Goal: Task Accomplishment & Management: Manage account settings

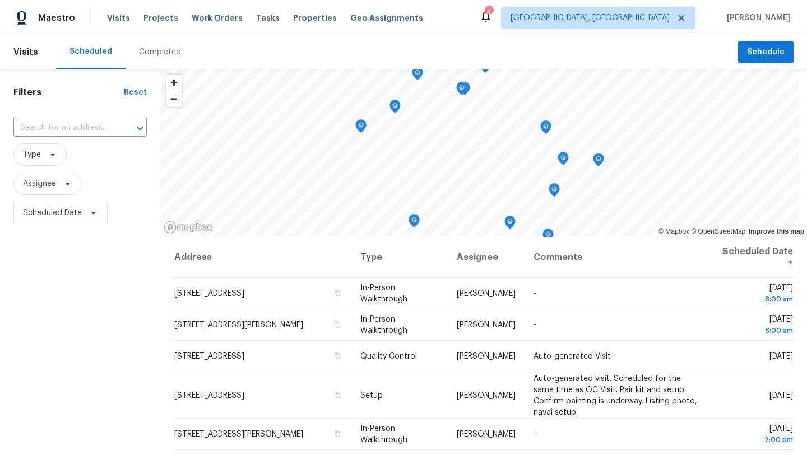
scroll to position [260, 0]
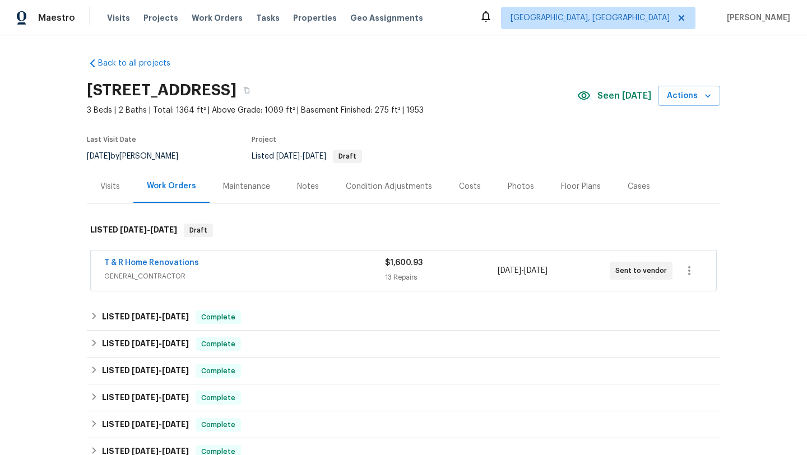
click at [308, 188] on div "Notes" at bounding box center [308, 186] width 22 height 11
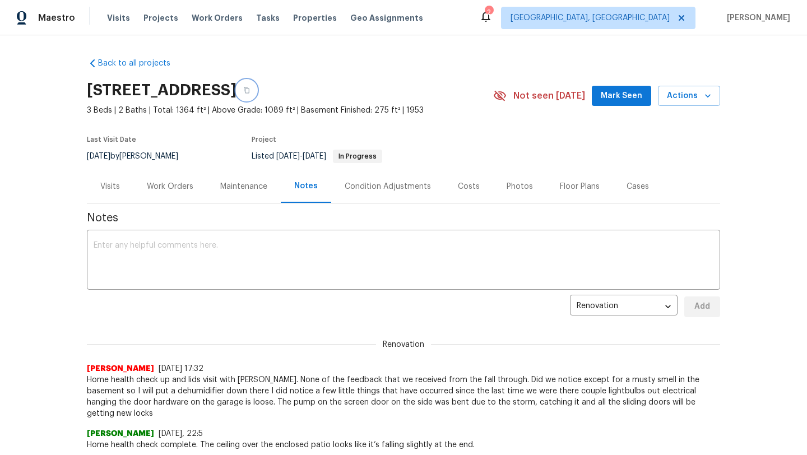
click at [250, 90] on icon "button" at bounding box center [246, 90] width 7 height 7
click at [131, 262] on textarea at bounding box center [404, 261] width 620 height 39
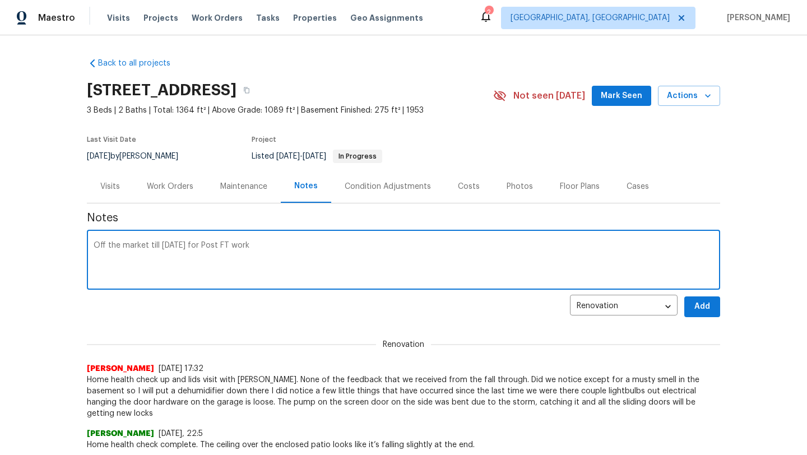
paste textarea "HSR-711290"
type textarea "Off the market till Friday for Post FT work HSR-711290"
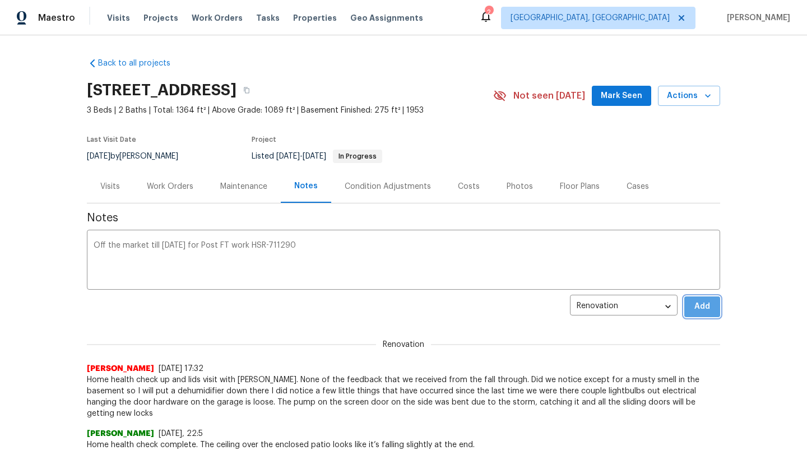
click at [690, 312] on button "Add" at bounding box center [702, 306] width 36 height 21
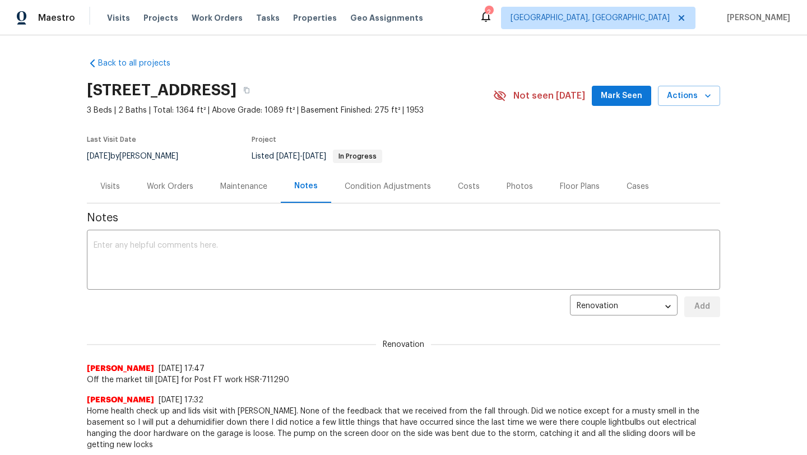
click at [156, 189] on div "Work Orders" at bounding box center [170, 186] width 47 height 11
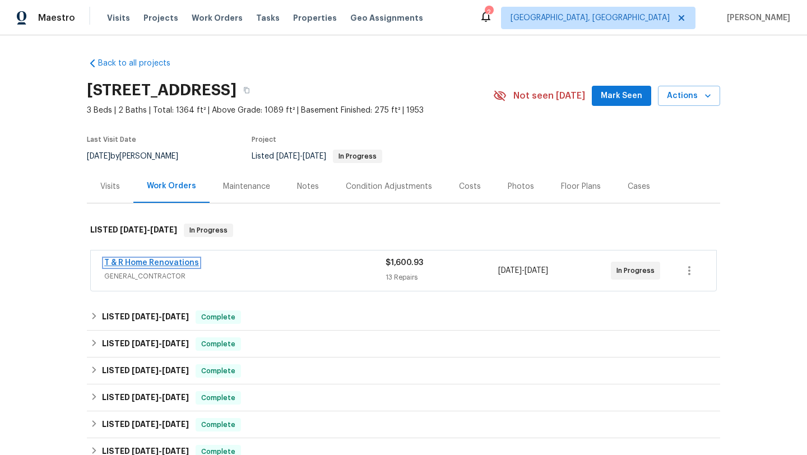
click at [161, 265] on link "T & R Home Renovations" at bounding box center [151, 263] width 95 height 8
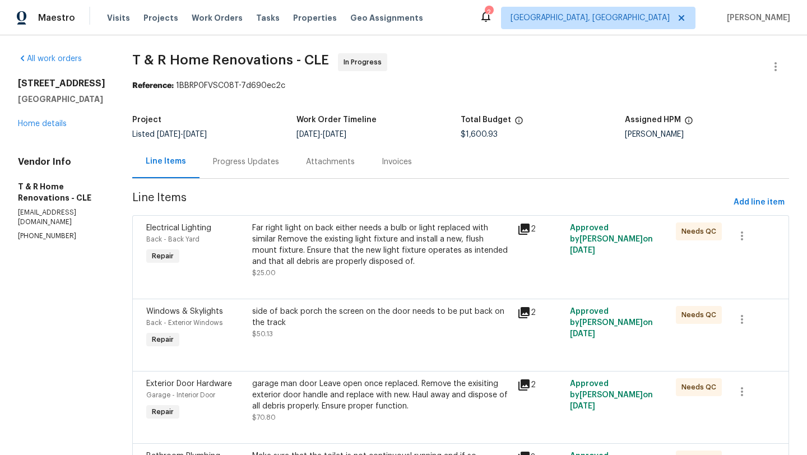
click at [368, 252] on div "Far right light on back either needs a bulb or light replaced with similar Remo…" at bounding box center [381, 244] width 258 height 45
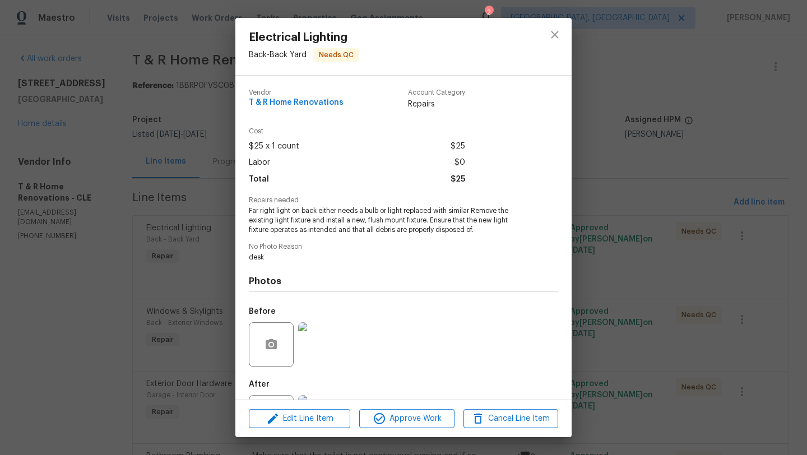
scroll to position [52, 0]
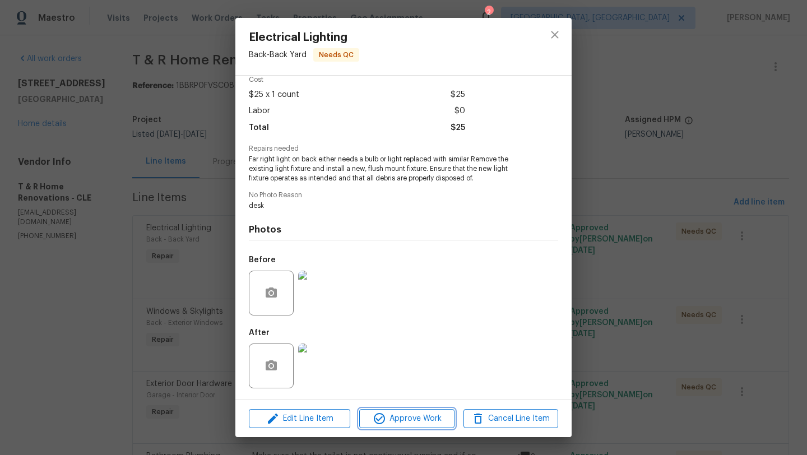
click at [387, 415] on span "Approve Work" at bounding box center [407, 419] width 88 height 14
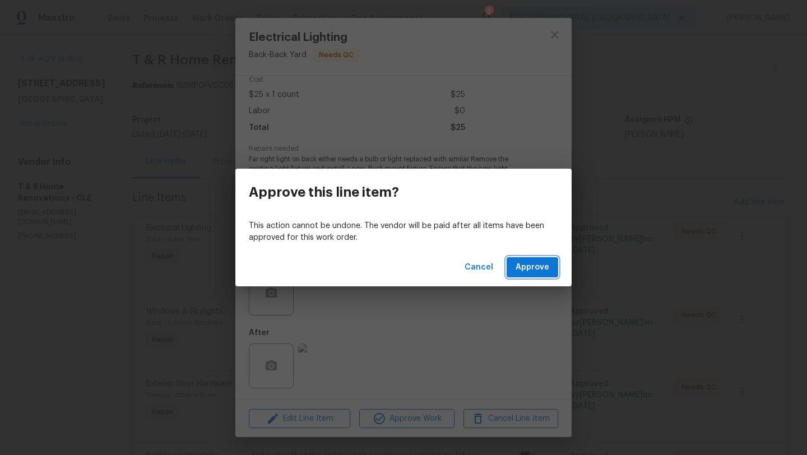
click at [518, 271] on span "Approve" at bounding box center [533, 268] width 34 height 14
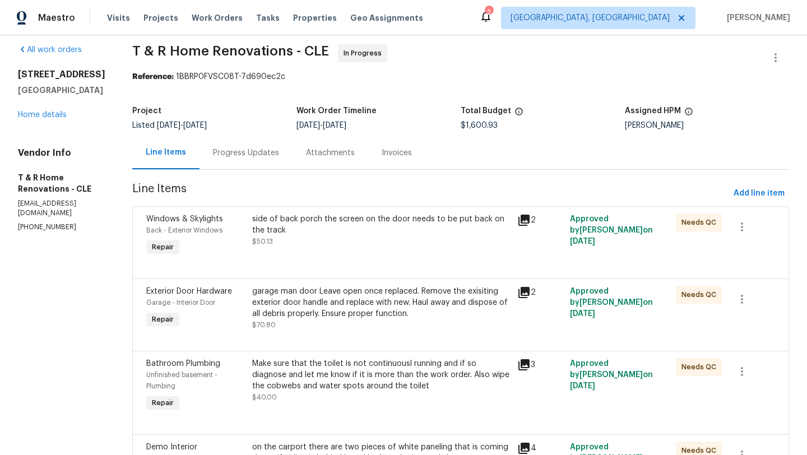
scroll to position [11, 0]
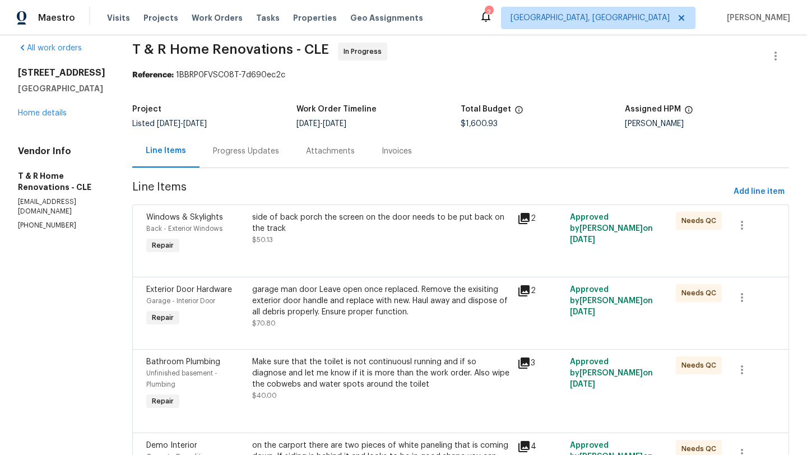
click at [366, 252] on div "side of back porch the screen on the door needs to be put back on the track $50…" at bounding box center [381, 234] width 265 height 52
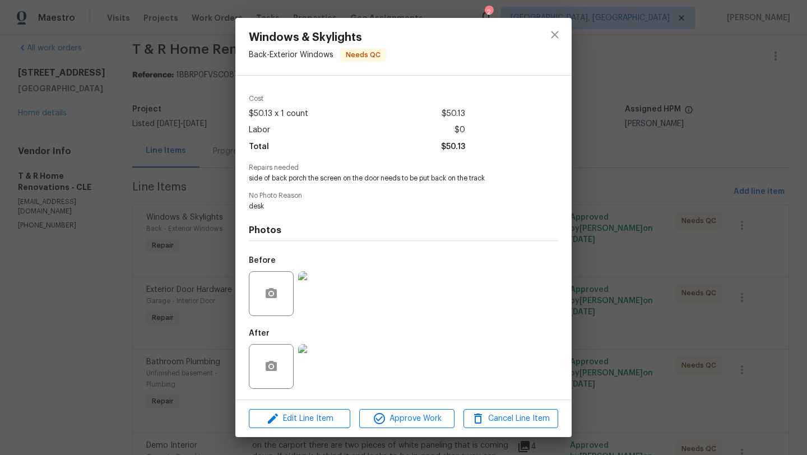
scroll to position [33, 0]
click at [312, 364] on img at bounding box center [320, 366] width 45 height 45
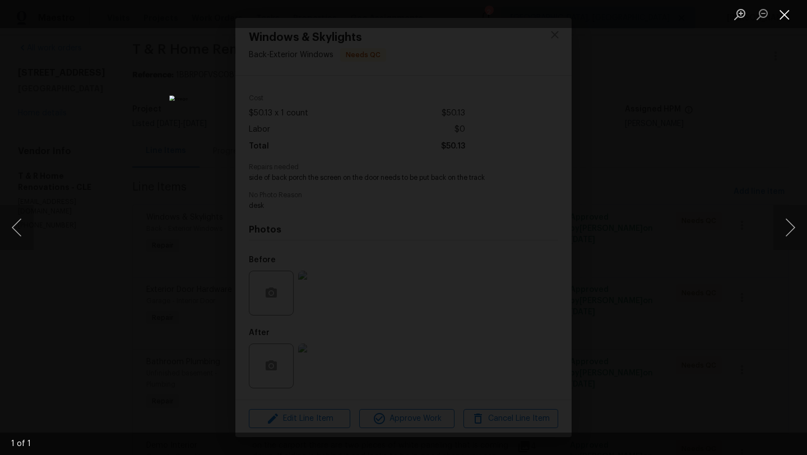
click at [789, 14] on button "Close lightbox" at bounding box center [784, 14] width 22 height 20
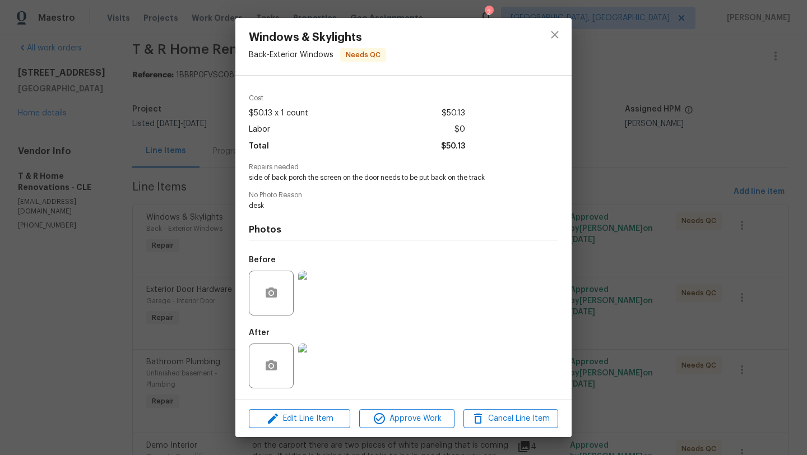
click at [324, 370] on img at bounding box center [320, 366] width 45 height 45
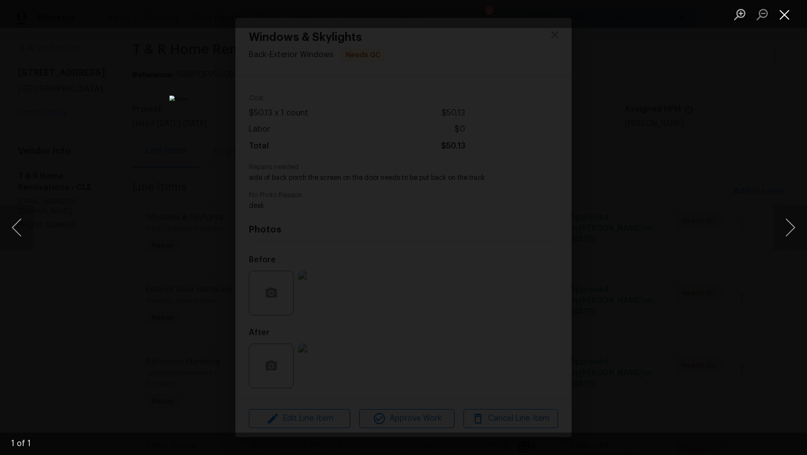
click at [783, 18] on button "Close lightbox" at bounding box center [784, 14] width 22 height 20
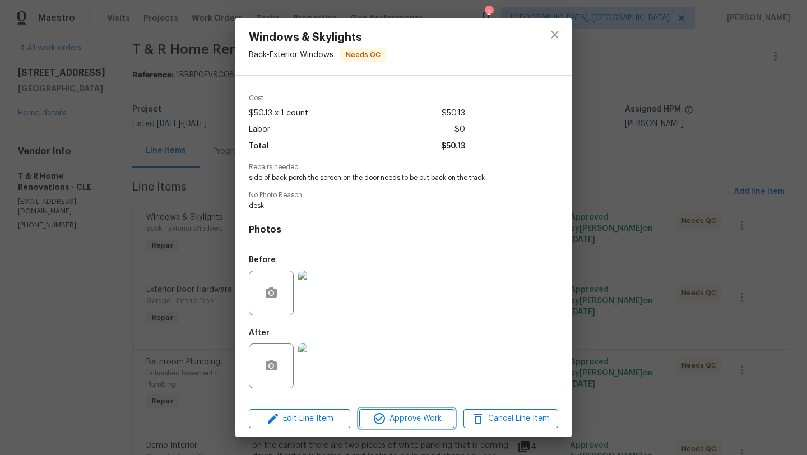
click at [395, 418] on span "Approve Work" at bounding box center [407, 419] width 88 height 14
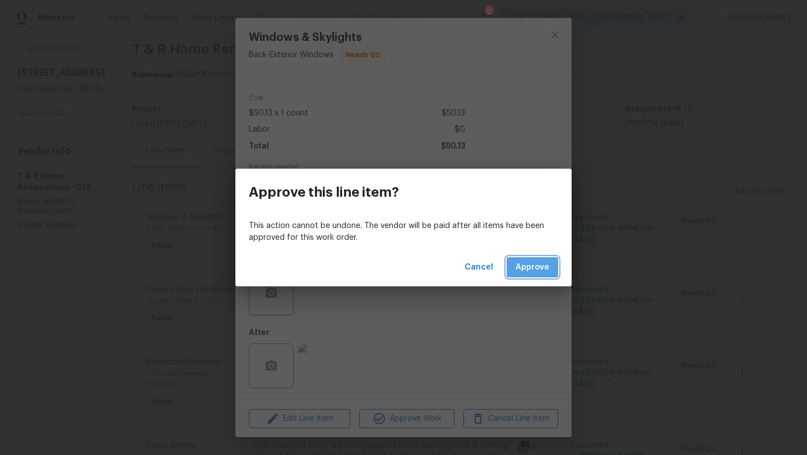
click at [541, 263] on span "Approve" at bounding box center [533, 268] width 34 height 14
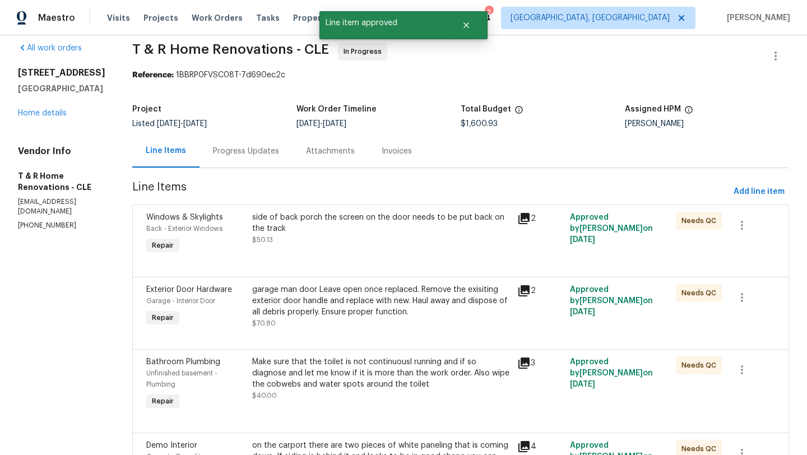
scroll to position [0, 0]
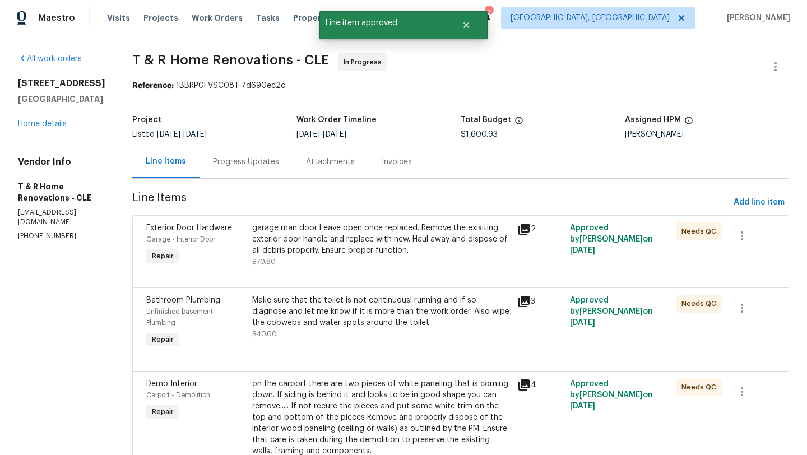
click at [377, 255] on div "garage man door Leave open once replaced. Remove the exisiting exterior door ha…" at bounding box center [381, 239] width 258 height 34
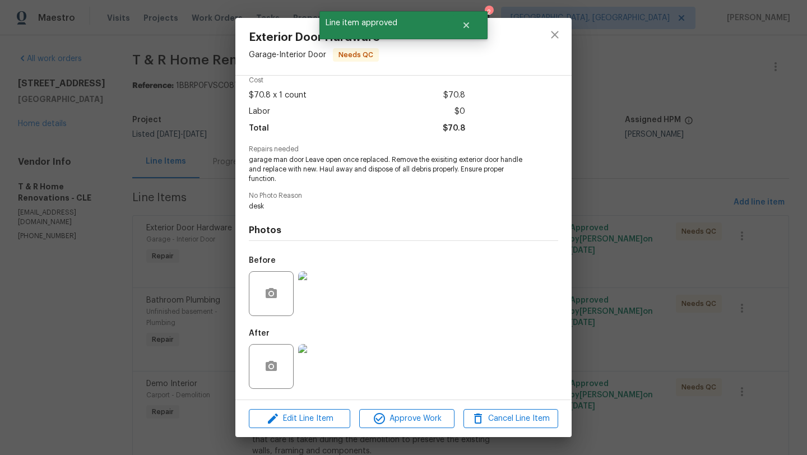
scroll to position [52, 0]
click at [406, 423] on span "Approve Work" at bounding box center [407, 419] width 88 height 14
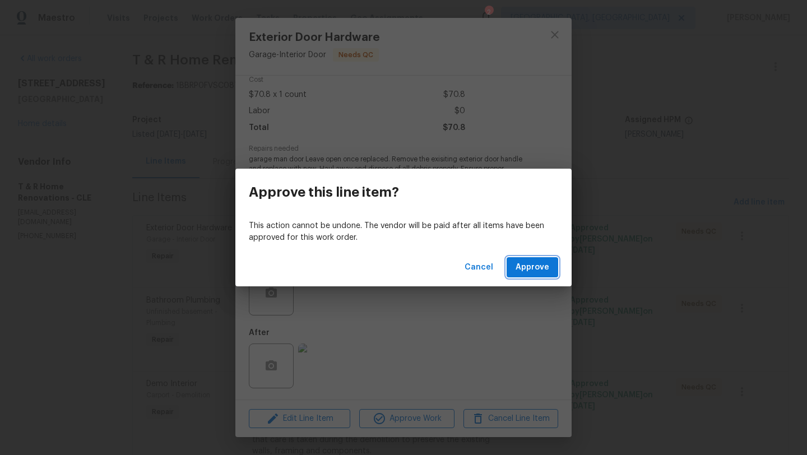
click at [546, 267] on span "Approve" at bounding box center [533, 268] width 34 height 14
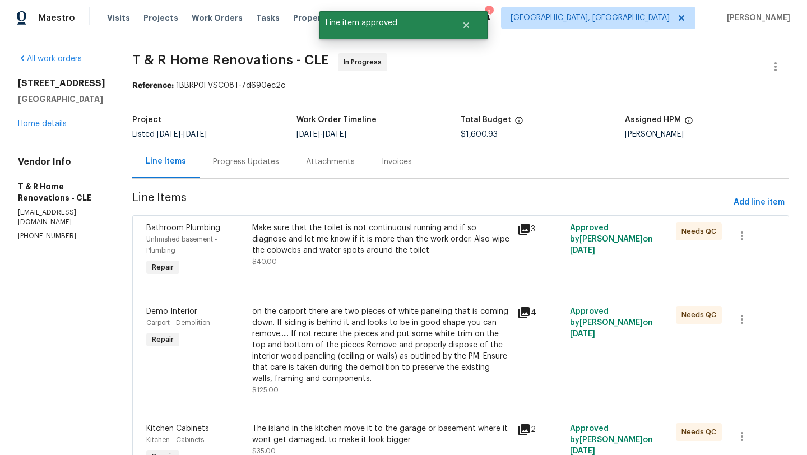
click at [359, 247] on div "Make sure that the toilet is not continuousl running and if so diagnose and let…" at bounding box center [381, 239] width 258 height 34
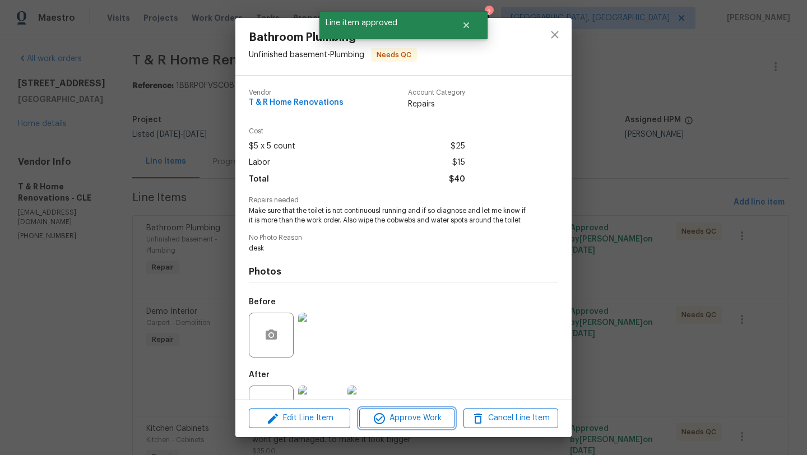
click at [368, 419] on span "Approve Work" at bounding box center [407, 418] width 88 height 14
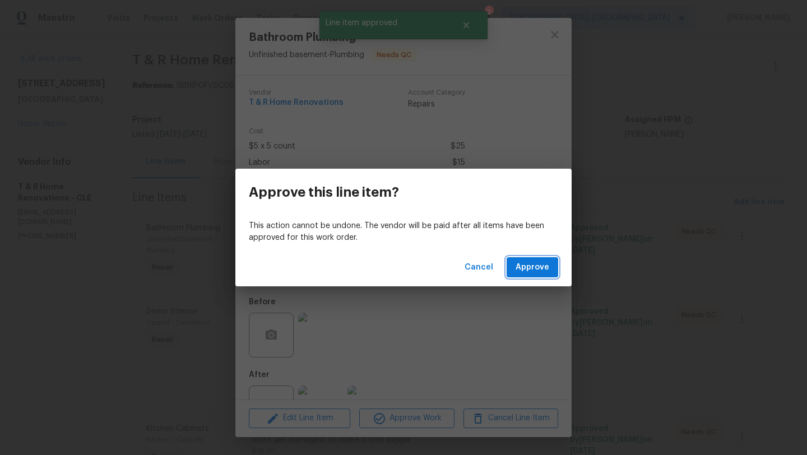
click at [530, 265] on span "Approve" at bounding box center [533, 268] width 34 height 14
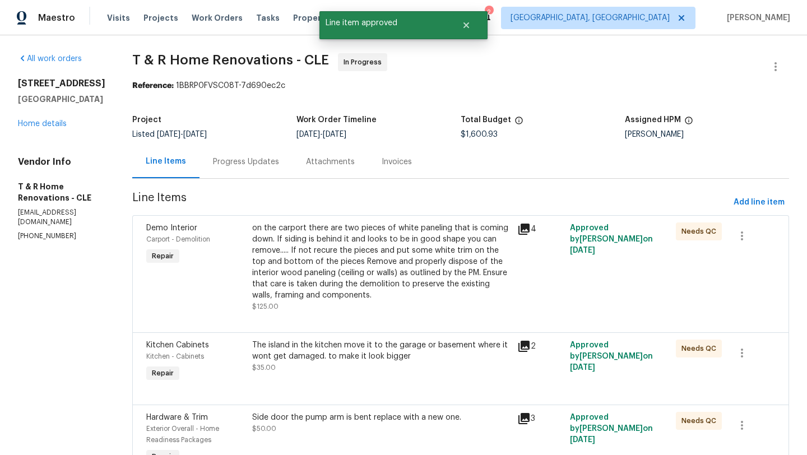
click at [362, 296] on div "on the carport there are two pieces of white paneling that is coming down. If s…" at bounding box center [381, 261] width 258 height 78
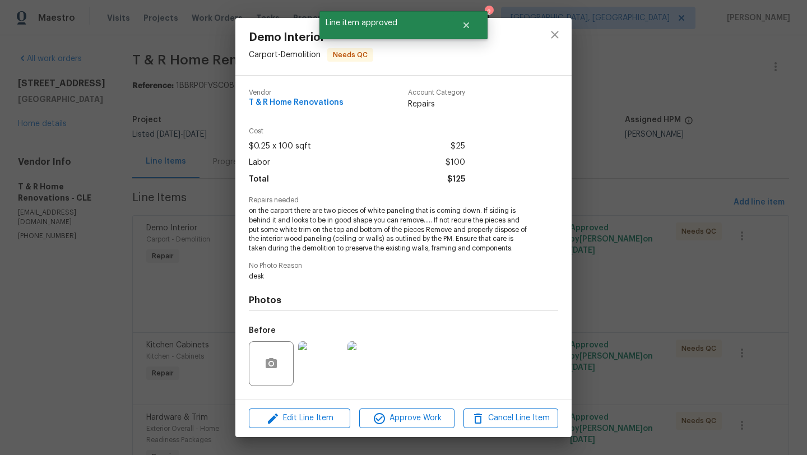
scroll to position [71, 0]
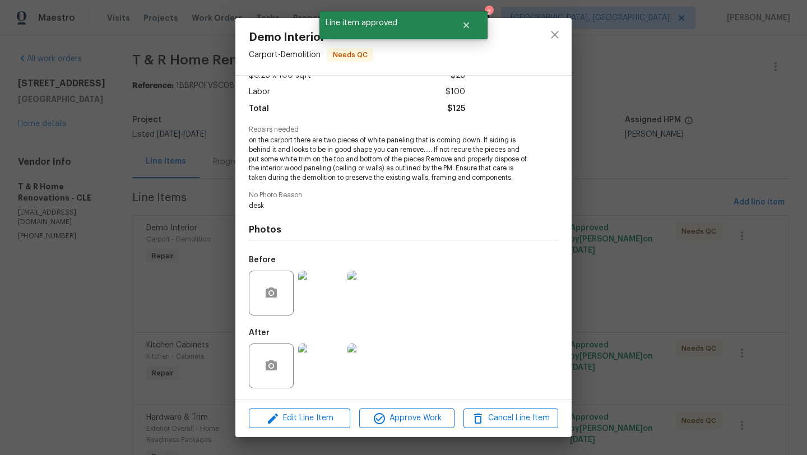
click at [304, 373] on img at bounding box center [320, 366] width 45 height 45
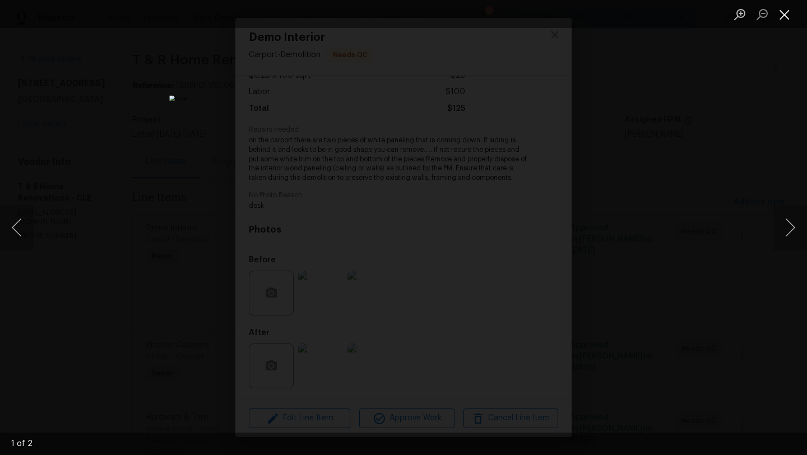
click at [786, 22] on button "Close lightbox" at bounding box center [784, 14] width 22 height 20
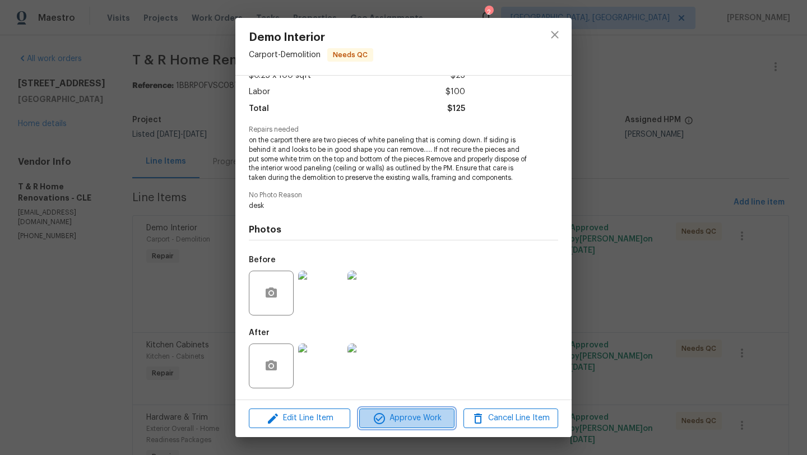
click at [371, 426] on button "Approve Work" at bounding box center [406, 419] width 95 height 20
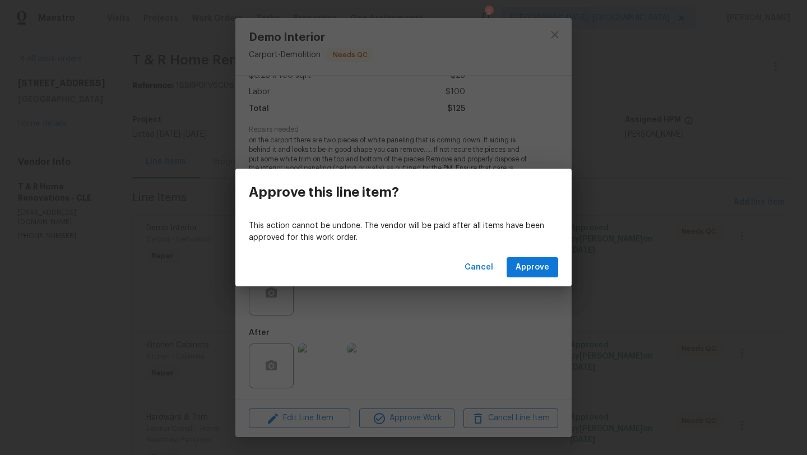
click at [561, 256] on div "Cancel Approve" at bounding box center [403, 267] width 336 height 39
click at [541, 274] on button "Approve" at bounding box center [533, 267] width 52 height 21
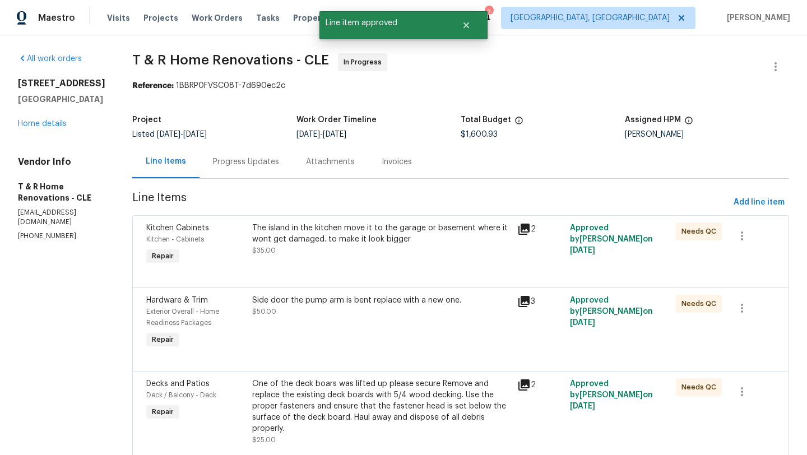
click at [348, 235] on div "The island in the kitchen move it to the garage or basement where it wont get d…" at bounding box center [381, 233] width 258 height 22
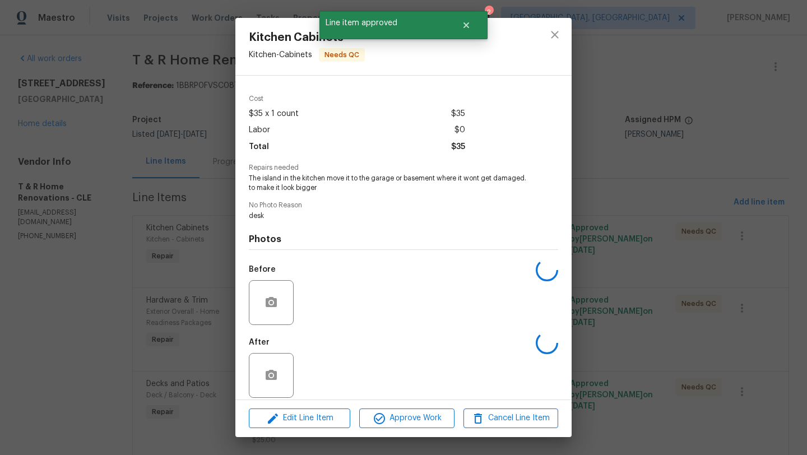
scroll to position [43, 0]
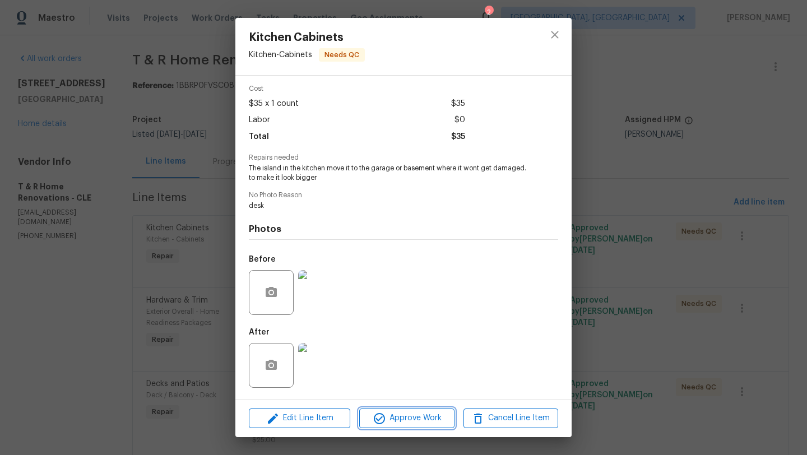
click at [382, 422] on icon "button" at bounding box center [379, 418] width 11 height 11
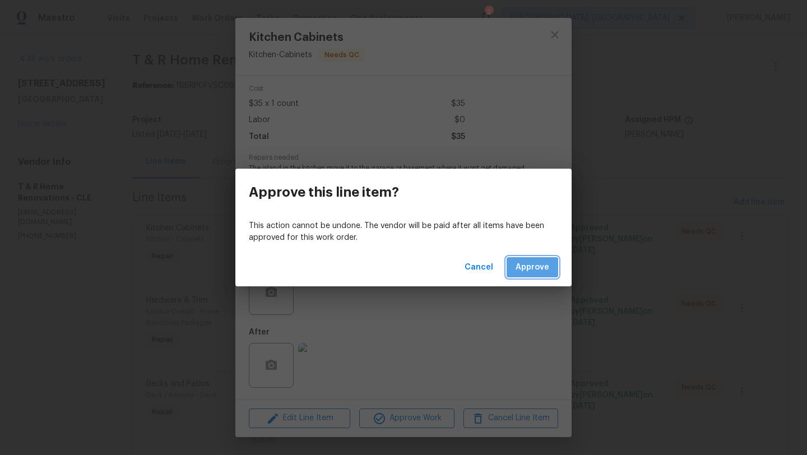
click at [526, 276] on button "Approve" at bounding box center [533, 267] width 52 height 21
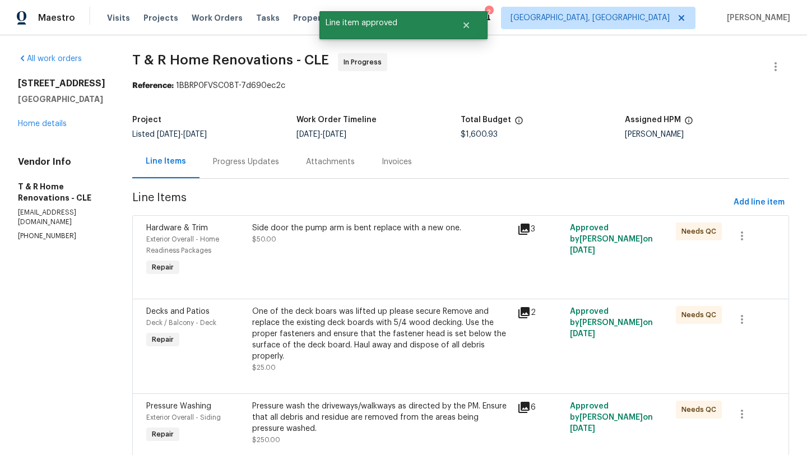
click at [350, 238] on div "Side door the pump arm is bent replace with a new one. $50.00" at bounding box center [381, 233] width 258 height 22
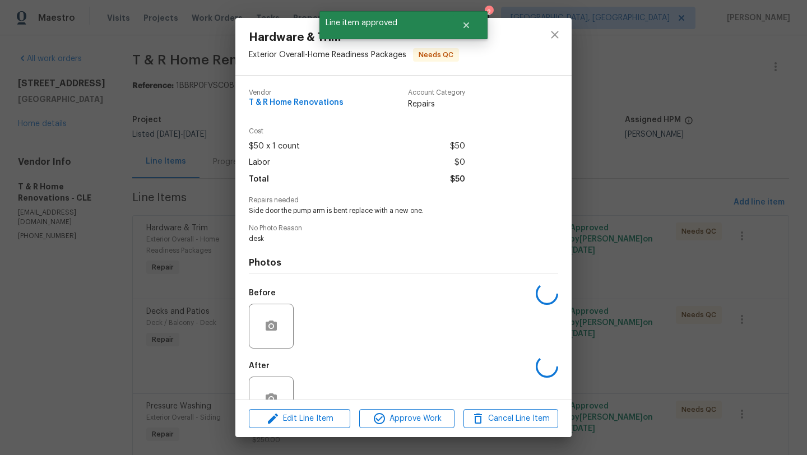
scroll to position [33, 0]
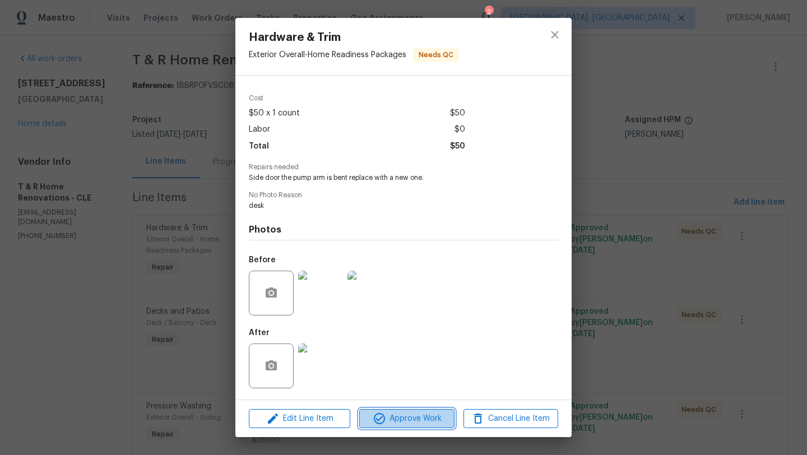
click at [406, 420] on span "Approve Work" at bounding box center [407, 419] width 88 height 14
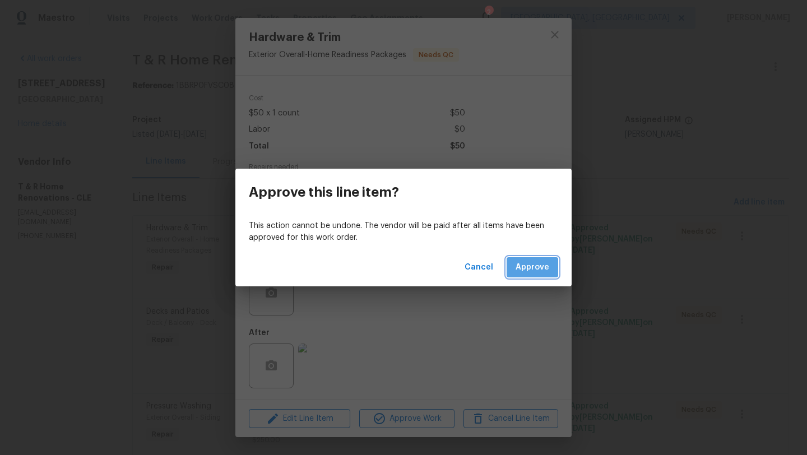
click at [527, 261] on span "Approve" at bounding box center [533, 268] width 34 height 14
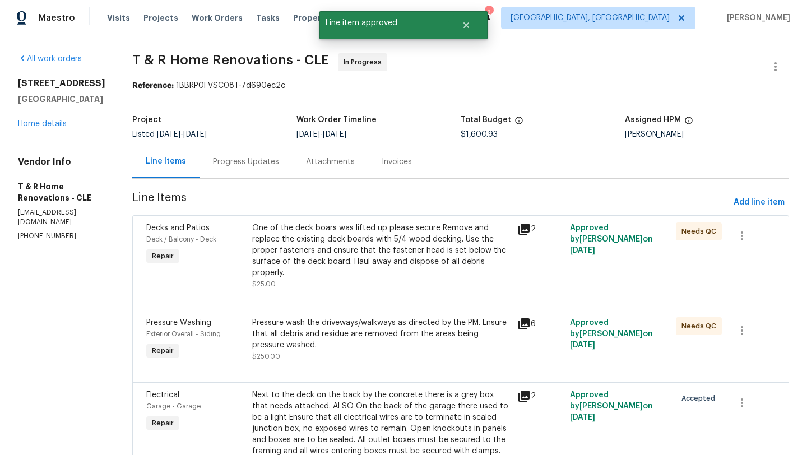
click at [376, 268] on div "One of the deck boars was lifted up please secure Remove and replace the existi…" at bounding box center [381, 250] width 258 height 56
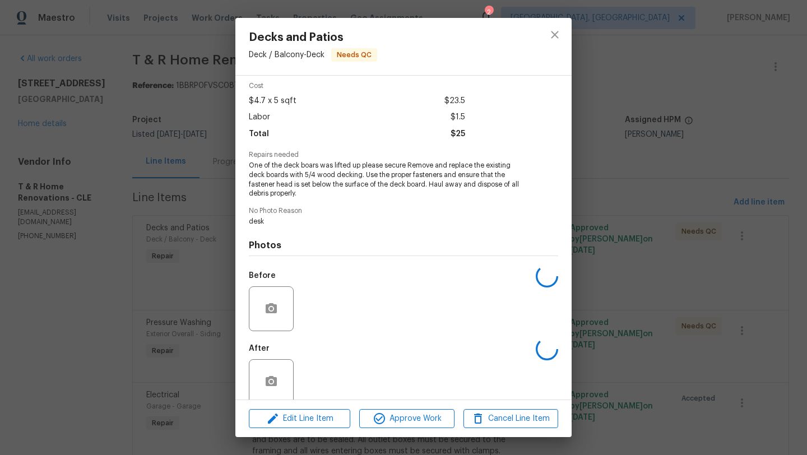
scroll to position [61, 0]
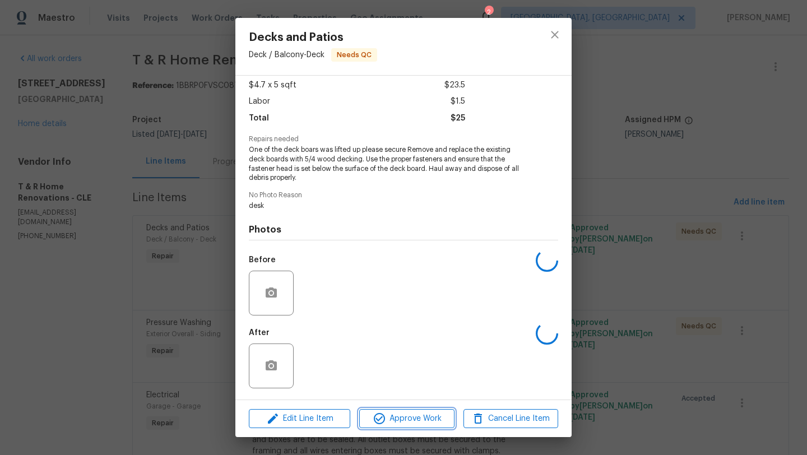
click at [391, 418] on span "Approve Work" at bounding box center [407, 419] width 88 height 14
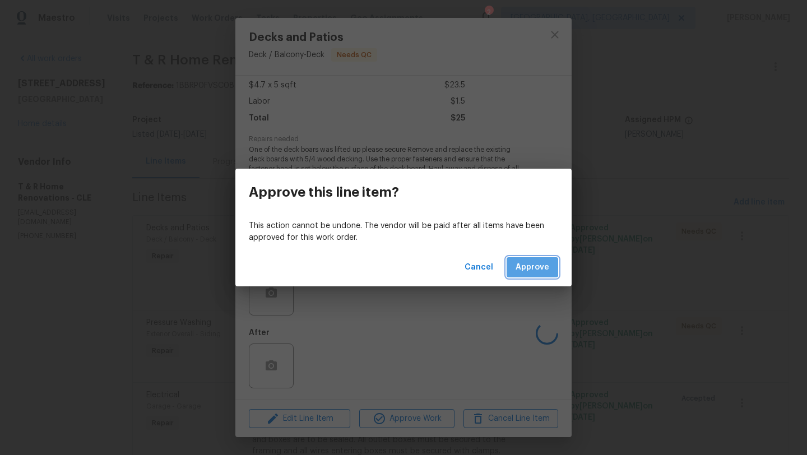
click at [520, 265] on span "Approve" at bounding box center [533, 268] width 34 height 14
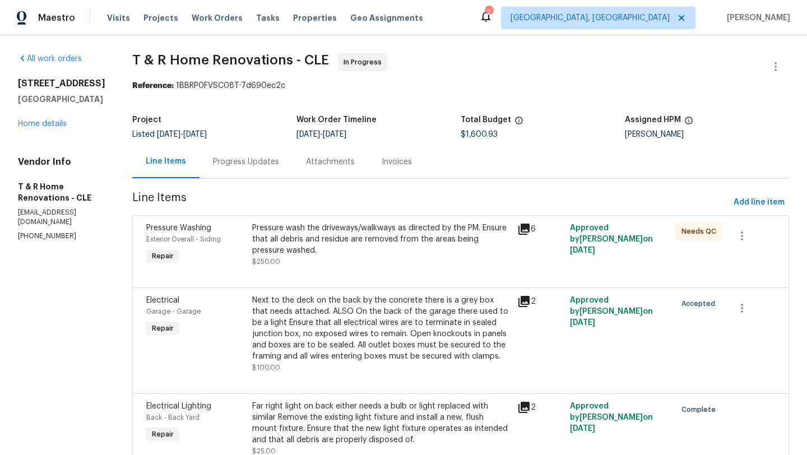
click at [359, 254] on div "Pressure wash the driveways/walkways as directed by the PM. Ensure that all deb…" at bounding box center [381, 239] width 258 height 34
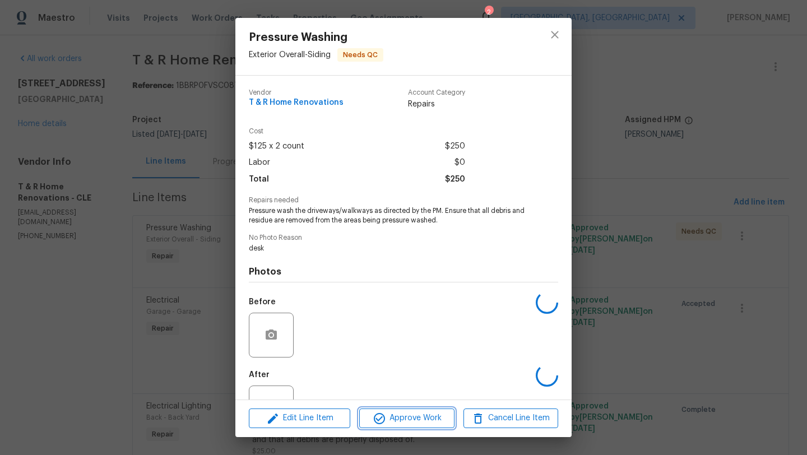
click at [392, 418] on span "Approve Work" at bounding box center [407, 418] width 88 height 14
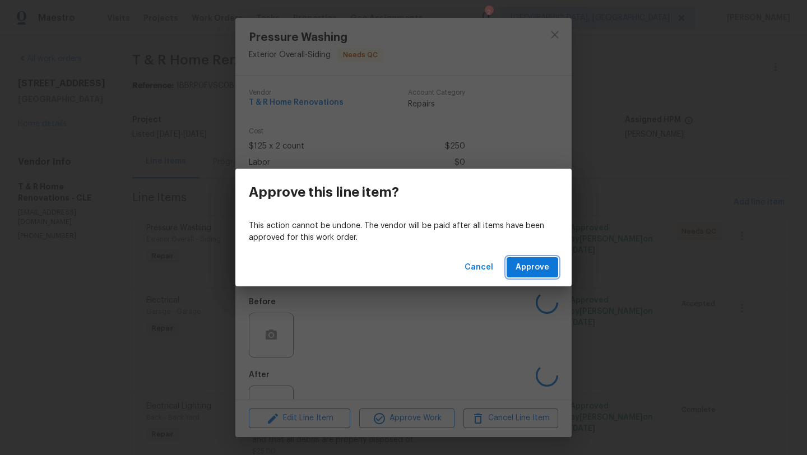
click at [541, 272] on span "Approve" at bounding box center [533, 268] width 34 height 14
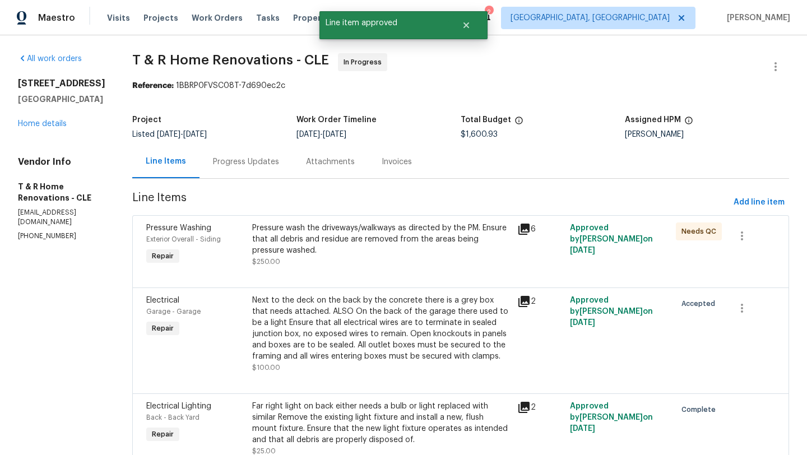
click at [340, 238] on div "Pressure wash the driveways/walkways as directed by the PM. Ensure that all deb…" at bounding box center [381, 239] width 258 height 34
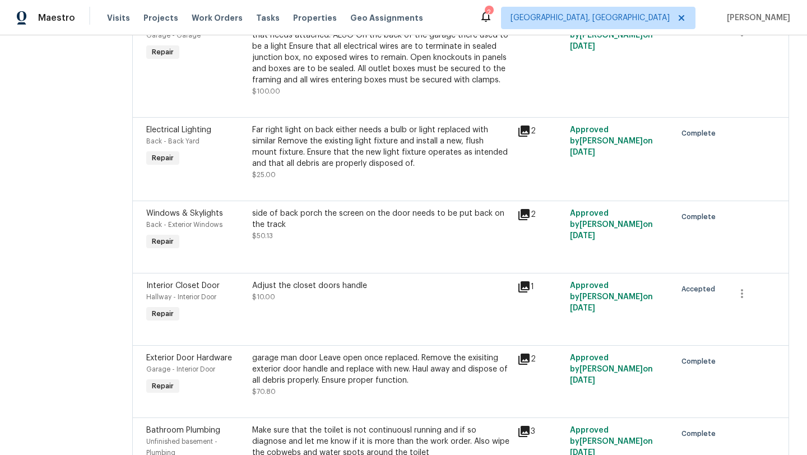
scroll to position [0, 0]
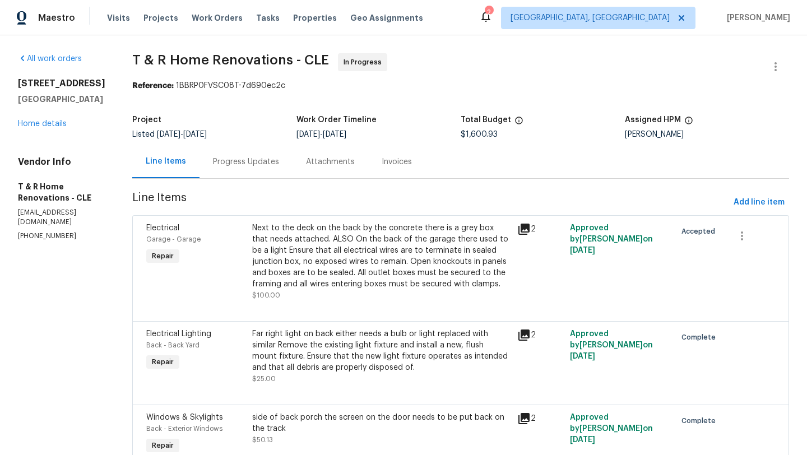
click at [530, 228] on icon at bounding box center [523, 229] width 11 height 11
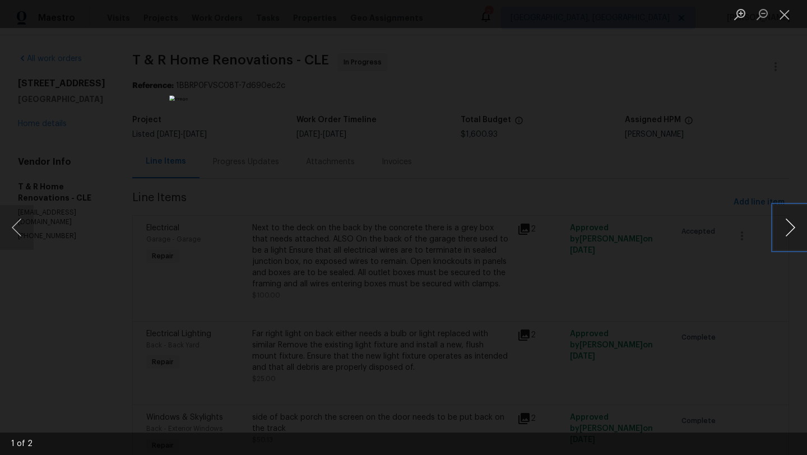
click at [797, 221] on button "Next image" at bounding box center [790, 227] width 34 height 45
click at [797, 228] on button "Next image" at bounding box center [790, 227] width 34 height 45
click at [788, 17] on button "Close lightbox" at bounding box center [784, 14] width 22 height 20
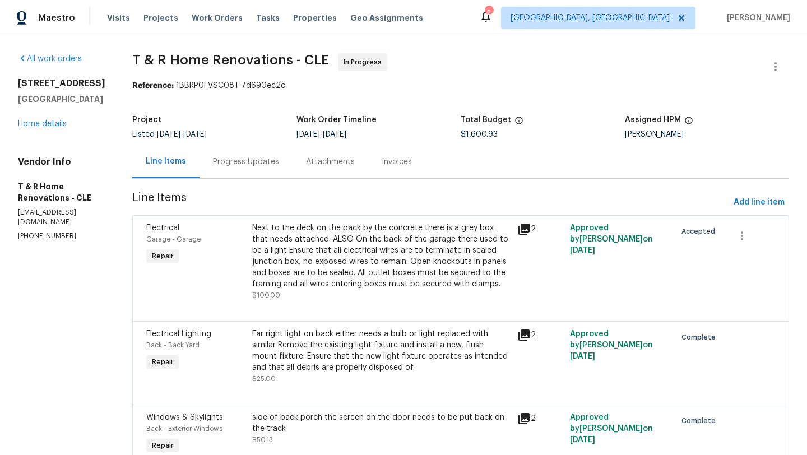
click at [411, 265] on div "Next to the deck on the back by the concrete there is a grey box that needs att…" at bounding box center [381, 255] width 258 height 67
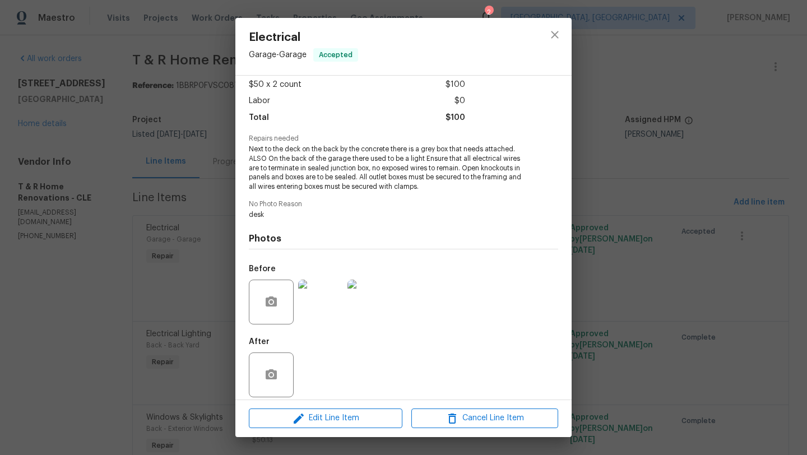
scroll to position [71, 0]
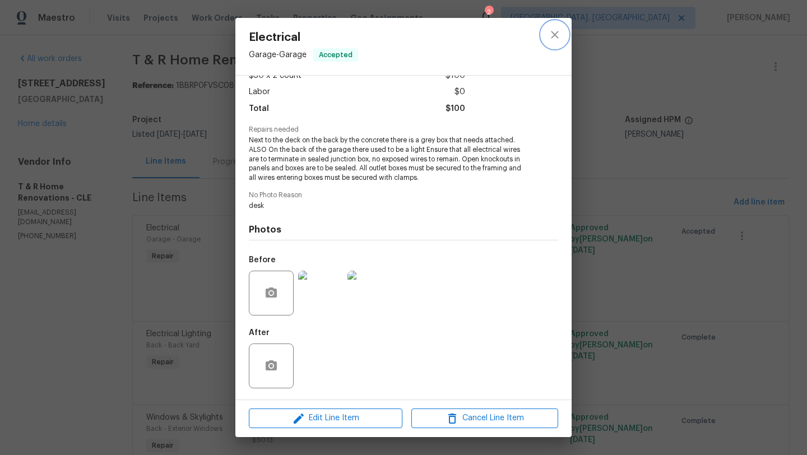
click at [556, 30] on icon "close" at bounding box center [554, 34] width 13 height 13
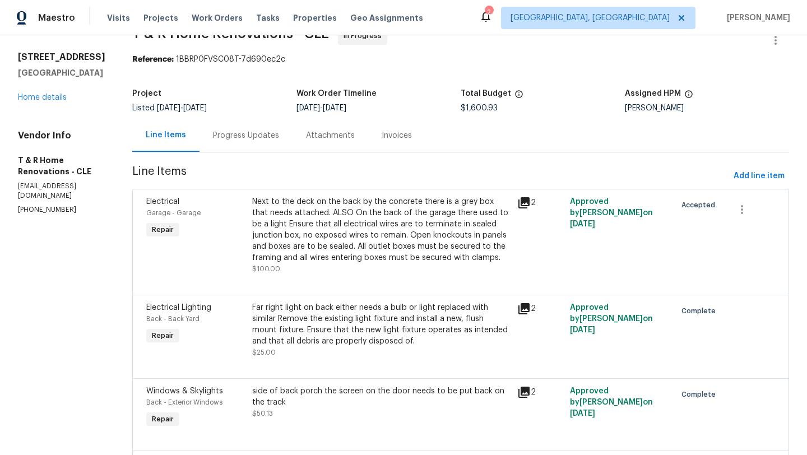
scroll to position [0, 0]
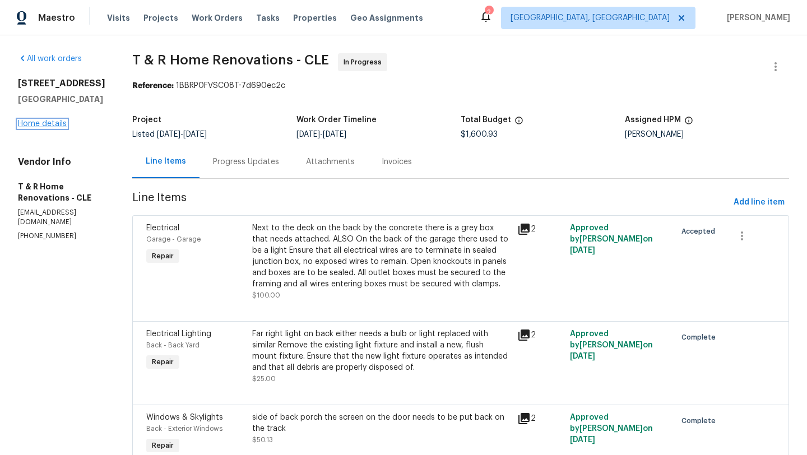
click at [44, 126] on link "Home details" at bounding box center [42, 124] width 49 height 8
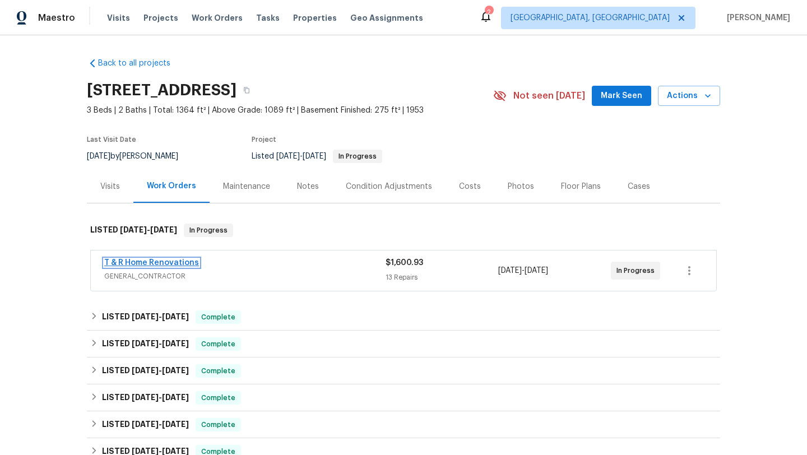
click at [139, 264] on link "T & R Home Renovations" at bounding box center [151, 263] width 95 height 8
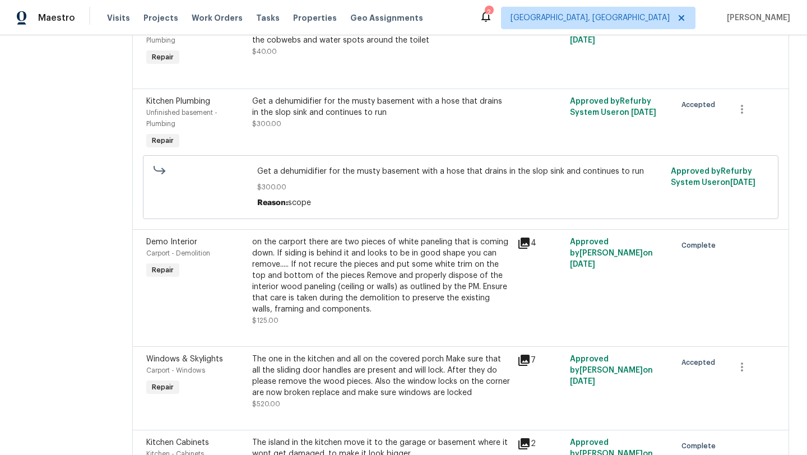
scroll to position [615, 0]
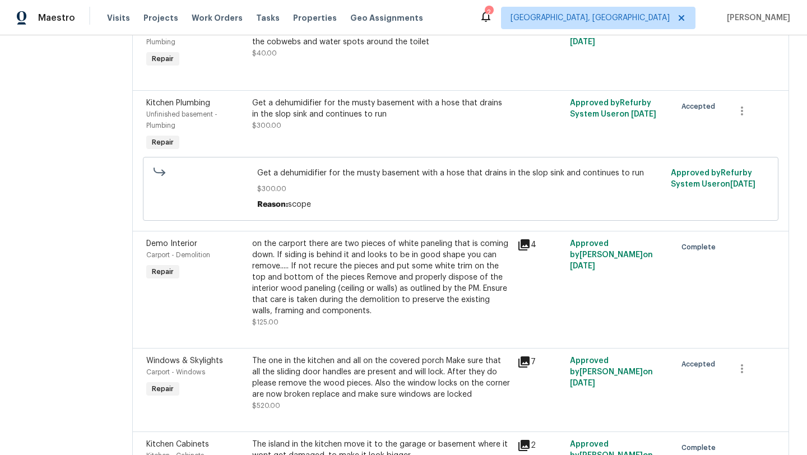
click at [345, 131] on div "Get a dehumidifier for the musty basement with a hose that drains in the slop s…" at bounding box center [381, 115] width 258 height 34
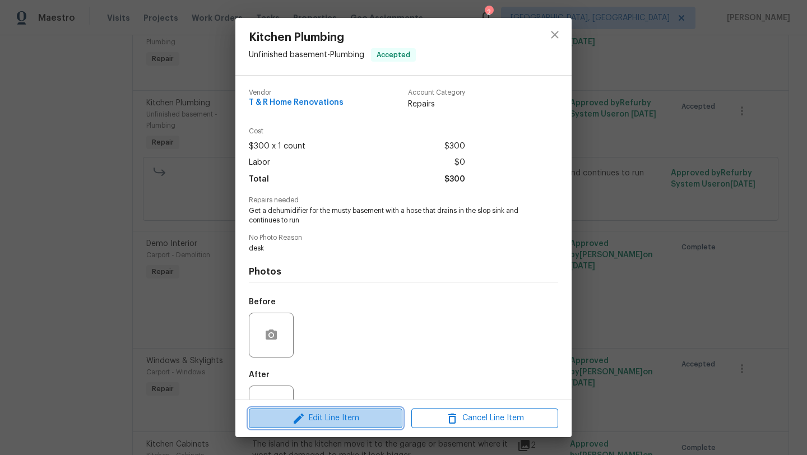
click at [304, 423] on icon "button" at bounding box center [298, 418] width 13 height 13
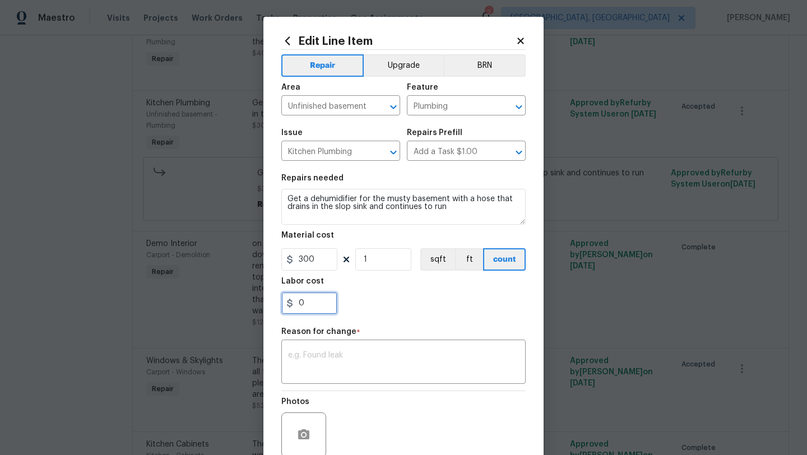
drag, startPoint x: 315, startPoint y: 306, endPoint x: 290, endPoint y: 305, distance: 25.2
click at [290, 305] on div "0" at bounding box center [309, 303] width 56 height 22
type input "50"
click at [332, 350] on div "x ​" at bounding box center [403, 362] width 244 height 41
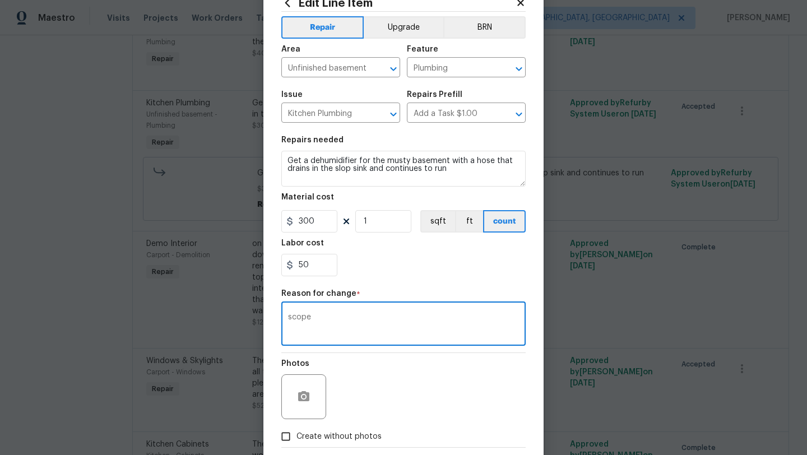
scroll to position [98, 0]
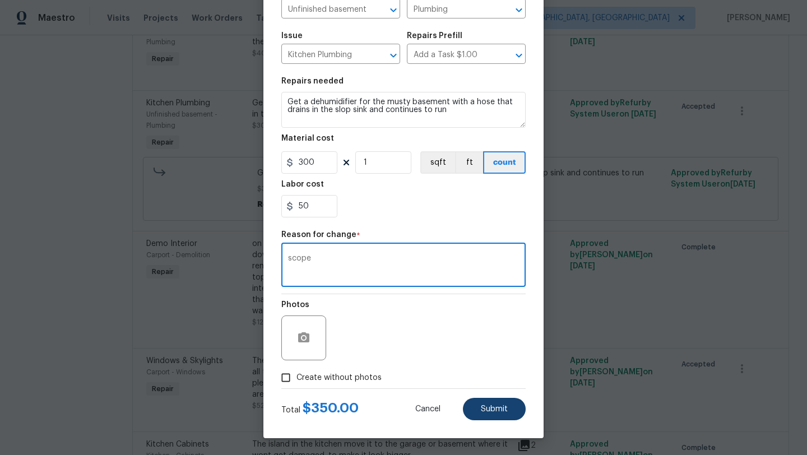
type textarea "scope"
click at [483, 411] on span "Submit" at bounding box center [494, 409] width 27 height 8
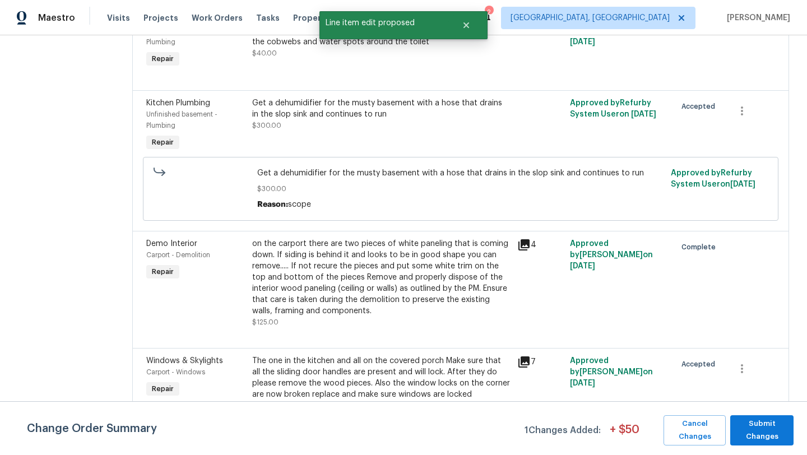
scroll to position [0, 0]
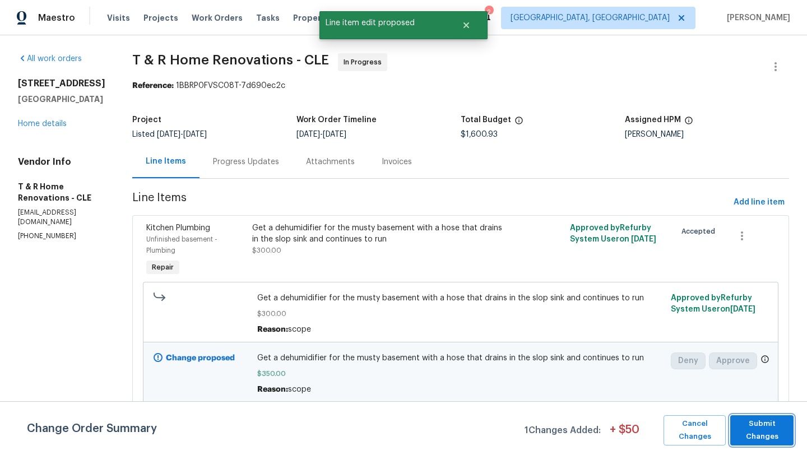
click at [753, 427] on span "Submit Changes" at bounding box center [762, 431] width 52 height 26
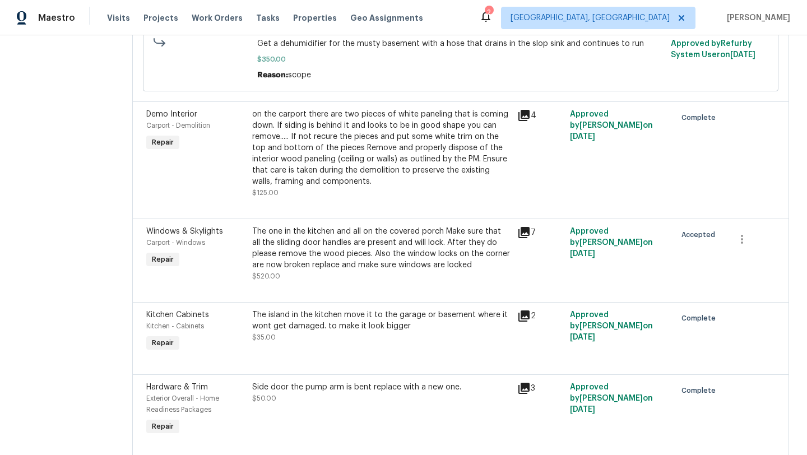
scroll to position [801, 0]
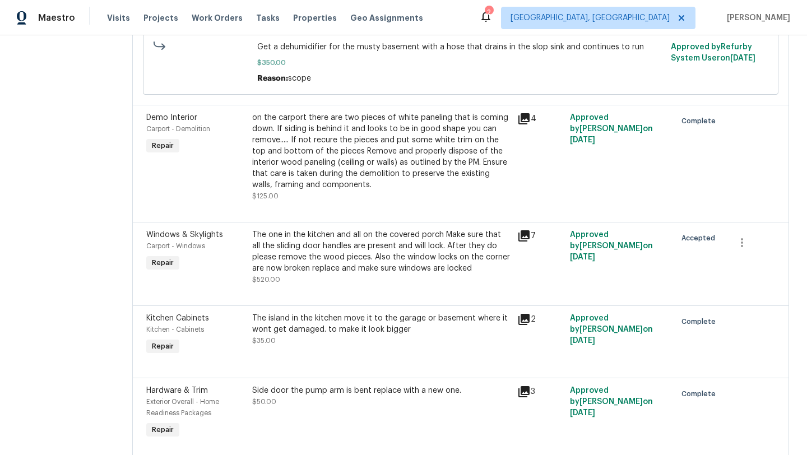
click at [341, 186] on div "on the carport there are two pieces of white paneling that is coming down. If s…" at bounding box center [381, 151] width 258 height 78
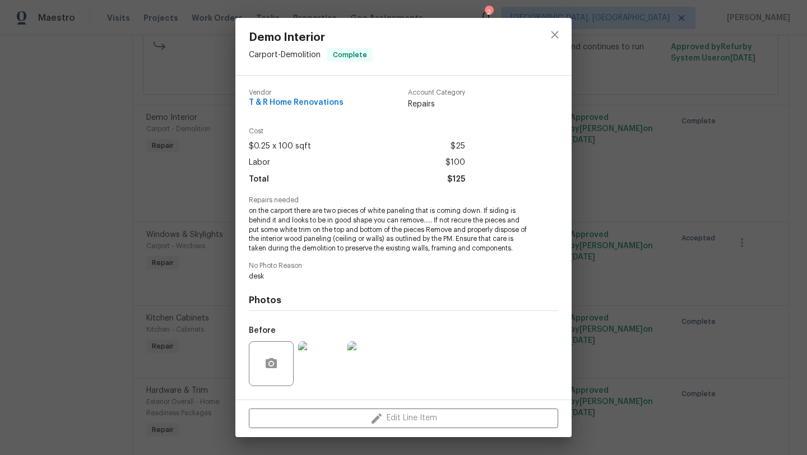
scroll to position [71, 0]
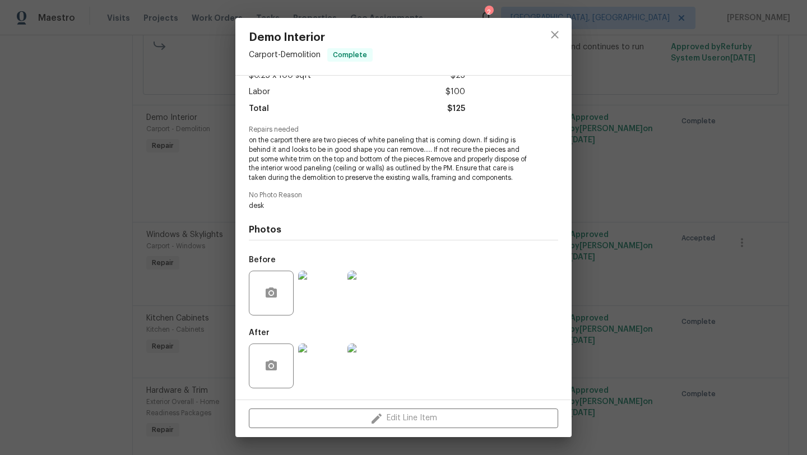
click at [327, 369] on img at bounding box center [320, 366] width 45 height 45
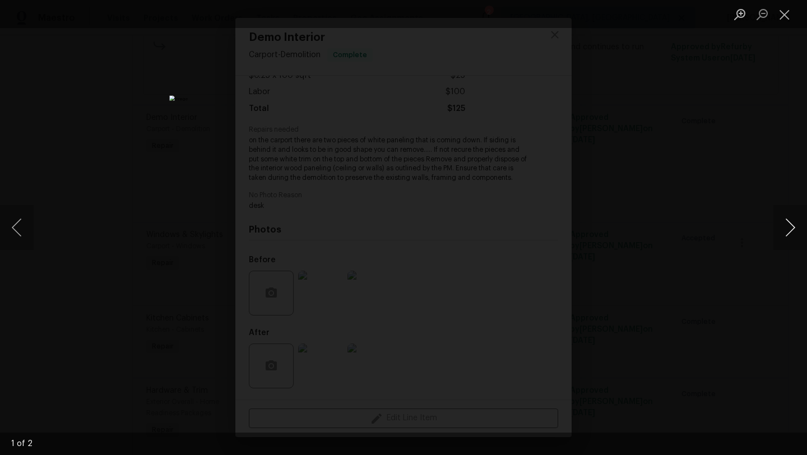
click at [795, 226] on button "Next image" at bounding box center [790, 227] width 34 height 45
click at [359, 291] on img "Lightbox" at bounding box center [403, 227] width 469 height 264
click at [786, 18] on button "Close lightbox" at bounding box center [784, 14] width 22 height 20
click at [783, 15] on button "Close lightbox" at bounding box center [784, 14] width 22 height 20
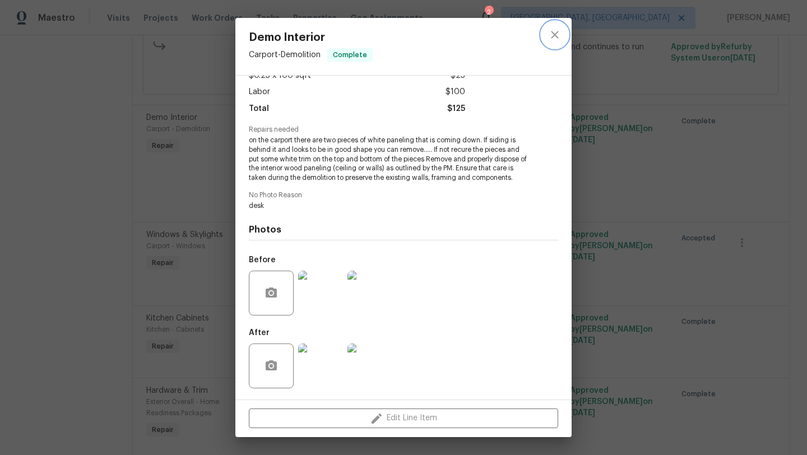
click at [559, 34] on icon "close" at bounding box center [554, 34] width 13 height 13
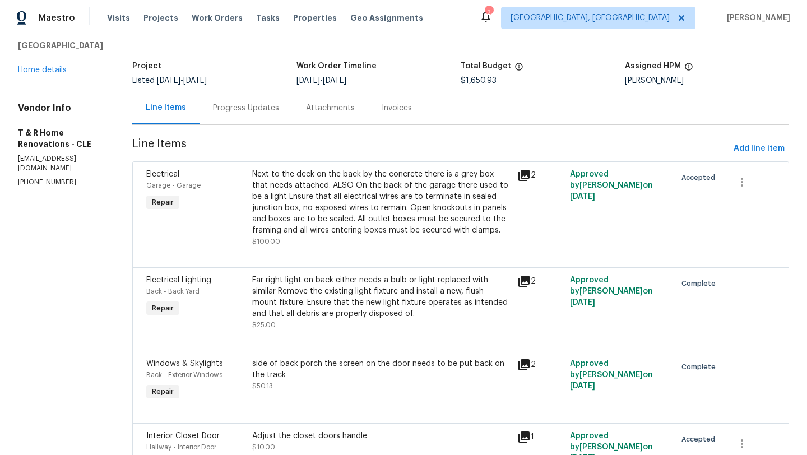
scroll to position [0, 0]
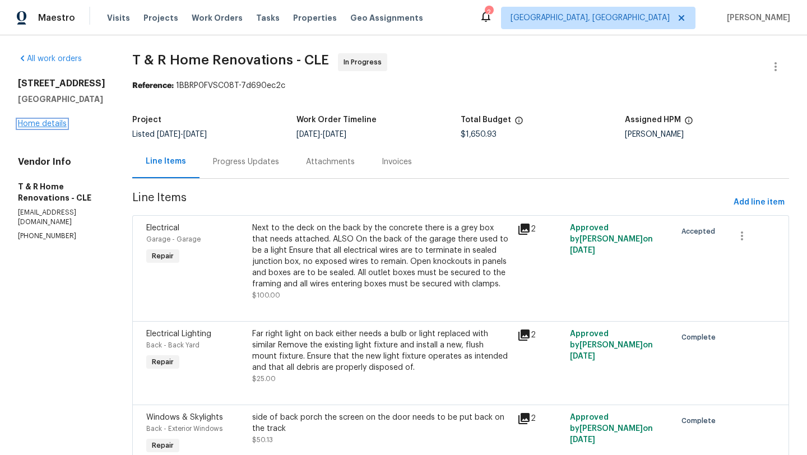
click at [36, 124] on link "Home details" at bounding box center [42, 124] width 49 height 8
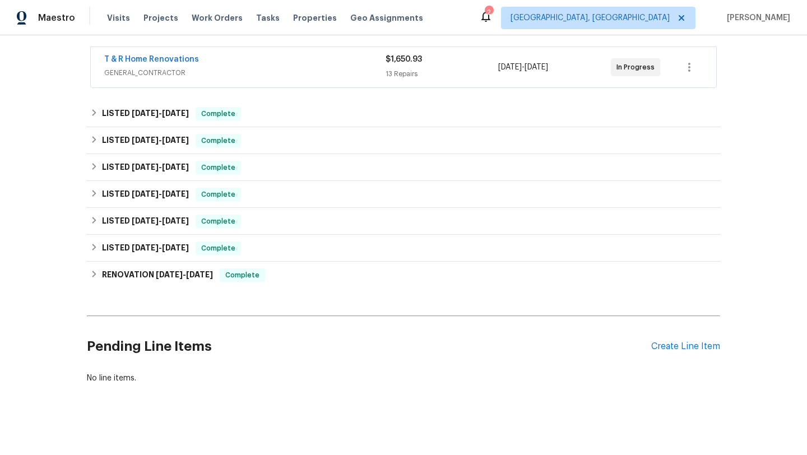
scroll to position [208, 0]
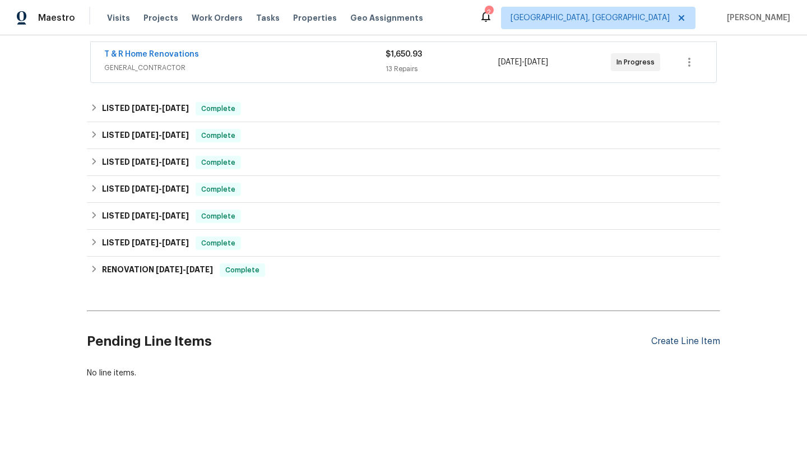
click at [672, 342] on div "Create Line Item" at bounding box center [685, 341] width 69 height 11
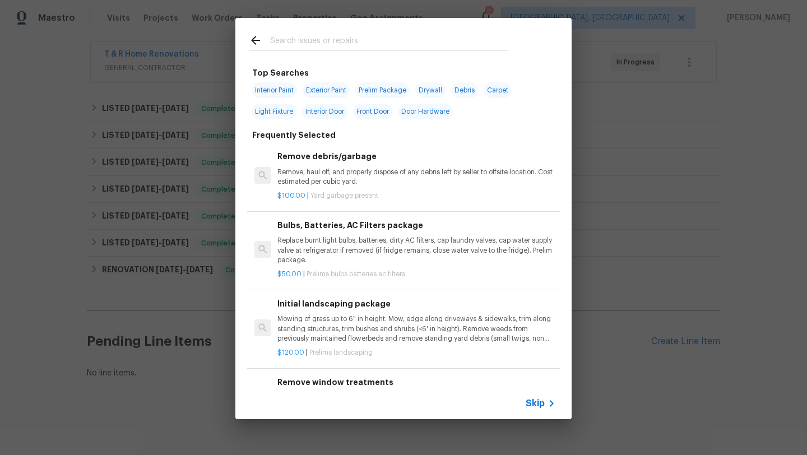
click at [319, 40] on input "text" at bounding box center [389, 42] width 238 height 17
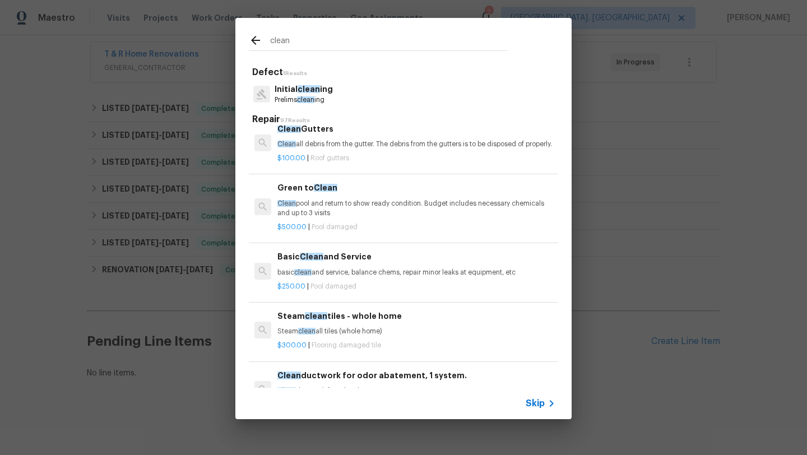
scroll to position [212, 0]
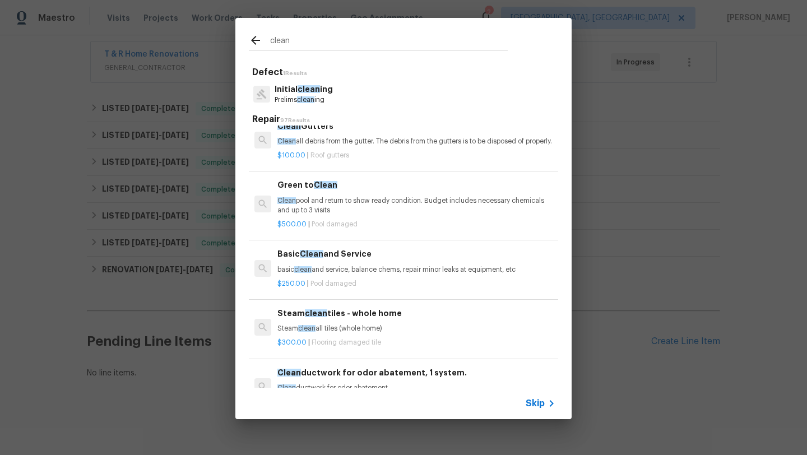
type input "clean"
click at [356, 275] on p "basic clean and service, balance chems, repair minor leaks at equipment, etc" at bounding box center [416, 270] width 278 height 10
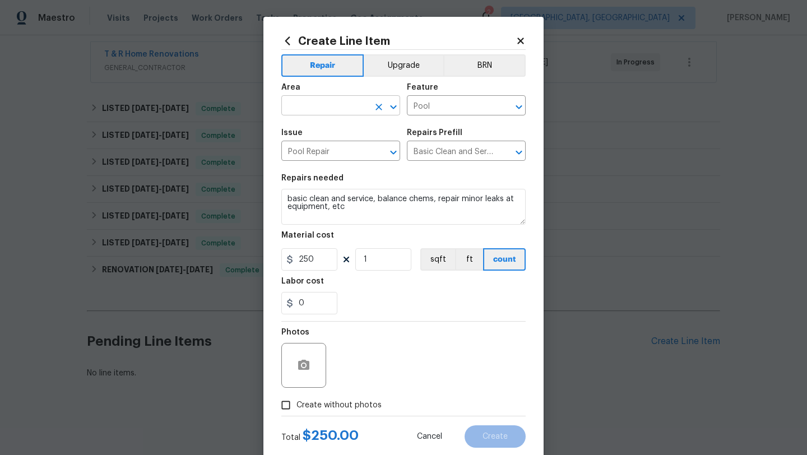
click at [341, 104] on input "text" at bounding box center [324, 106] width 87 height 17
click at [356, 150] on li "Interior Overall" at bounding box center [340, 150] width 119 height 18
type input "Interior Overall"
click at [452, 101] on input "Pool" at bounding box center [450, 106] width 87 height 17
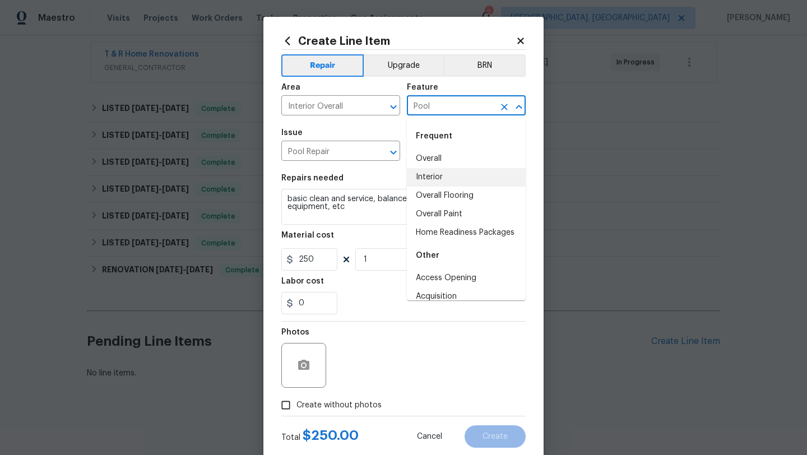
click at [430, 178] on li "Interior" at bounding box center [466, 177] width 119 height 18
type input "Interior"
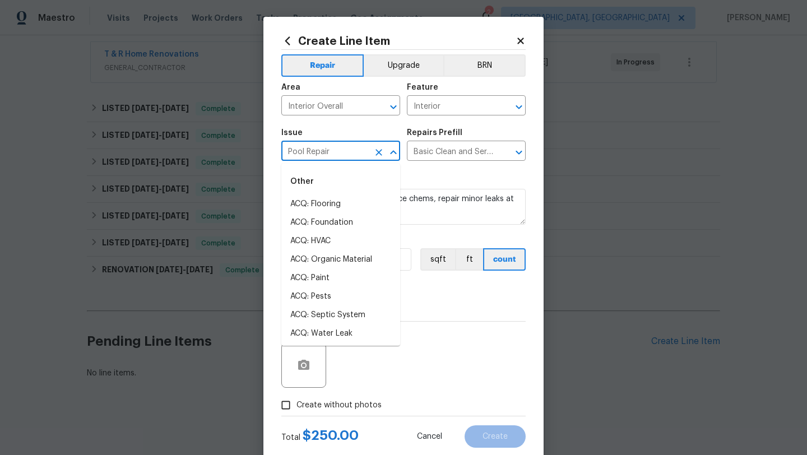
click at [365, 154] on input "Pool Repair" at bounding box center [324, 151] width 87 height 17
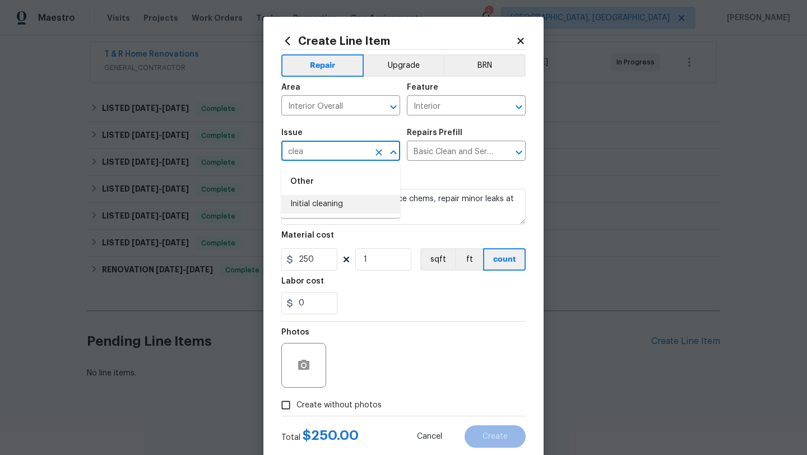
click at [370, 203] on li "Initial cleaning" at bounding box center [340, 204] width 119 height 18
type input "Initial cleaning"
click at [420, 155] on input "text" at bounding box center [450, 151] width 87 height 17
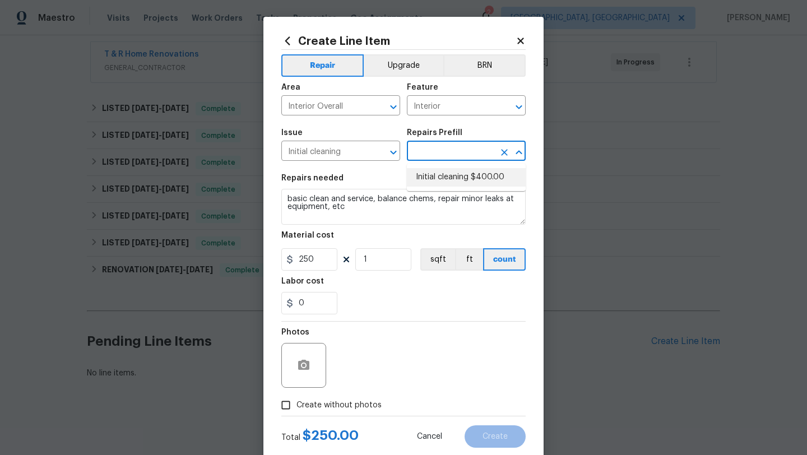
click at [429, 174] on li "Initial cleaning $400.00" at bounding box center [466, 177] width 119 height 18
type input "Home Readiness Packages"
type input "Initial cleaning $400.00"
type textarea "1. Wipe down exterior doors and trim. 2. Clean out all exterior light fixtures …"
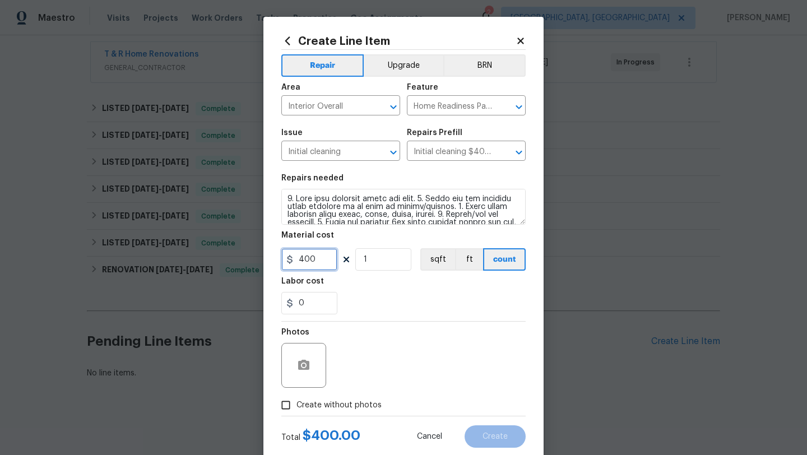
drag, startPoint x: 320, startPoint y: 259, endPoint x: 289, endPoint y: 258, distance: 30.8
click at [289, 258] on div "400" at bounding box center [309, 259] width 56 height 22
type input "100"
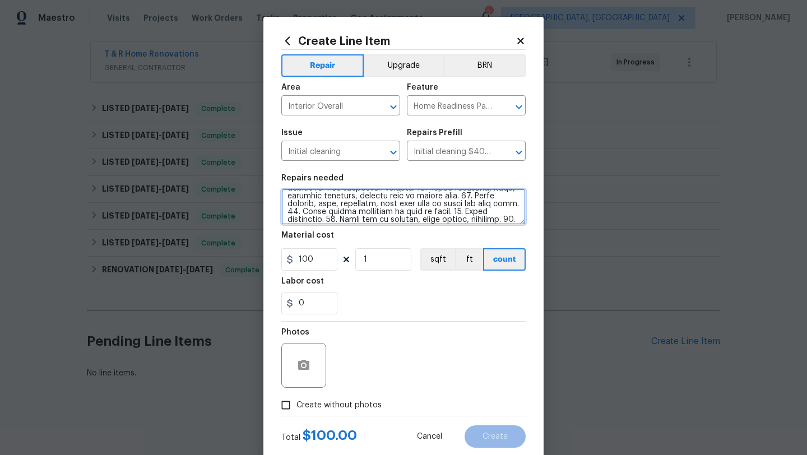
scroll to position [149, 0]
drag, startPoint x: 286, startPoint y: 196, endPoint x: 373, endPoint y: 253, distance: 103.8
click at [373, 253] on section "Repairs needed Material cost 100 1 sqft ft count Labor cost 0" at bounding box center [403, 245] width 244 height 154
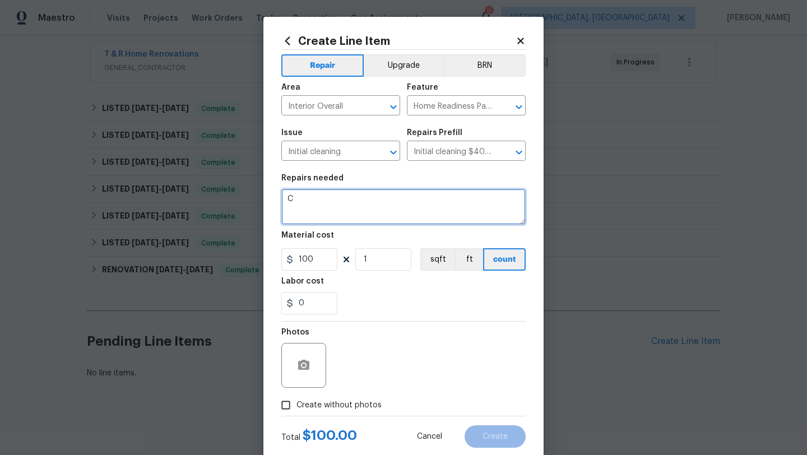
scroll to position [0, 0]
type textarea "Clean the siding in the back patio area and extra for cleaning after the GC work"
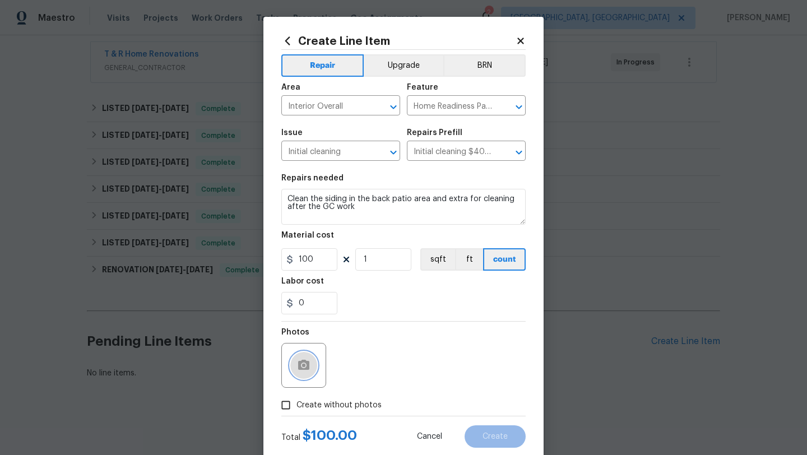
click at [299, 371] on icon "button" at bounding box center [303, 365] width 13 height 13
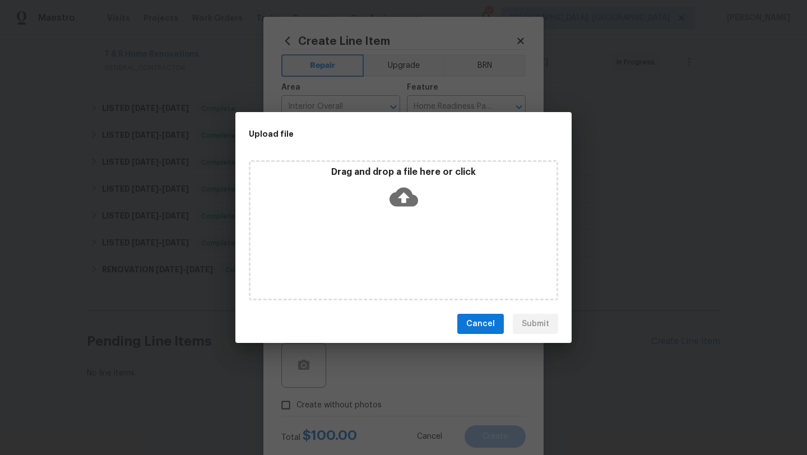
click at [408, 210] on icon at bounding box center [403, 197] width 29 height 29
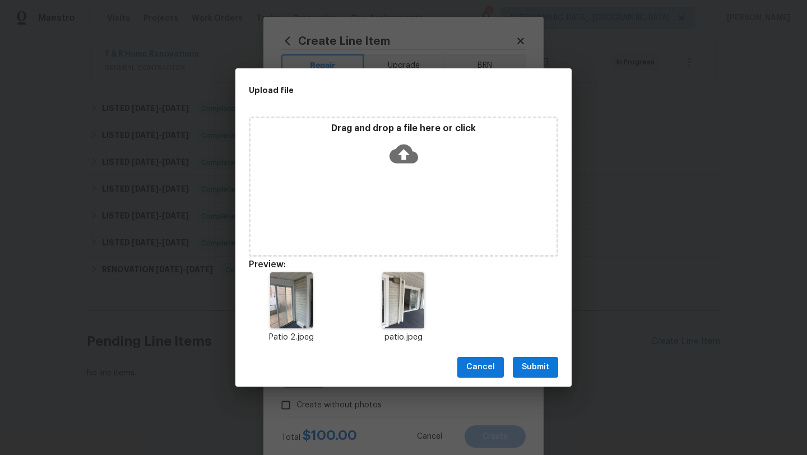
click at [536, 369] on span "Submit" at bounding box center [535, 367] width 27 height 14
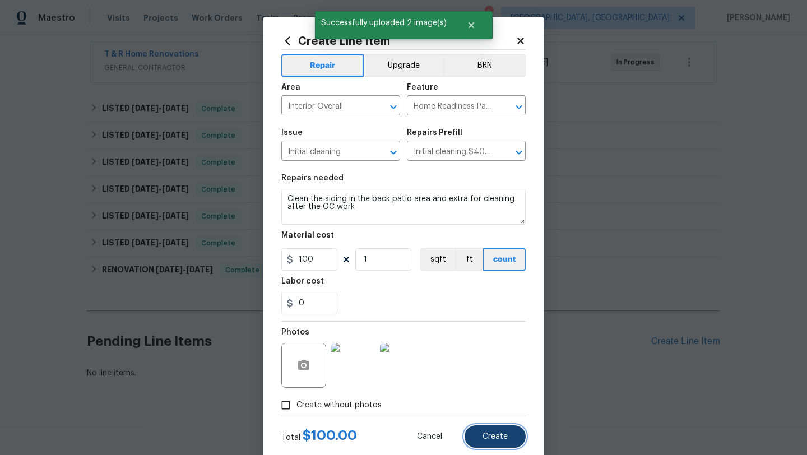
click at [493, 438] on span "Create" at bounding box center [495, 437] width 25 height 8
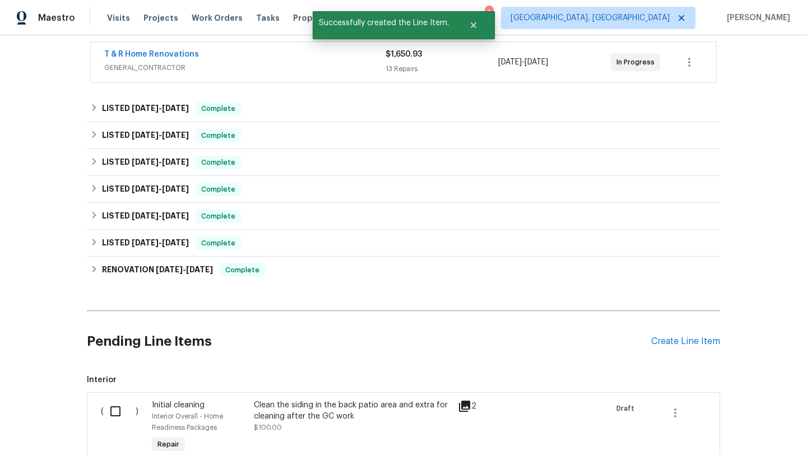
click at [112, 410] on input "checkbox" at bounding box center [120, 412] width 32 height 24
checkbox input "true"
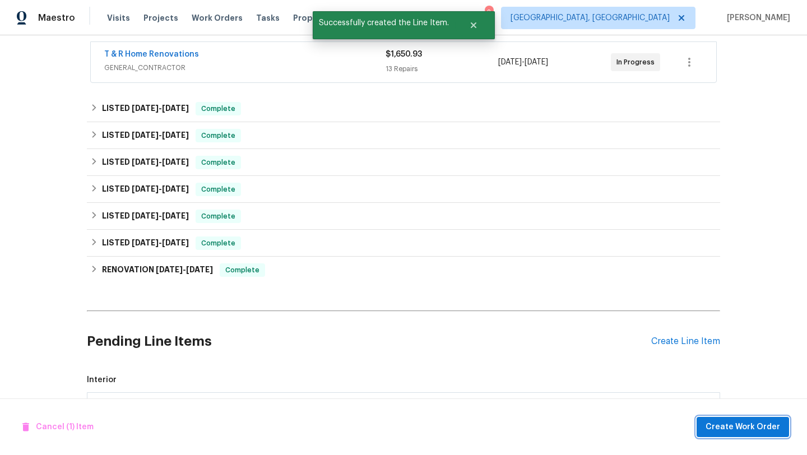
click at [730, 430] on span "Create Work Order" at bounding box center [743, 427] width 75 height 14
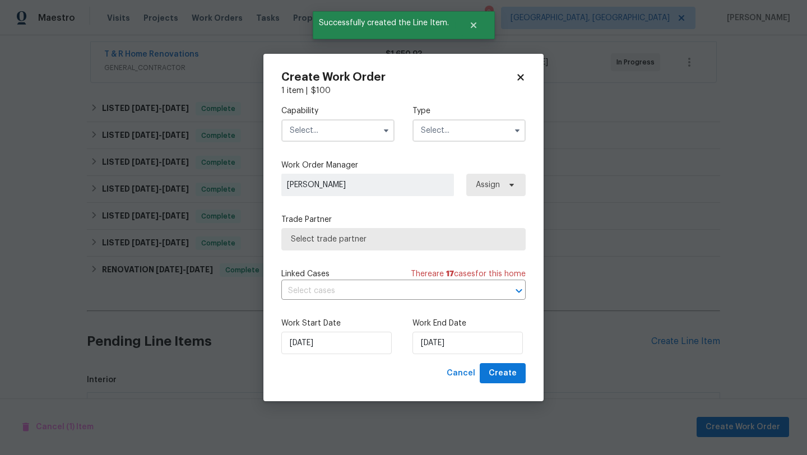
click at [346, 126] on input "text" at bounding box center [337, 130] width 113 height 22
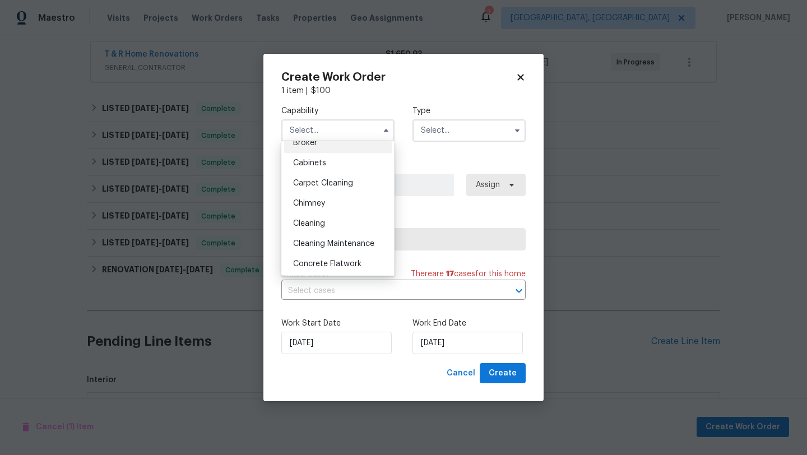
scroll to position [93, 0]
click at [342, 242] on span "Cleaning Maintenance" at bounding box center [333, 243] width 81 height 8
type input "Cleaning Maintenance"
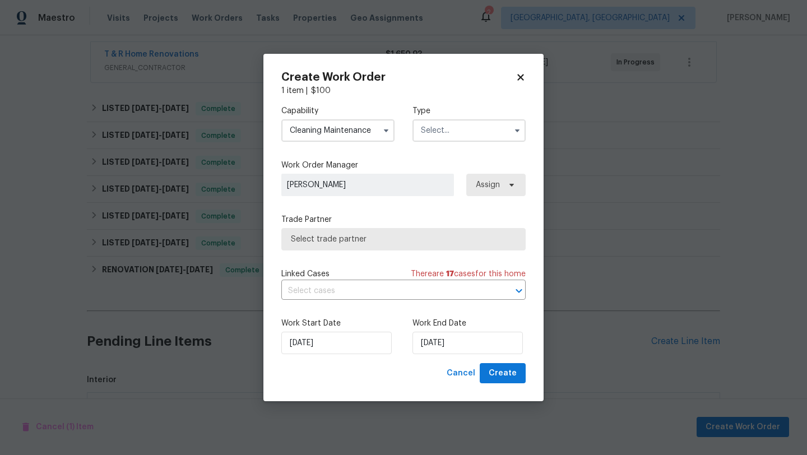
click at [443, 129] on input "text" at bounding box center [468, 130] width 113 height 22
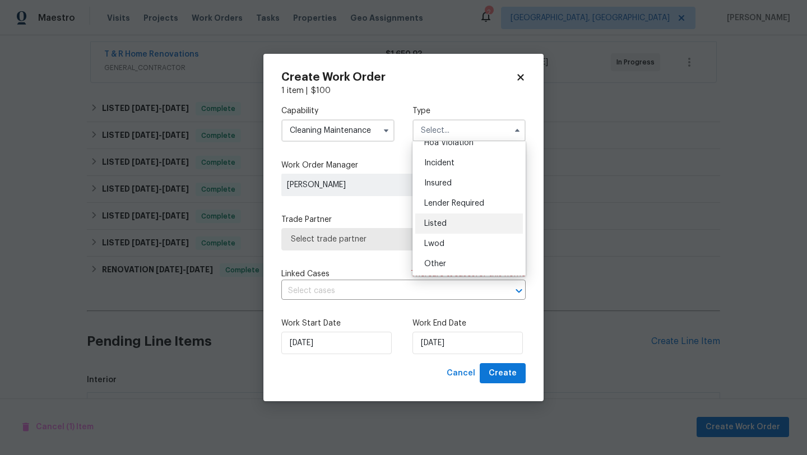
scroll to position [32, 0]
click at [438, 218] on div "Listed" at bounding box center [469, 223] width 108 height 20
type input "Listed"
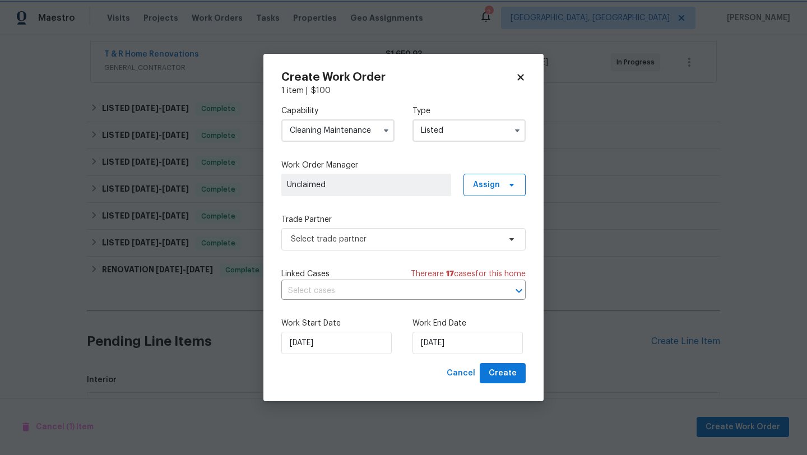
scroll to position [0, 0]
click at [357, 244] on span "Select trade partner" at bounding box center [395, 239] width 209 height 11
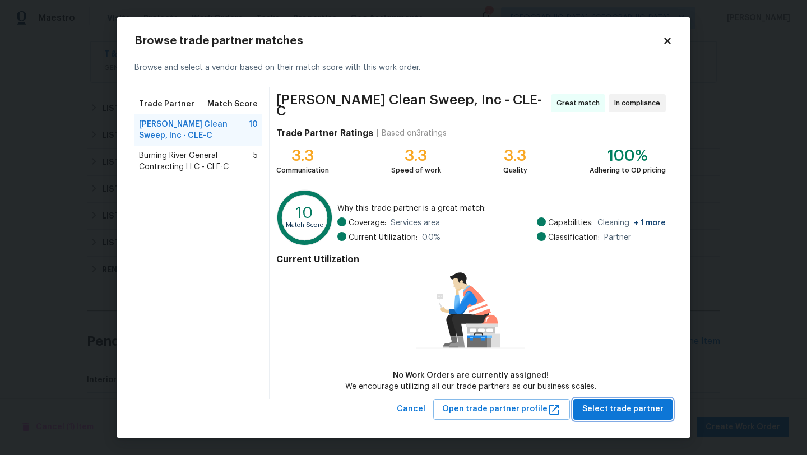
click at [618, 402] on span "Select trade partner" at bounding box center [622, 409] width 81 height 14
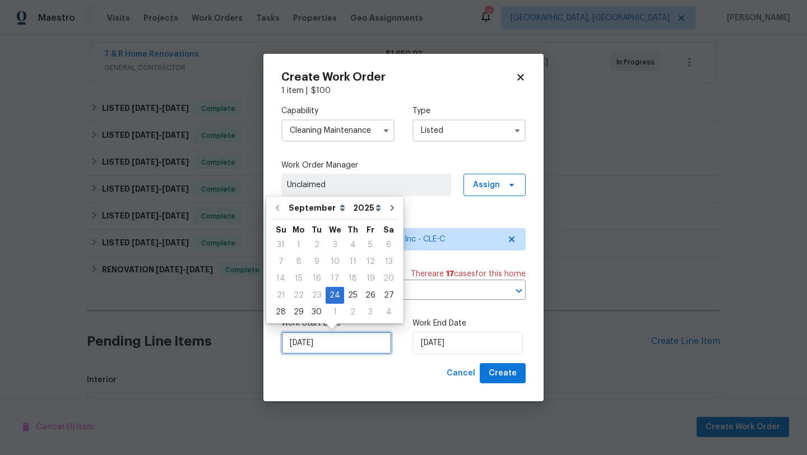
click at [331, 342] on input "[DATE]" at bounding box center [336, 343] width 110 height 22
click at [345, 293] on div "25" at bounding box center [352, 295] width 17 height 16
type input "[DATE]"
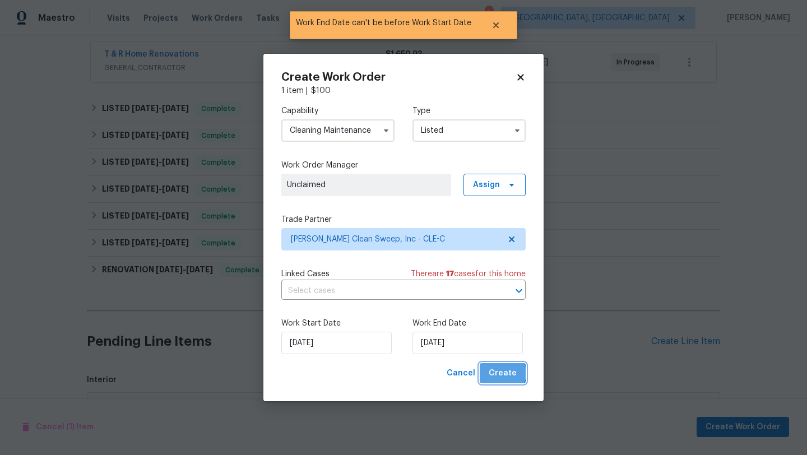
click at [504, 373] on span "Create" at bounding box center [503, 374] width 28 height 14
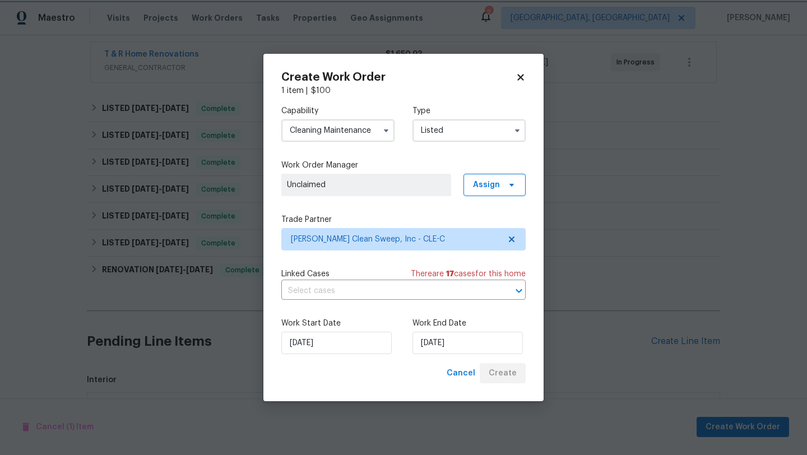
checkbox input "false"
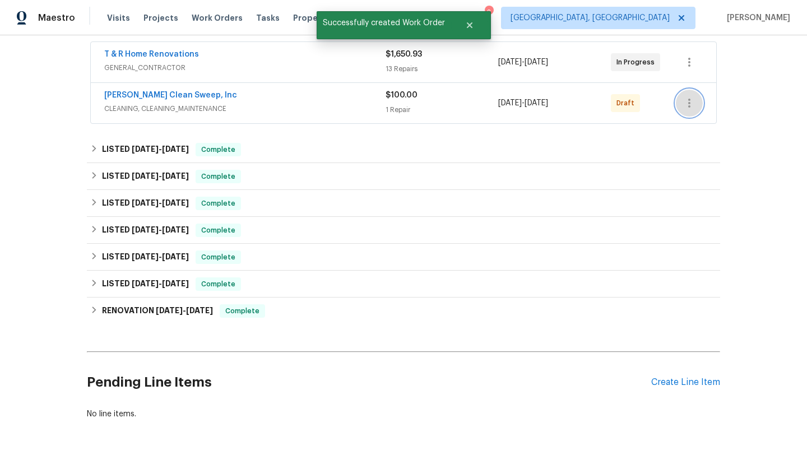
click at [683, 98] on icon "button" at bounding box center [689, 102] width 13 height 13
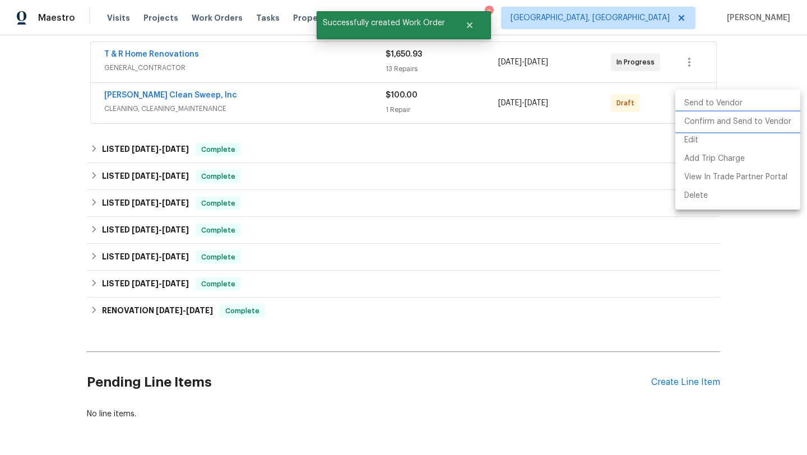
click at [699, 122] on li "Confirm and Send to Vendor" at bounding box center [737, 122] width 125 height 18
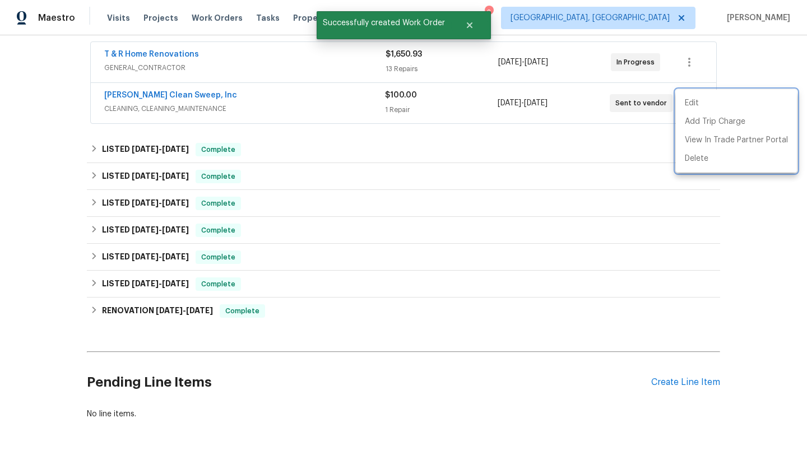
click at [225, 68] on div at bounding box center [403, 227] width 807 height 455
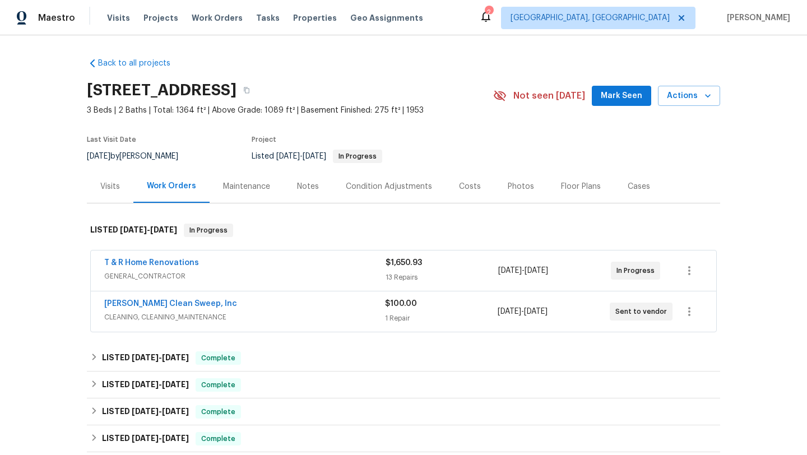
click at [622, 97] on span "Mark Seen" at bounding box center [621, 96] width 41 height 14
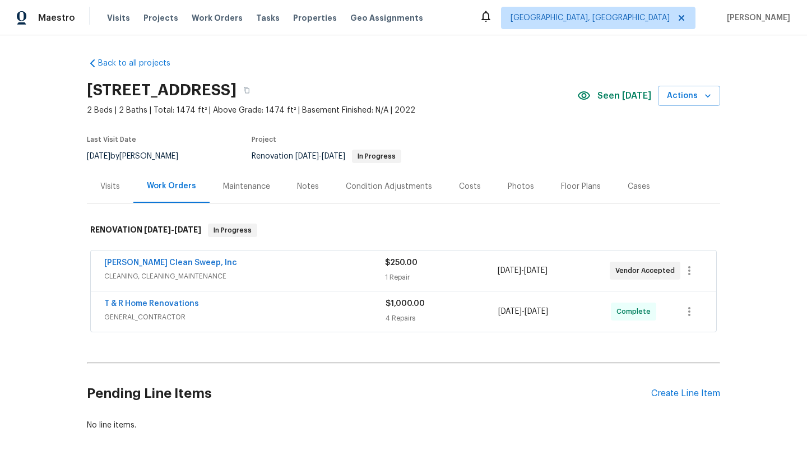
click at [508, 184] on div "Photos" at bounding box center [521, 186] width 26 height 11
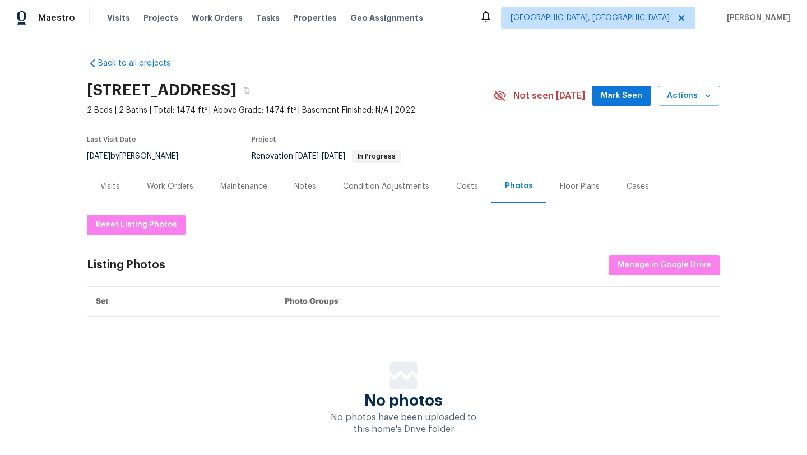
click at [110, 188] on div "Visits" at bounding box center [110, 186] width 20 height 11
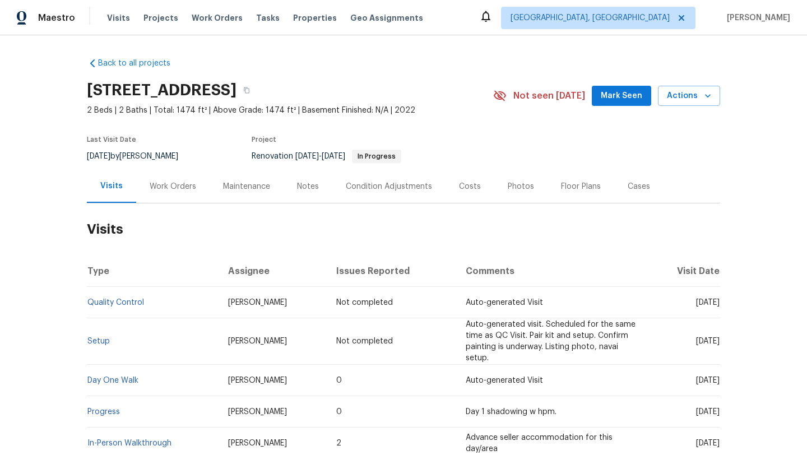
click at [168, 191] on div "Work Orders" at bounding box center [173, 186] width 47 height 11
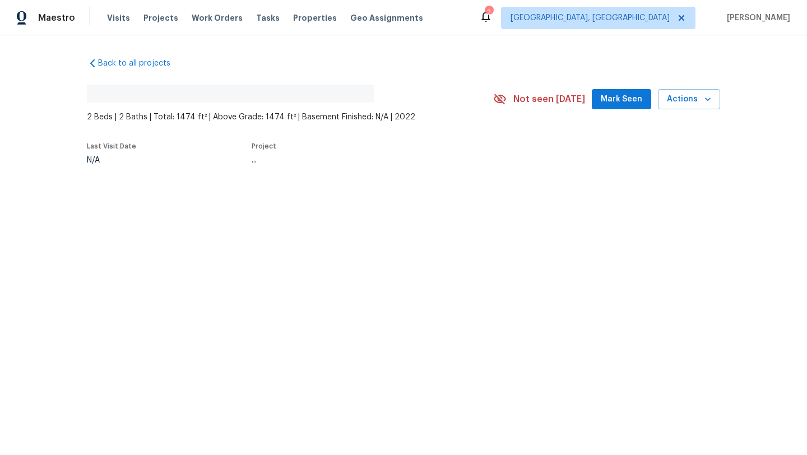
click at [611, 97] on span "Mark Seen" at bounding box center [621, 99] width 41 height 14
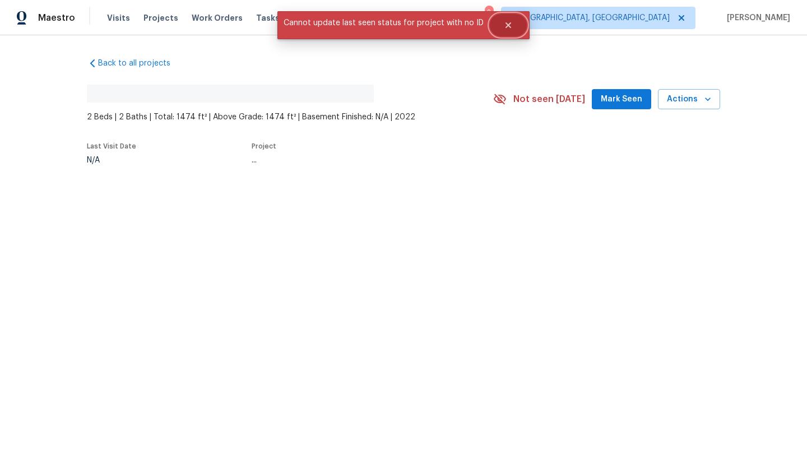
click at [506, 24] on icon "Close" at bounding box center [509, 25] width 6 height 6
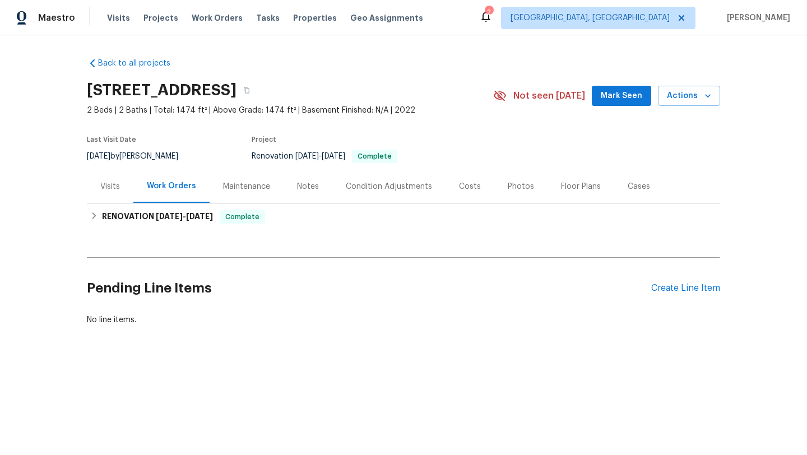
click at [508, 184] on div "Photos" at bounding box center [521, 186] width 26 height 11
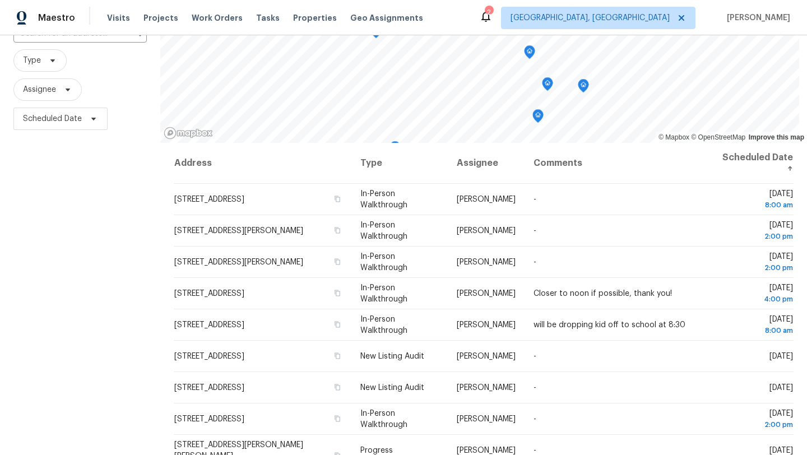
scroll to position [146, 0]
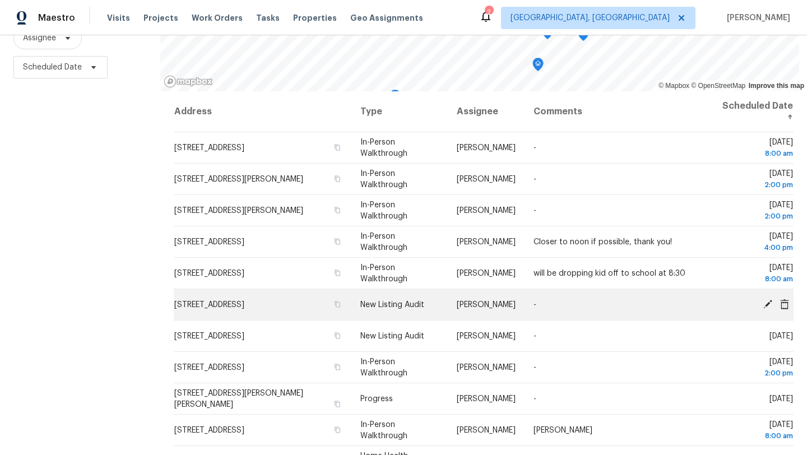
click at [768, 303] on icon at bounding box center [767, 303] width 9 height 9
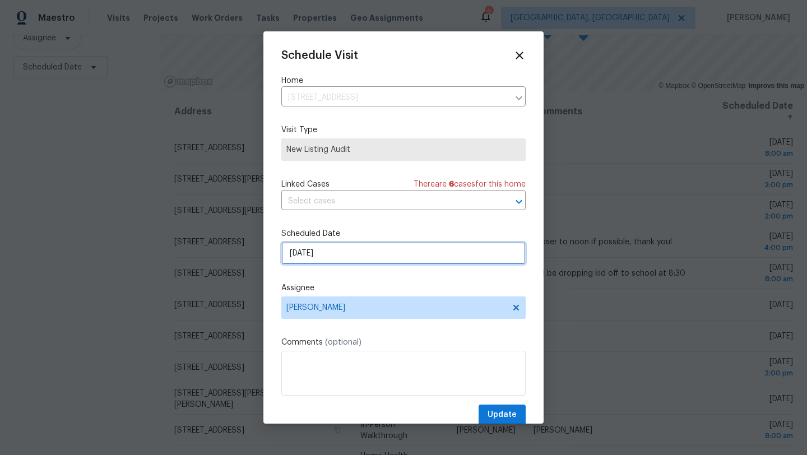
click at [340, 250] on input "[DATE]" at bounding box center [403, 253] width 244 height 22
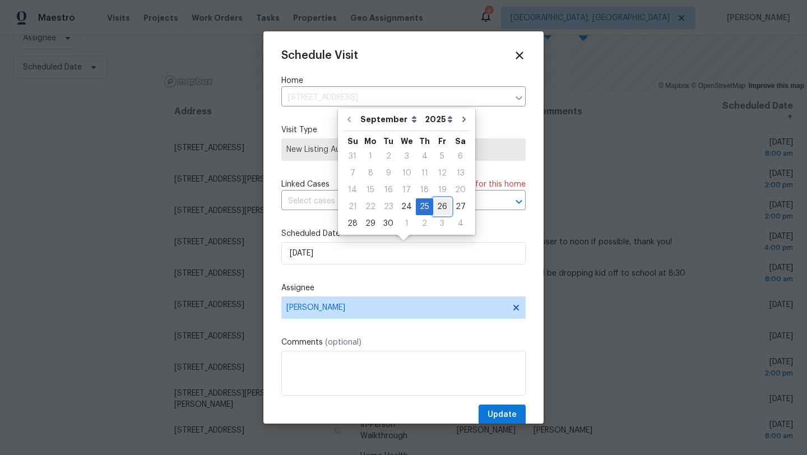
click at [440, 202] on div "26" at bounding box center [442, 207] width 18 height 16
type input "[DATE]"
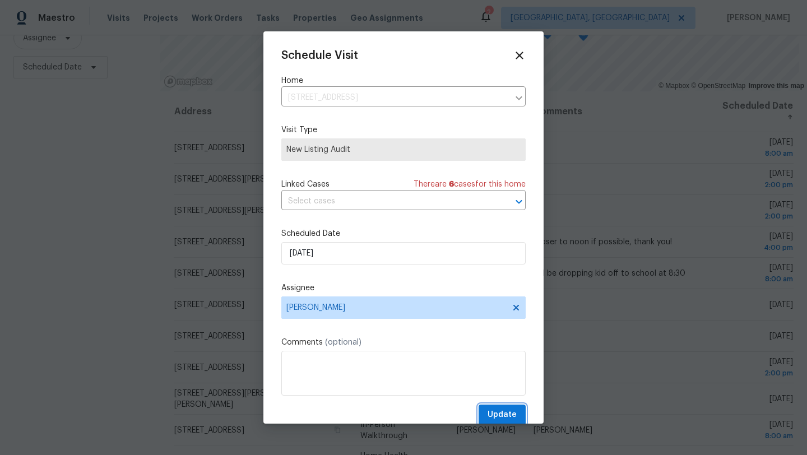
click at [494, 414] on span "Update" at bounding box center [502, 415] width 29 height 14
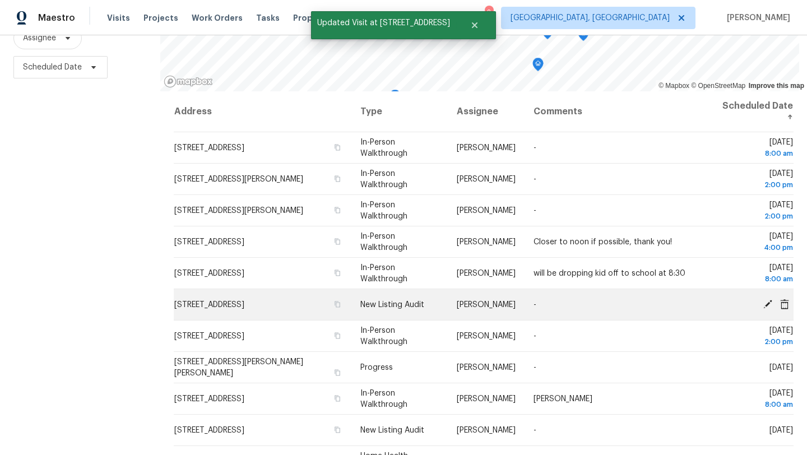
click at [764, 303] on icon at bounding box center [768, 304] width 10 height 10
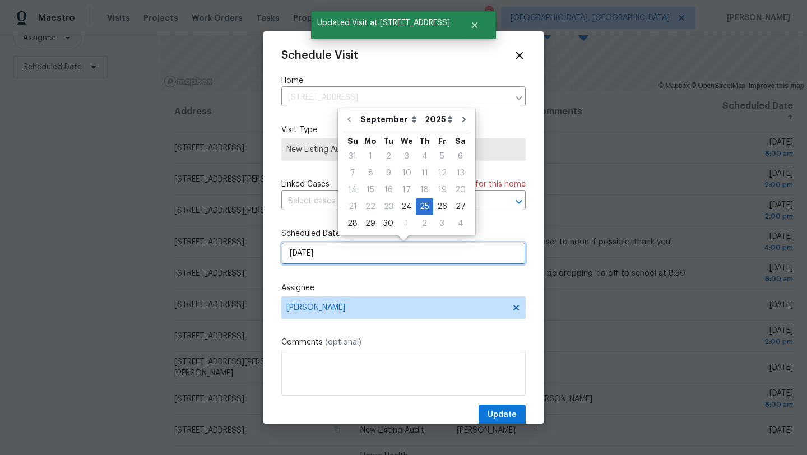
click at [372, 252] on input "[DATE]" at bounding box center [403, 253] width 244 height 22
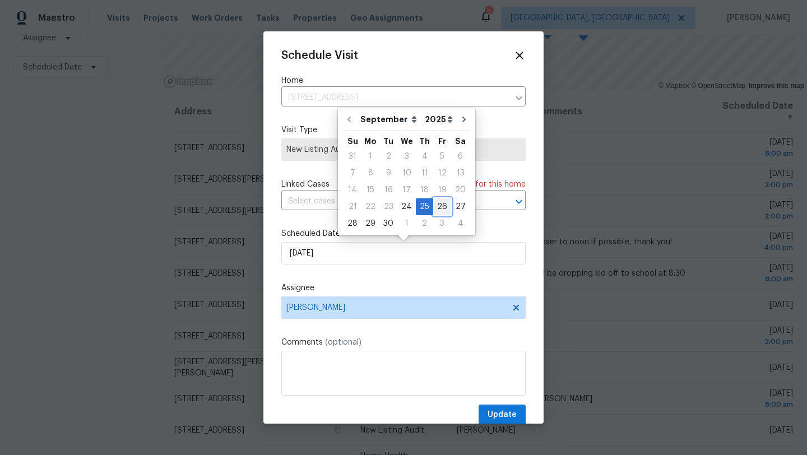
click at [440, 201] on div "26" at bounding box center [442, 207] width 18 height 16
type input "[DATE]"
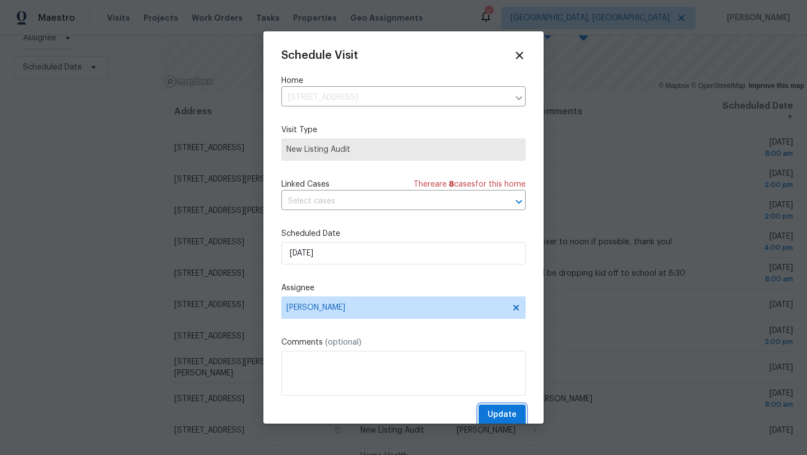
click at [514, 414] on span "Update" at bounding box center [502, 415] width 29 height 14
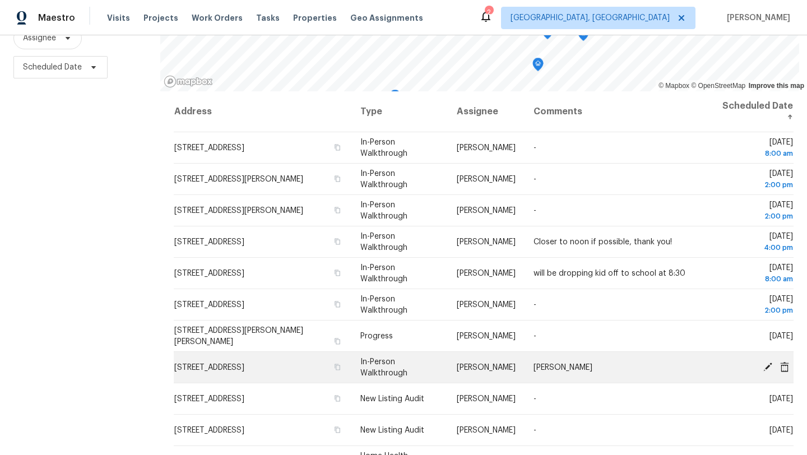
click at [768, 365] on icon at bounding box center [767, 366] width 9 height 9
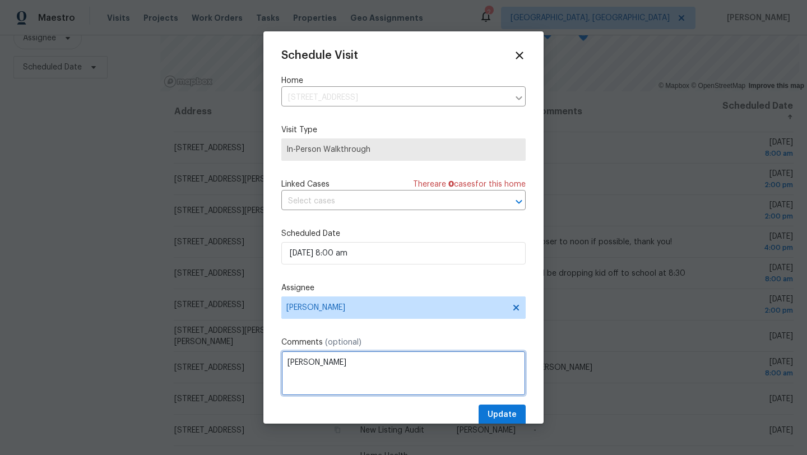
drag, startPoint x: 326, startPoint y: 363, endPoint x: 252, endPoint y: 364, distance: 74.0
click at [252, 364] on div "Schedule Visit Home [STREET_ADDRESS] ​ Visit Type In-Person Walkthrough Linked …" at bounding box center [403, 227] width 807 height 455
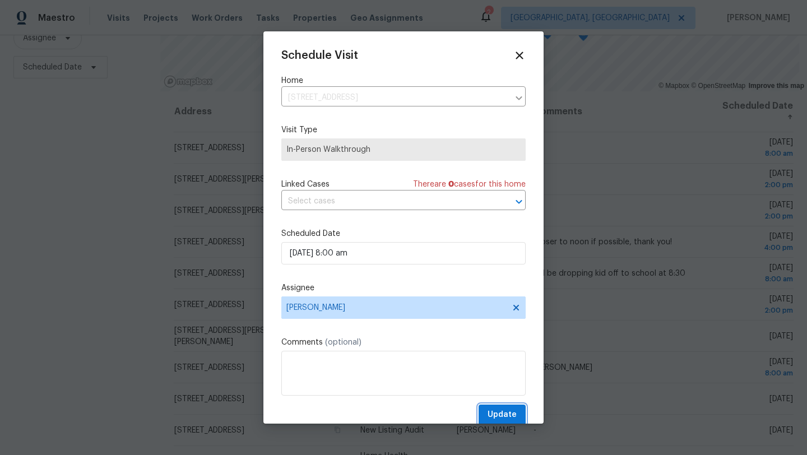
click at [510, 418] on span "Update" at bounding box center [502, 415] width 29 height 14
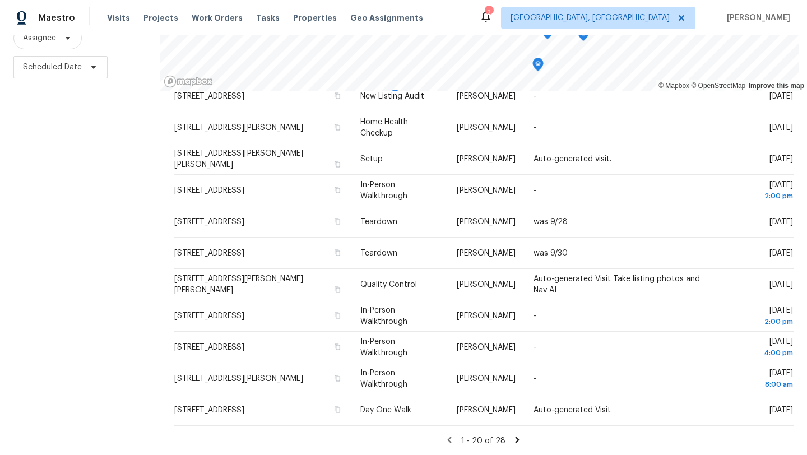
click at [516, 438] on icon at bounding box center [518, 440] width 4 height 6
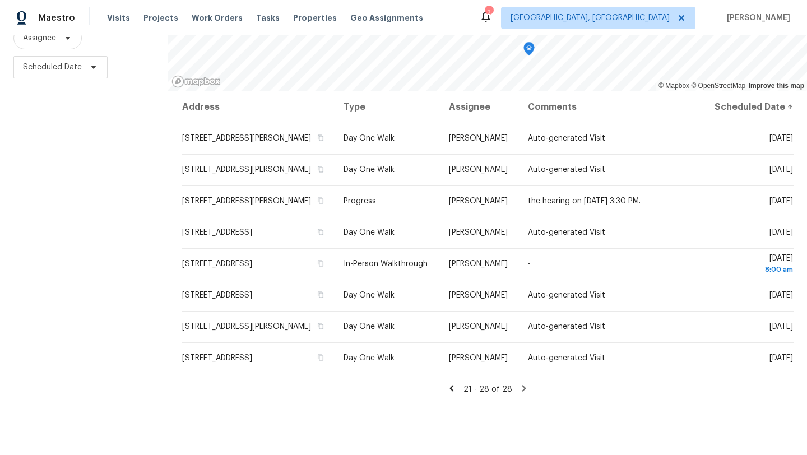
click at [452, 391] on icon at bounding box center [451, 388] width 4 height 6
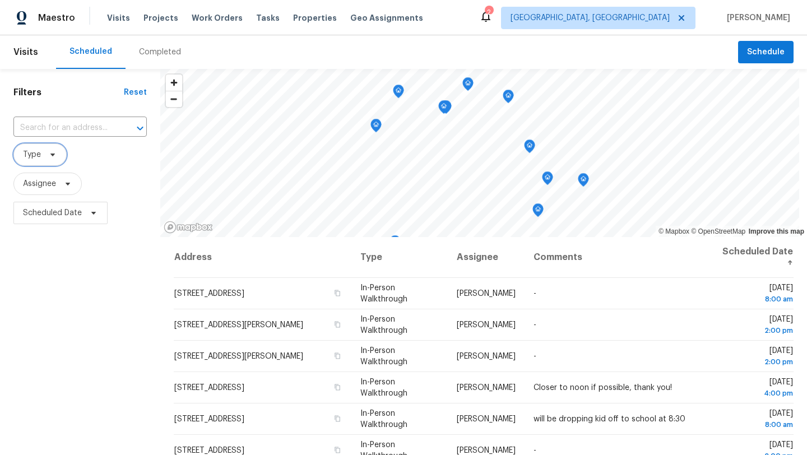
click at [23, 157] on span "Type" at bounding box center [32, 154] width 18 height 11
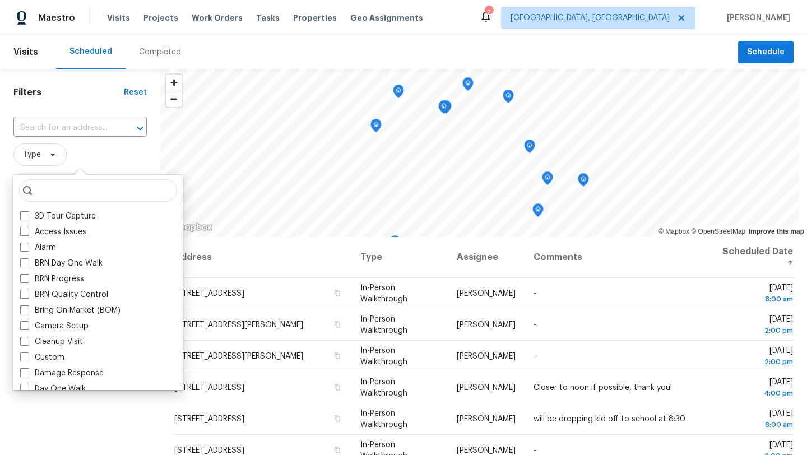
type input "5"
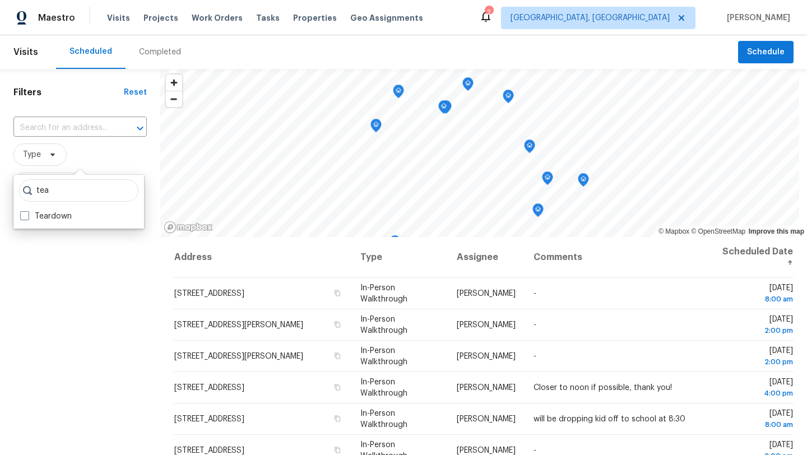
type input "tea"
click at [27, 228] on div "tea Teardown" at bounding box center [78, 202] width 131 height 54
click at [28, 215] on span at bounding box center [24, 215] width 9 height 9
click at [27, 215] on input "Teardown" at bounding box center [23, 214] width 7 height 7
checkbox input "true"
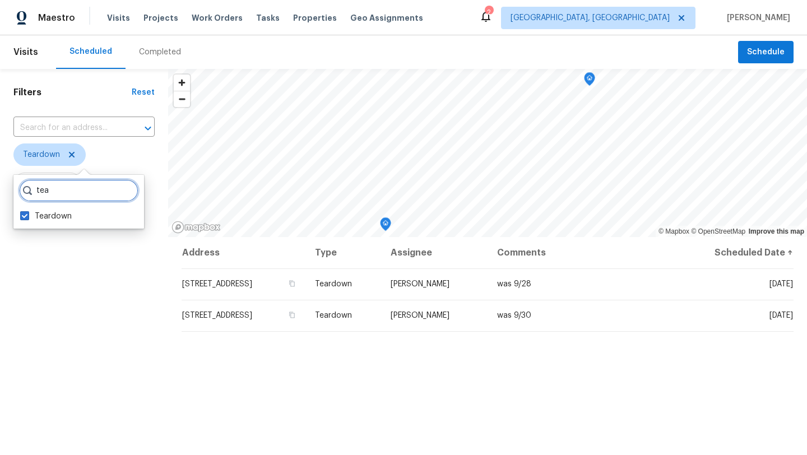
click at [117, 195] on input "tea" at bounding box center [78, 190] width 119 height 22
click at [118, 191] on input "tea" at bounding box center [78, 190] width 119 height 22
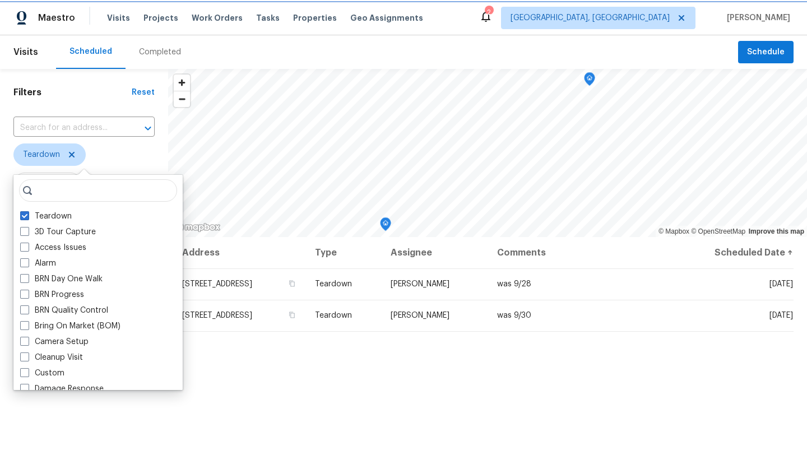
click at [75, 154] on span "Teardown" at bounding box center [49, 154] width 72 height 22
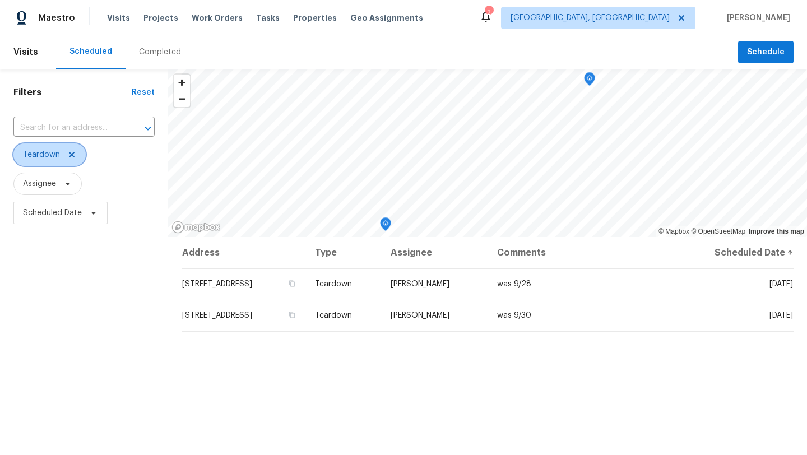
click at [73, 154] on icon at bounding box center [71, 154] width 9 height 9
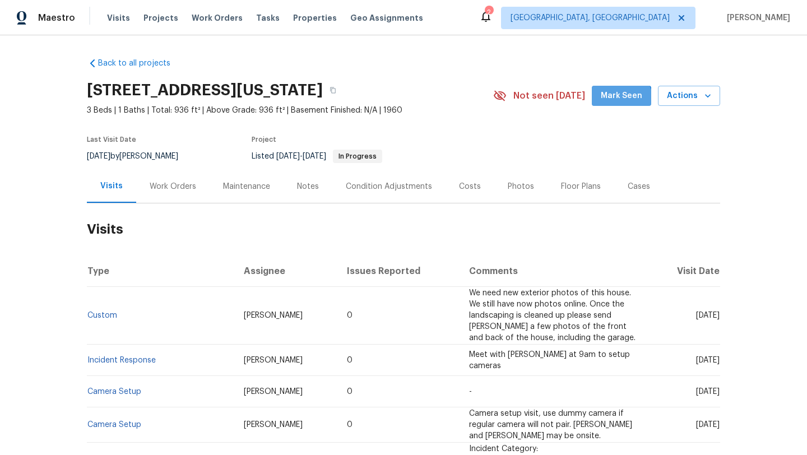
click at [616, 103] on button "Mark Seen" at bounding box center [621, 96] width 59 height 21
click at [173, 185] on div "Work Orders" at bounding box center [173, 186] width 47 height 11
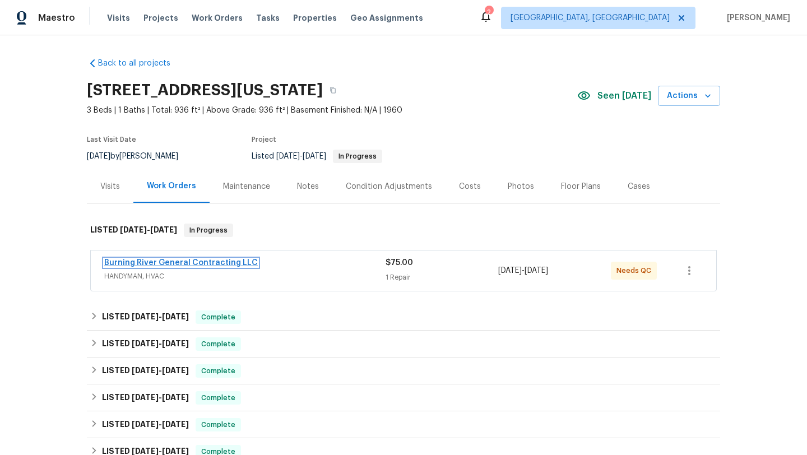
click at [182, 265] on link "Burning River General Contracting LLC" at bounding box center [181, 263] width 154 height 8
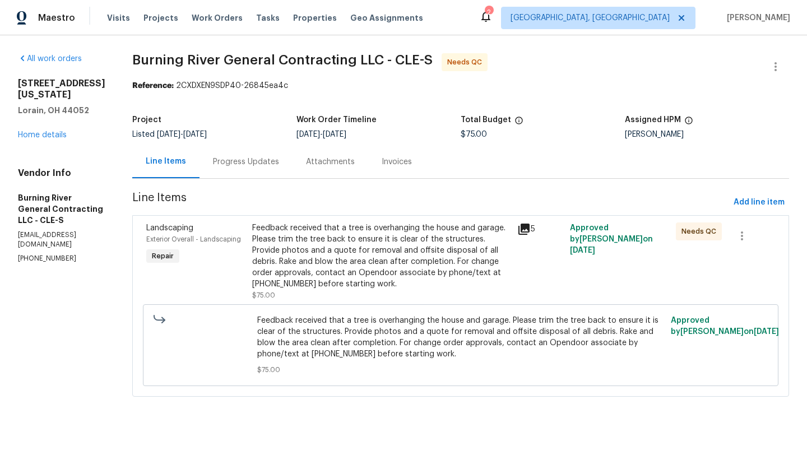
click at [360, 240] on div "Feedback received that a tree is overhanging the house and garage. Please trim …" at bounding box center [381, 255] width 258 height 67
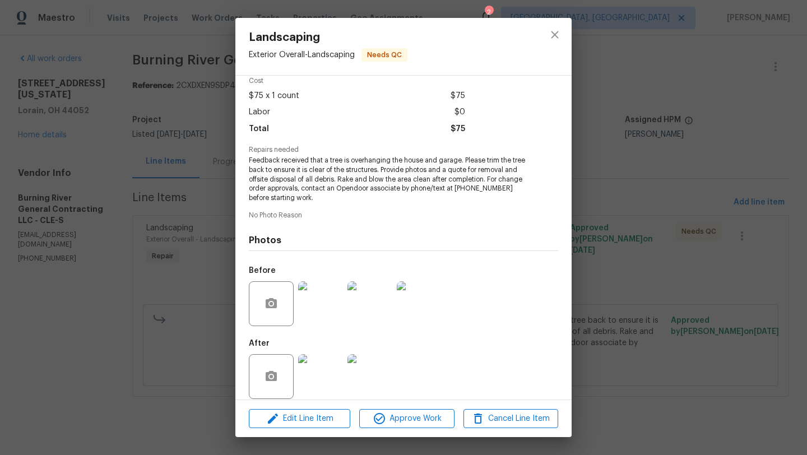
scroll to position [61, 0]
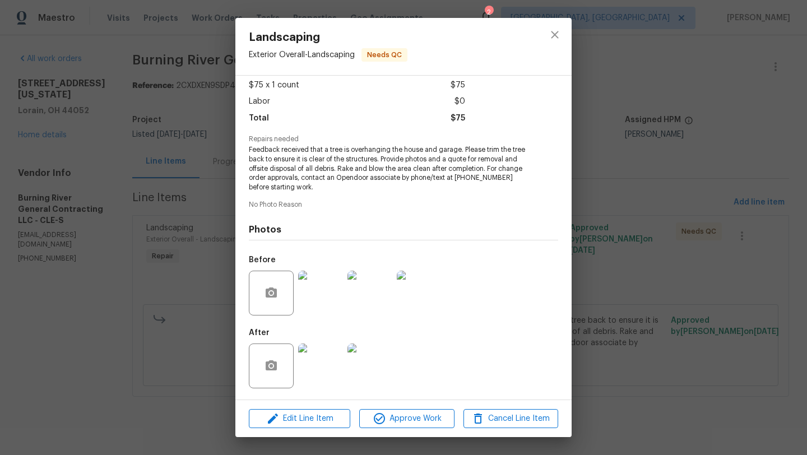
click at [322, 368] on img at bounding box center [320, 366] width 45 height 45
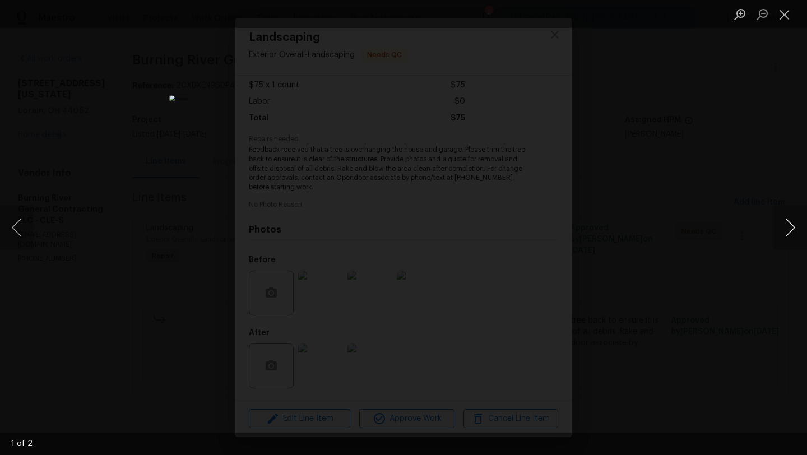
click at [784, 223] on button "Next image" at bounding box center [790, 227] width 34 height 45
click at [789, 15] on button "Close lightbox" at bounding box center [784, 14] width 22 height 20
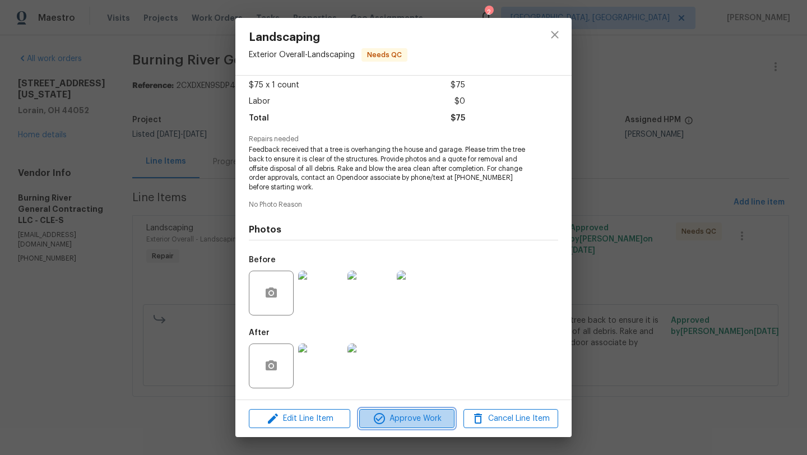
click at [386, 424] on icon "button" at bounding box center [379, 418] width 13 height 13
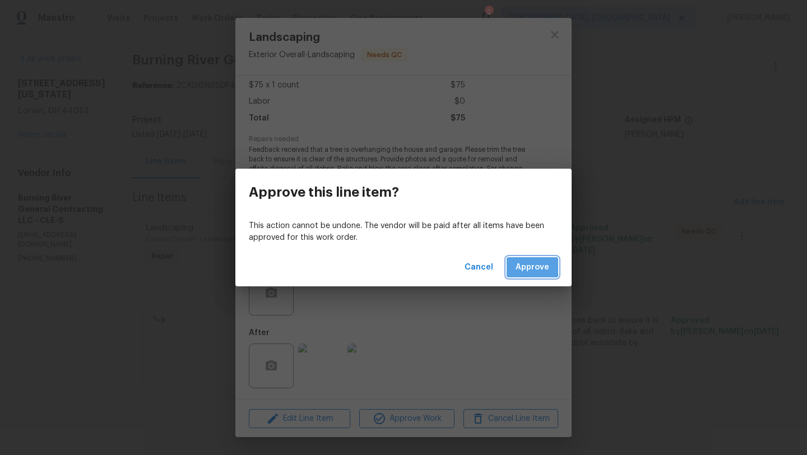
click at [523, 267] on span "Approve" at bounding box center [533, 268] width 34 height 14
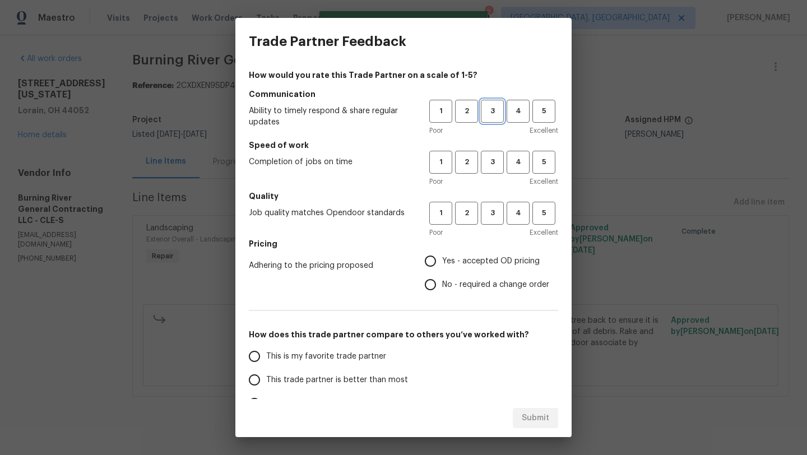
click at [498, 106] on span "3" at bounding box center [492, 111] width 21 height 13
click at [490, 160] on span "3" at bounding box center [492, 162] width 21 height 13
click at [490, 214] on span "3" at bounding box center [492, 213] width 21 height 13
click at [428, 268] on input "Yes - accepted OD pricing" at bounding box center [431, 261] width 24 height 24
radio input "true"
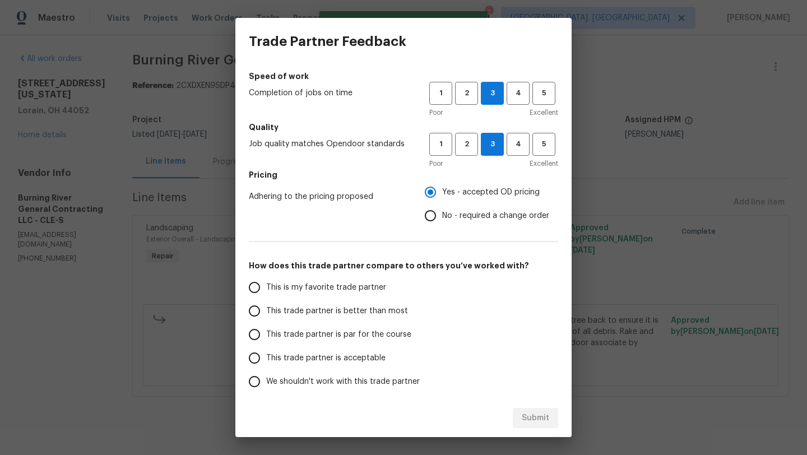
scroll to position [77, 0]
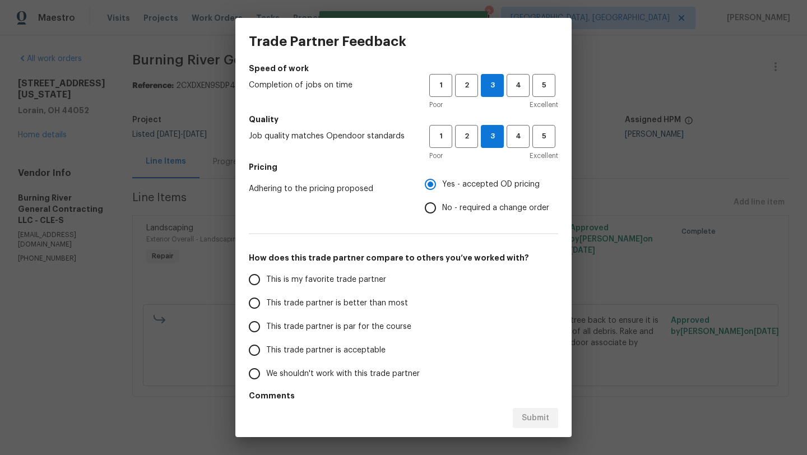
click at [365, 324] on span "This trade partner is par for the course" at bounding box center [338, 327] width 145 height 12
click at [266, 324] on input "This trade partner is par for the course" at bounding box center [255, 327] width 24 height 24
click at [536, 420] on span "Submit" at bounding box center [535, 418] width 27 height 14
radio input "true"
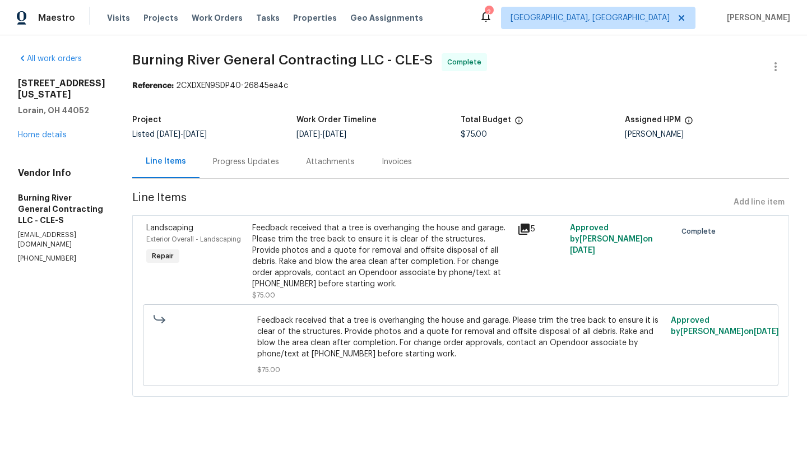
radio input "false"
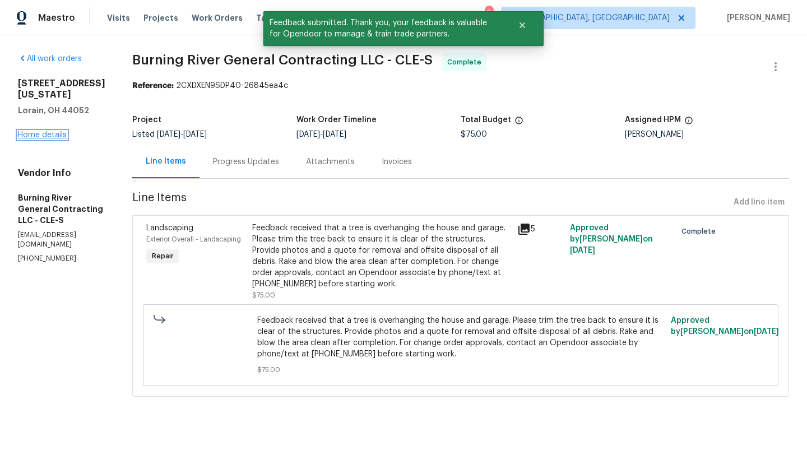
click at [58, 131] on link "Home details" at bounding box center [42, 135] width 49 height 8
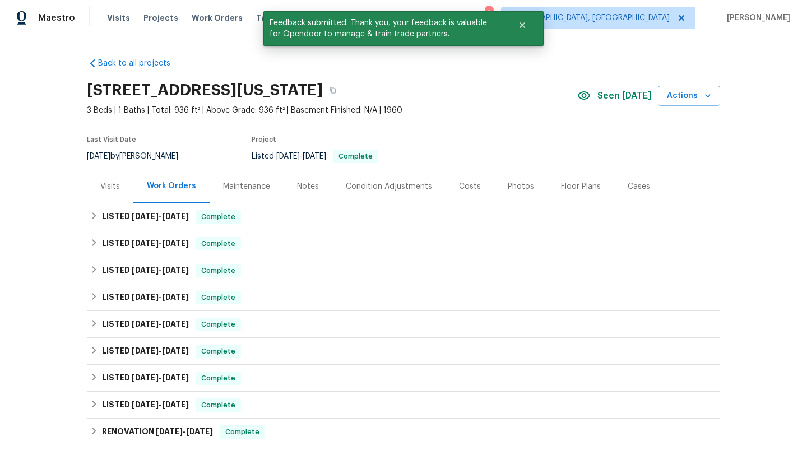
click at [109, 179] on div "Visits" at bounding box center [110, 186] width 47 height 33
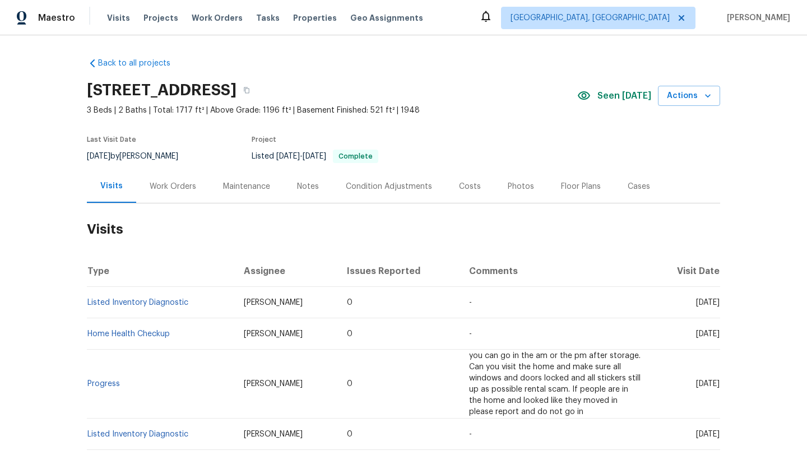
click at [186, 186] on div "Work Orders" at bounding box center [173, 186] width 47 height 11
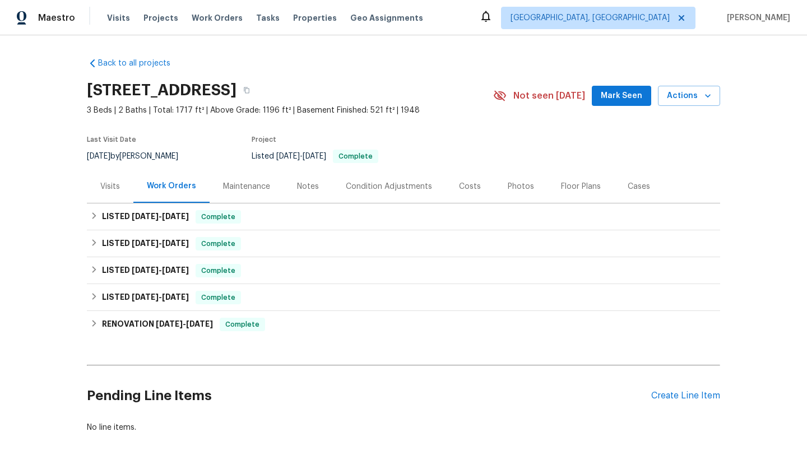
click at [123, 186] on div "Visits" at bounding box center [110, 186] width 47 height 33
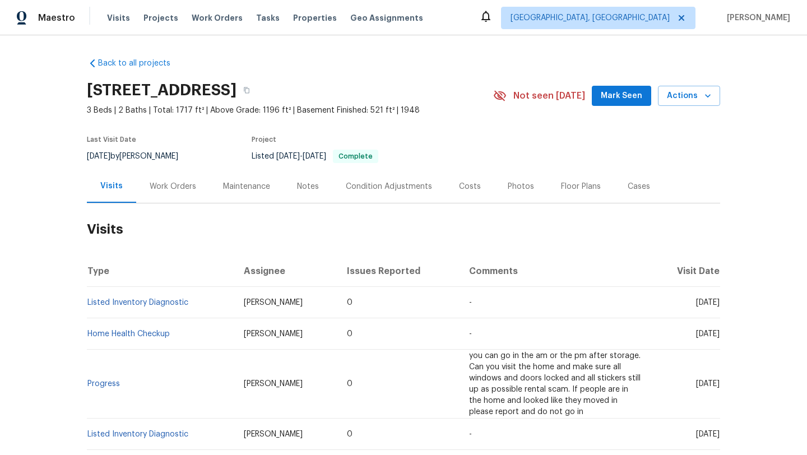
click at [601, 100] on button "Mark Seen" at bounding box center [621, 96] width 59 height 21
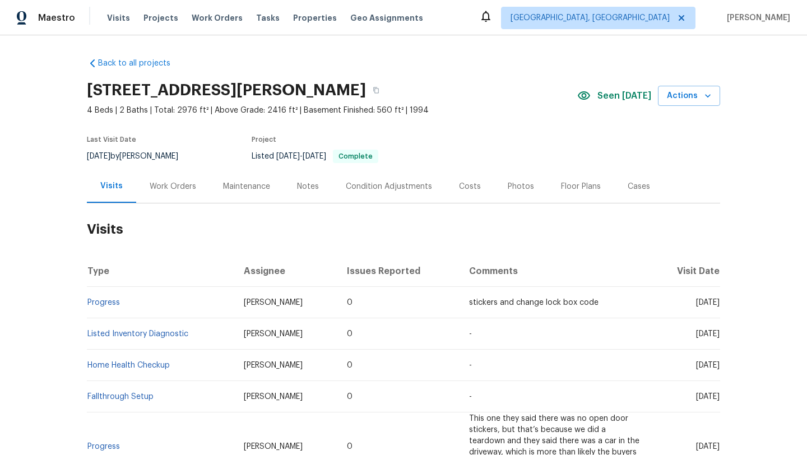
click at [159, 186] on div "Work Orders" at bounding box center [173, 186] width 47 height 11
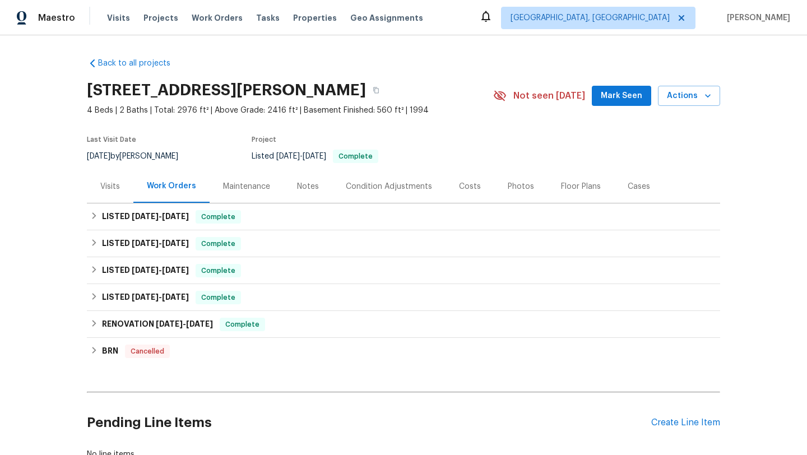
click at [111, 184] on div "Visits" at bounding box center [110, 186] width 20 height 11
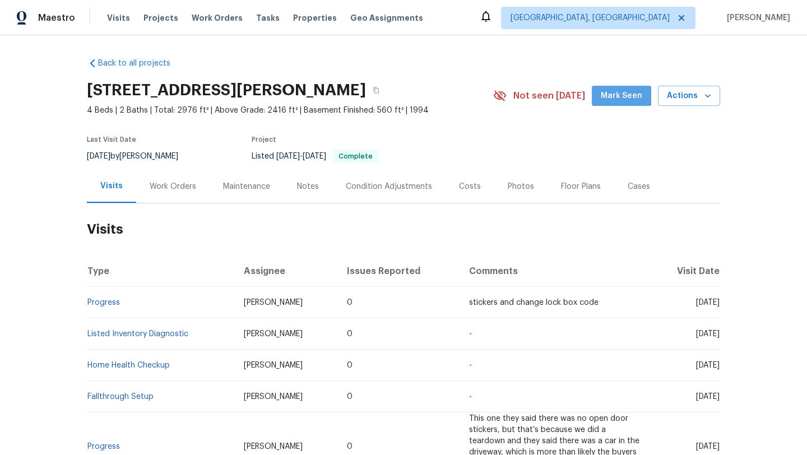
click at [615, 87] on button "Mark Seen" at bounding box center [621, 96] width 59 height 21
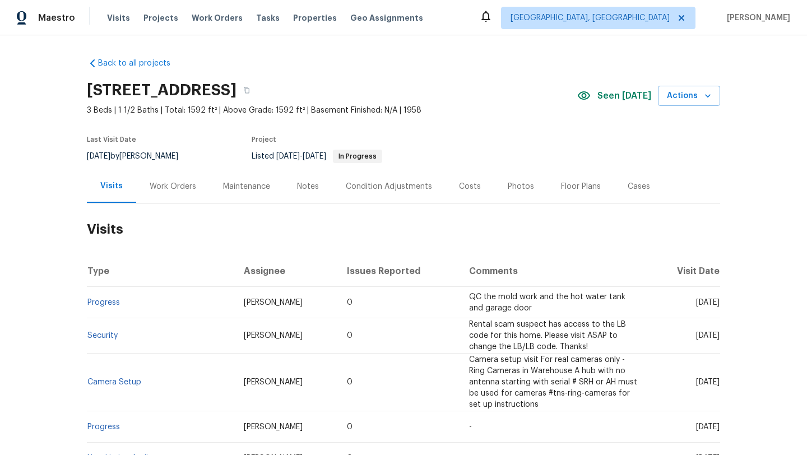
click at [157, 187] on div "Work Orders" at bounding box center [173, 186] width 47 height 11
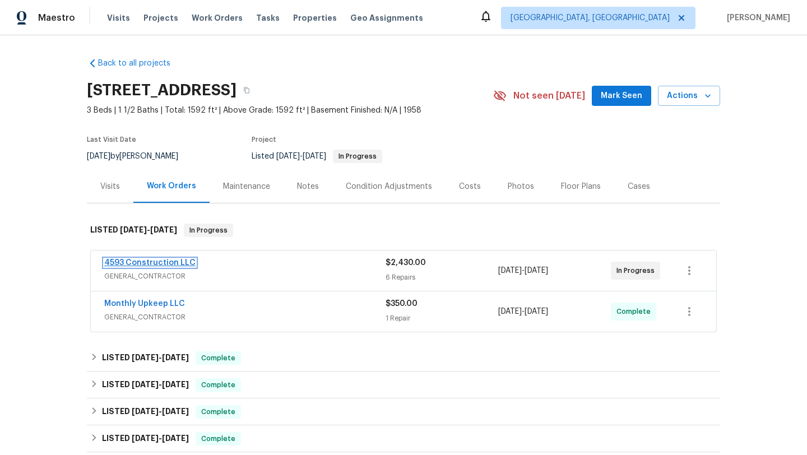
click at [122, 263] on link "4593 Construction LLC" at bounding box center [149, 263] width 91 height 8
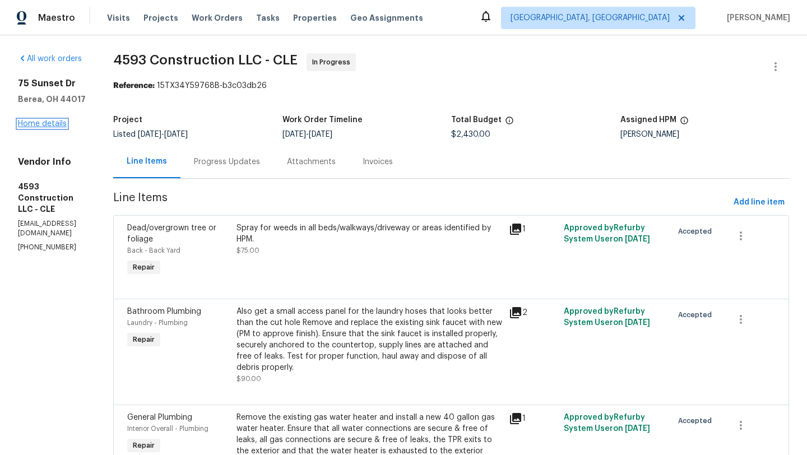
click at [40, 121] on link "Home details" at bounding box center [42, 124] width 49 height 8
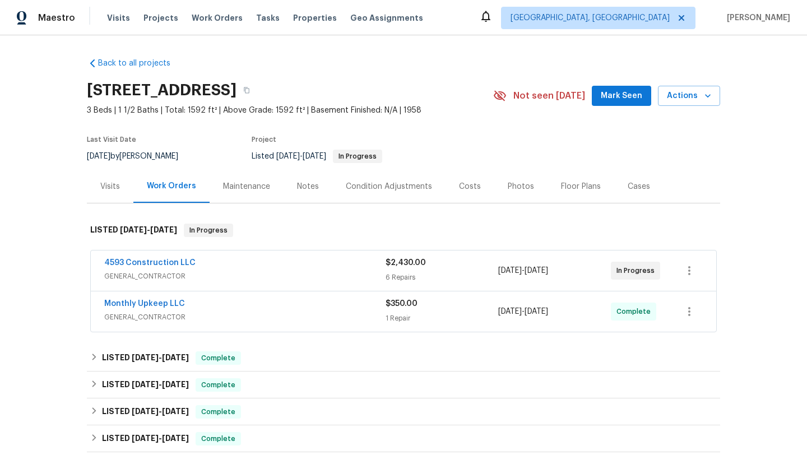
click at [622, 94] on span "Mark Seen" at bounding box center [621, 96] width 41 height 14
click at [110, 186] on div "Visits" at bounding box center [110, 186] width 20 height 11
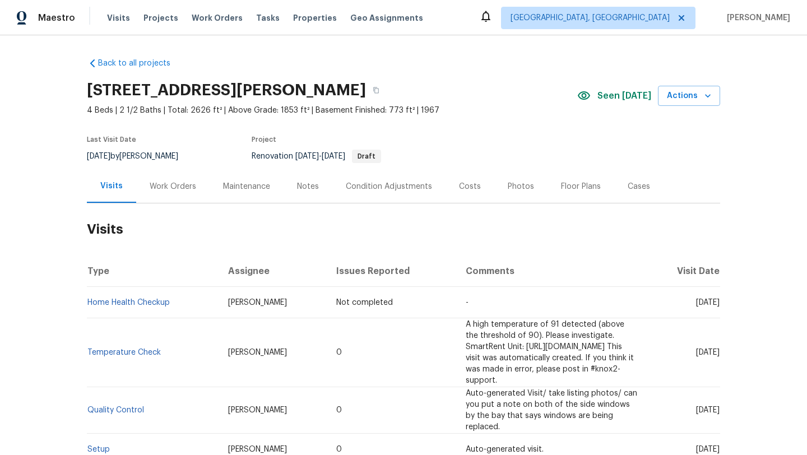
click at [175, 189] on div "Work Orders" at bounding box center [173, 186] width 47 height 11
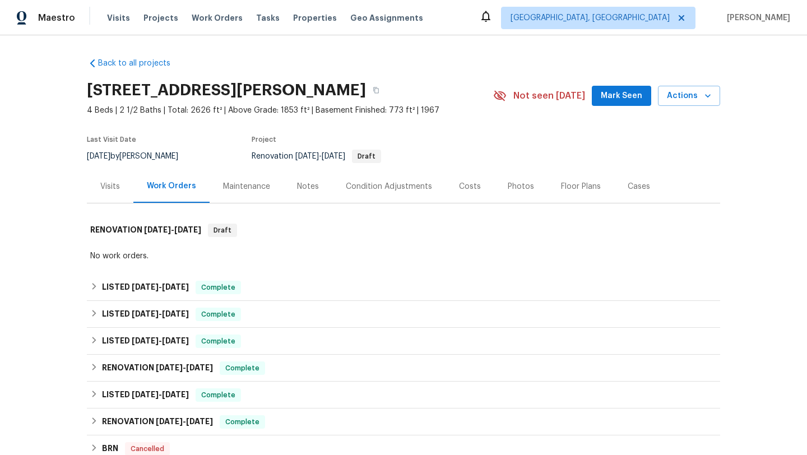
click at [110, 188] on div "Visits" at bounding box center [110, 186] width 20 height 11
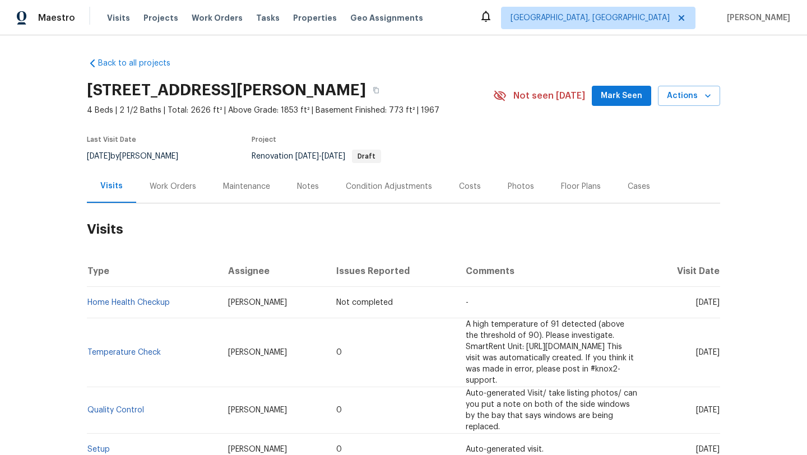
click at [605, 92] on span "Mark Seen" at bounding box center [621, 96] width 41 height 14
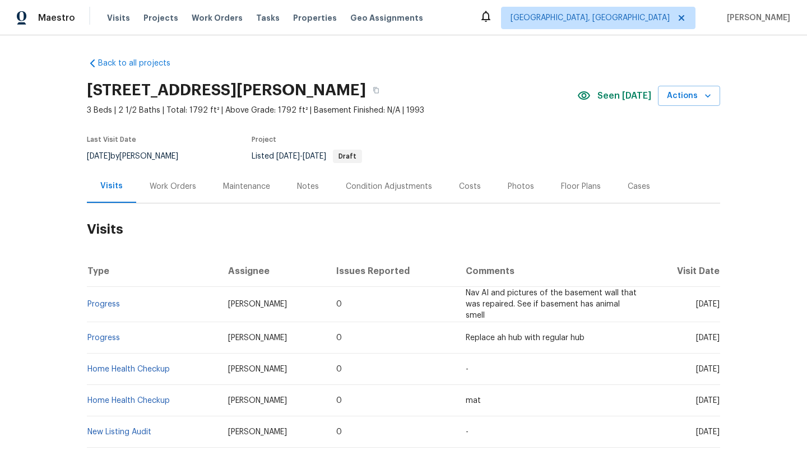
scroll to position [19, 0]
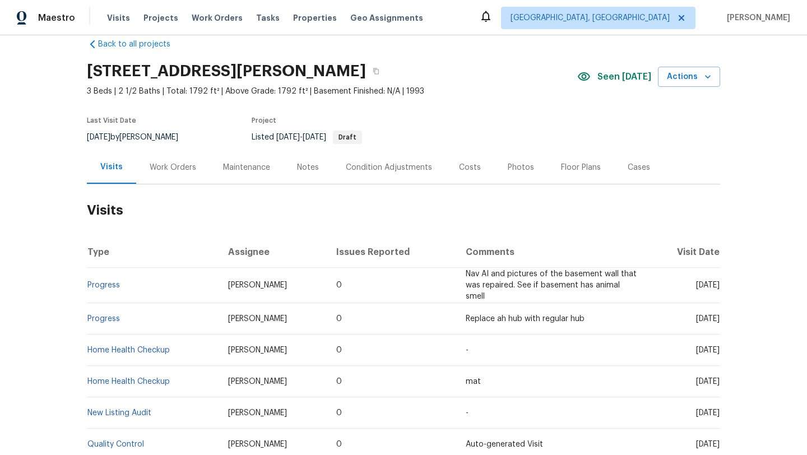
click at [173, 165] on div "Work Orders" at bounding box center [173, 167] width 47 height 11
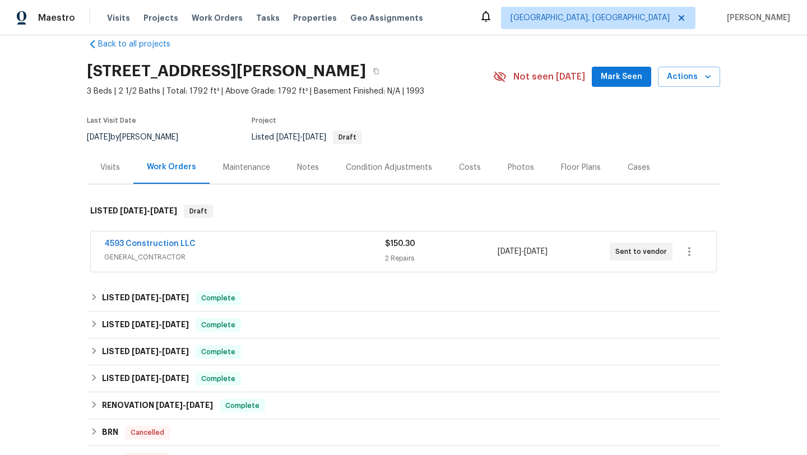
click at [612, 76] on span "Mark Seen" at bounding box center [621, 77] width 41 height 14
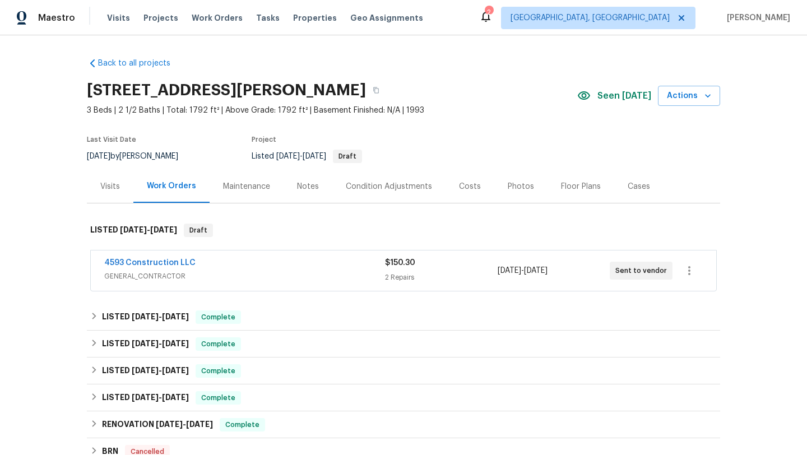
click at [104, 184] on div "Visits" at bounding box center [110, 186] width 20 height 11
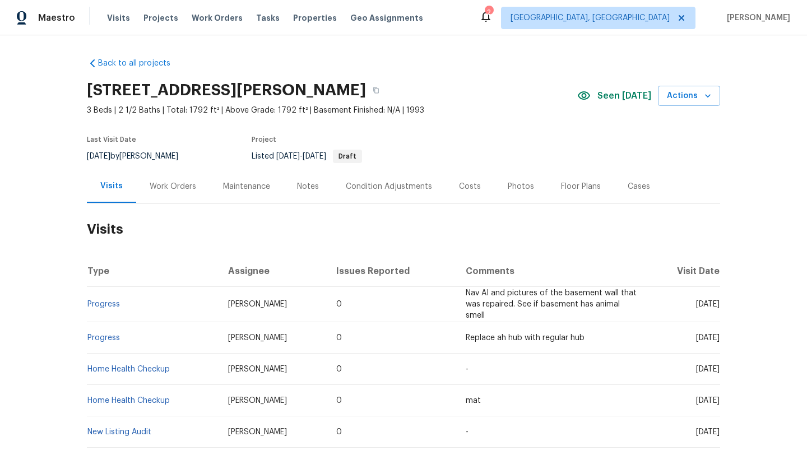
click at [306, 184] on div "Notes" at bounding box center [308, 186] width 22 height 11
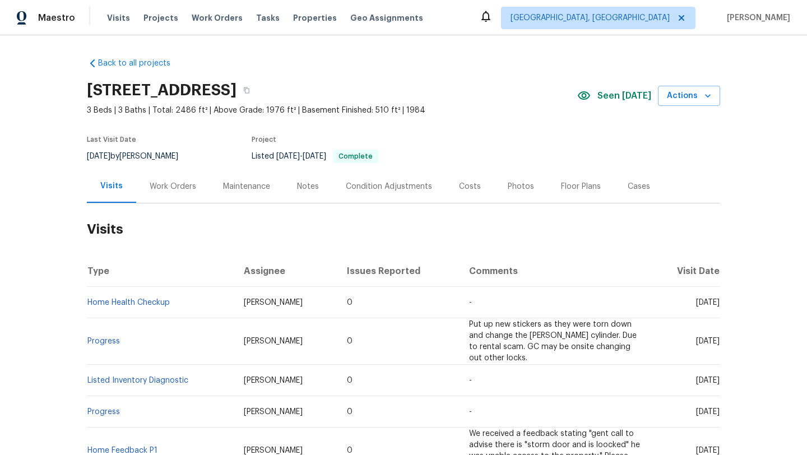
click at [173, 187] on div "Work Orders" at bounding box center [173, 186] width 47 height 11
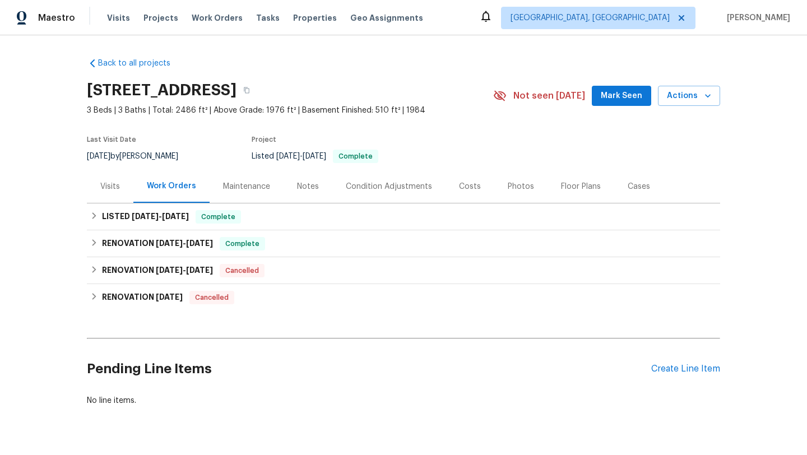
click at [116, 185] on div "Visits" at bounding box center [110, 186] width 20 height 11
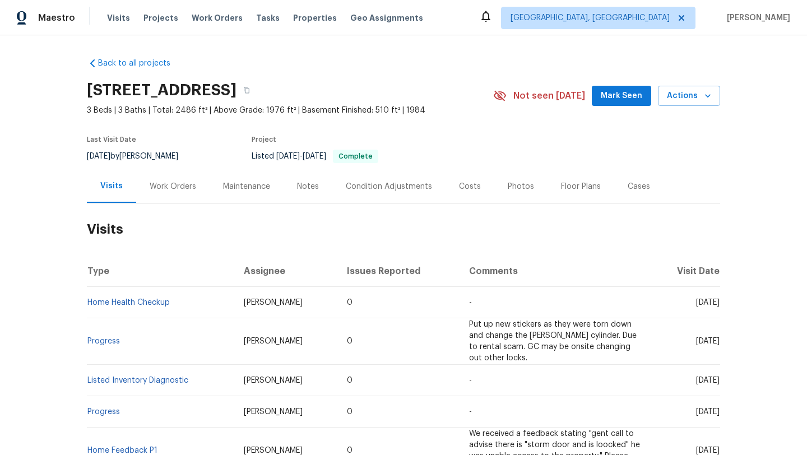
click at [628, 94] on span "Mark Seen" at bounding box center [621, 96] width 41 height 14
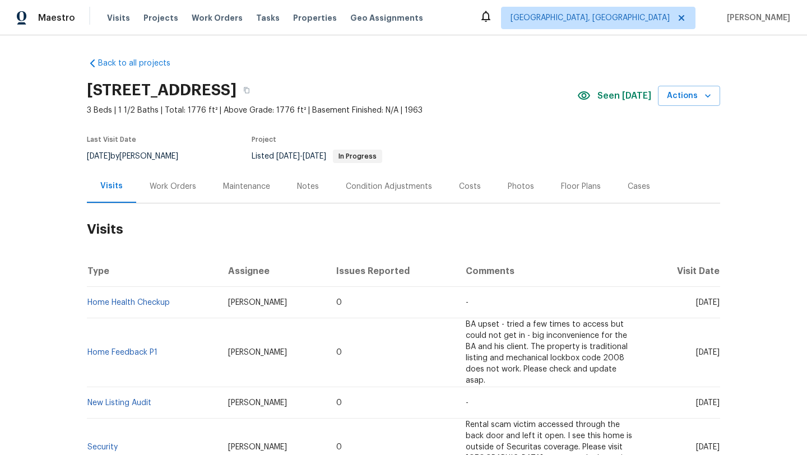
click at [179, 184] on div "Work Orders" at bounding box center [173, 186] width 47 height 11
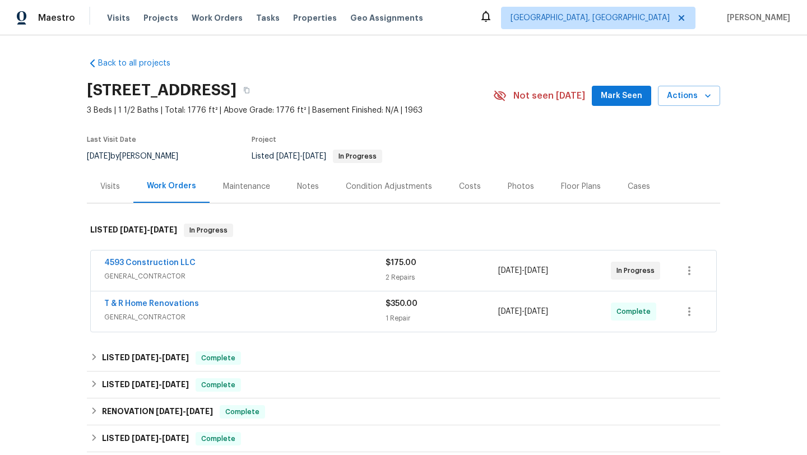
click at [611, 96] on span "Mark Seen" at bounding box center [621, 96] width 41 height 14
click at [106, 186] on div "Visits" at bounding box center [110, 186] width 20 height 11
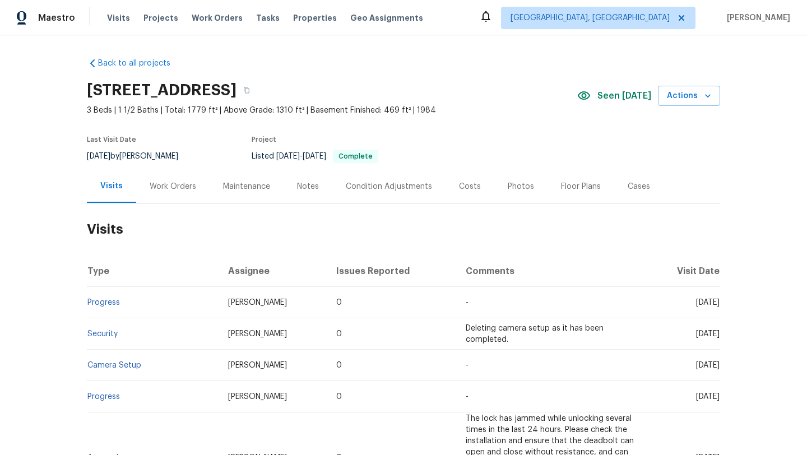
click at [156, 186] on div "Work Orders" at bounding box center [173, 186] width 47 height 11
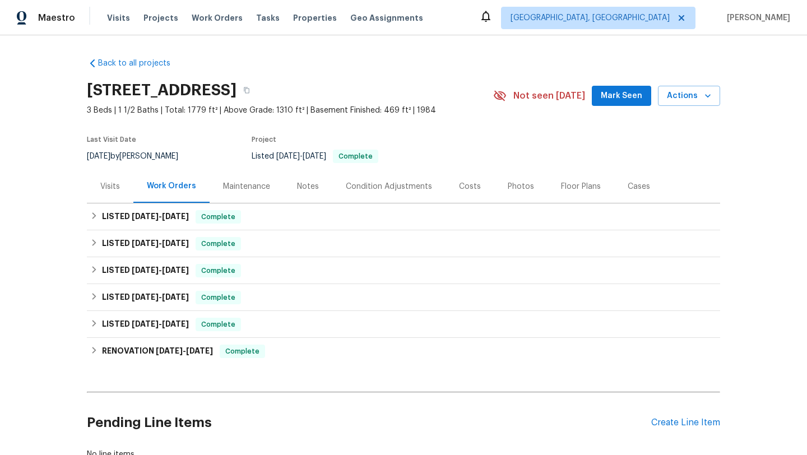
click at [113, 194] on div "Visits" at bounding box center [110, 186] width 47 height 33
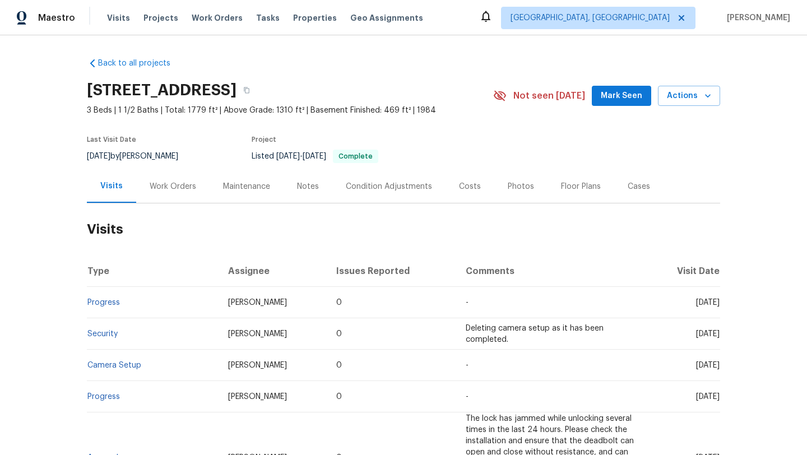
click at [613, 95] on span "Mark Seen" at bounding box center [621, 96] width 41 height 14
click at [170, 183] on div "Work Orders" at bounding box center [173, 186] width 47 height 11
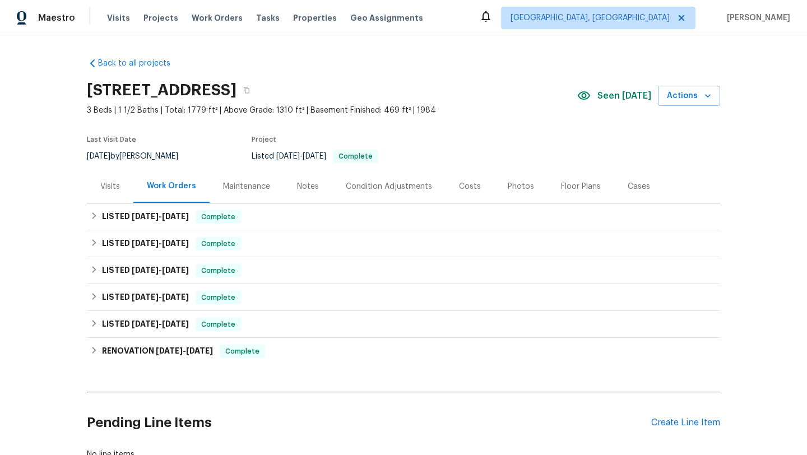
click at [106, 186] on div "Visits" at bounding box center [110, 186] width 20 height 11
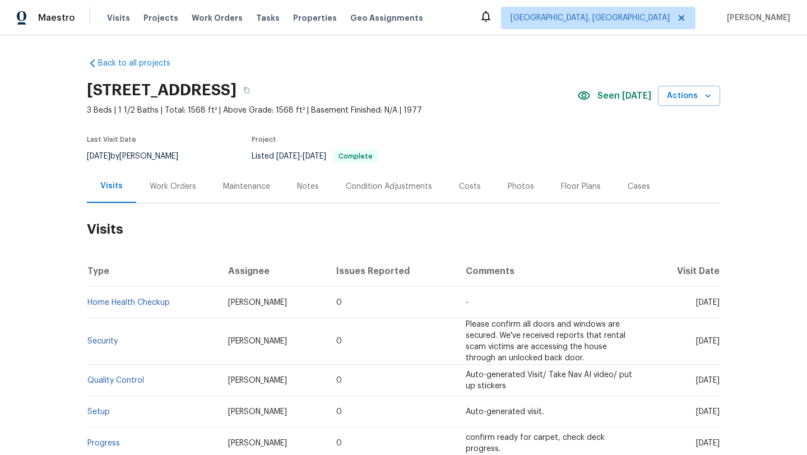
click at [167, 185] on div "Work Orders" at bounding box center [173, 186] width 47 height 11
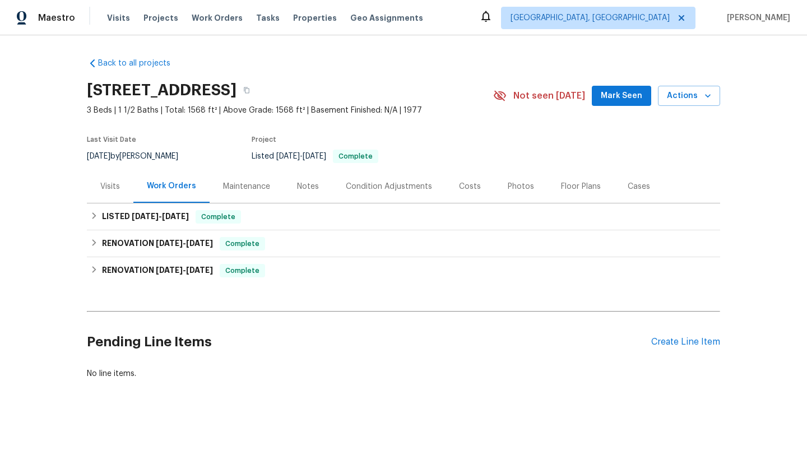
click at [113, 187] on div "Visits" at bounding box center [110, 186] width 20 height 11
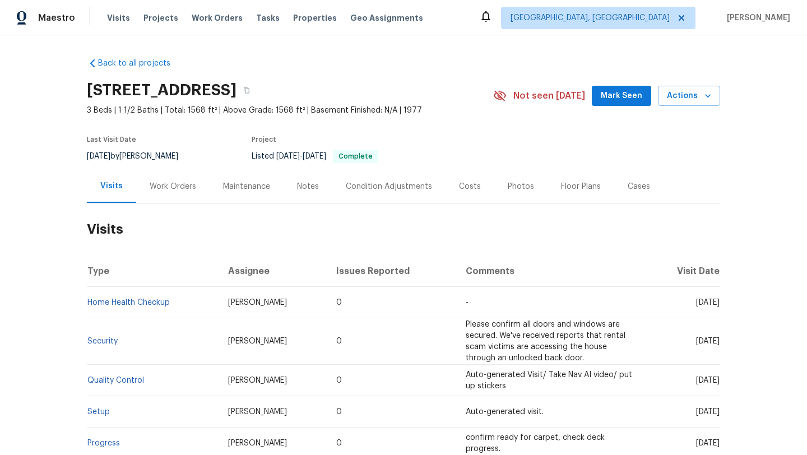
click at [633, 98] on span "Mark Seen" at bounding box center [621, 96] width 41 height 14
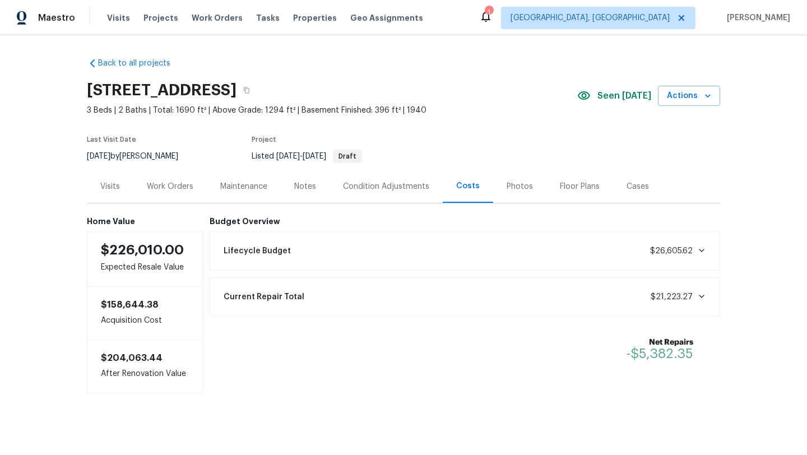
click at [106, 188] on div "Visits" at bounding box center [110, 186] width 20 height 11
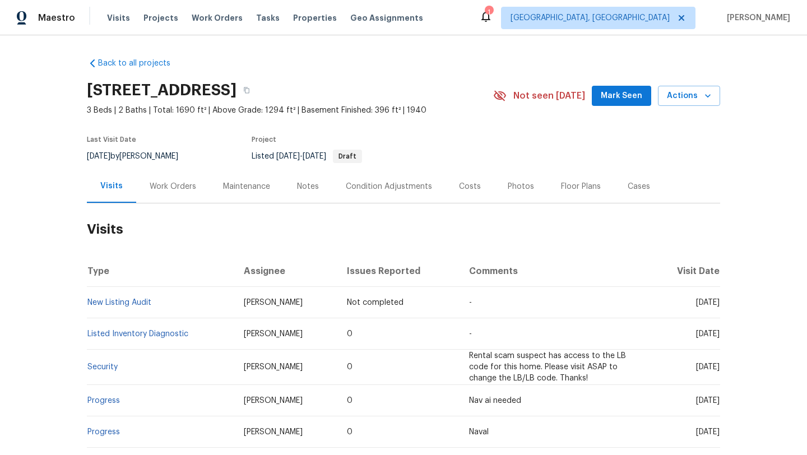
click at [625, 89] on span "Mark Seen" at bounding box center [621, 96] width 41 height 14
click at [173, 187] on div "Work Orders" at bounding box center [173, 186] width 47 height 11
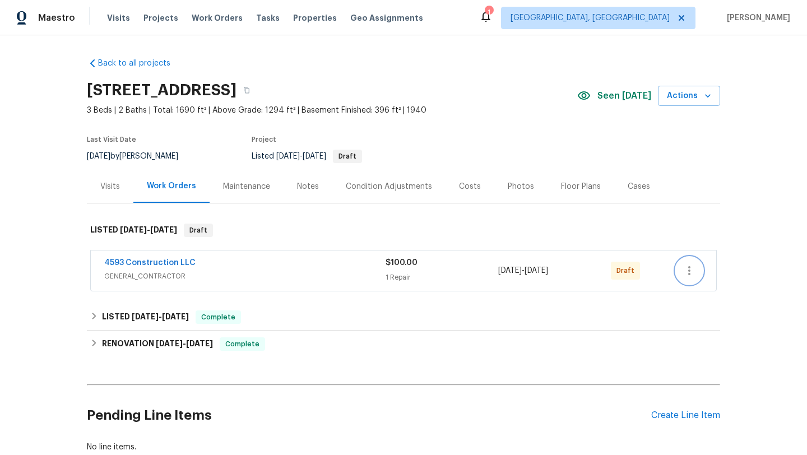
click at [686, 276] on icon "button" at bounding box center [689, 270] width 13 height 13
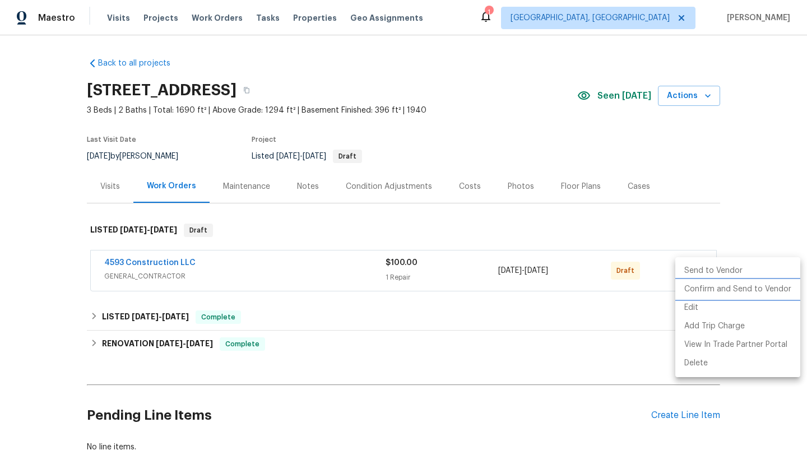
click at [688, 291] on li "Confirm and Send to Vendor" at bounding box center [737, 289] width 125 height 18
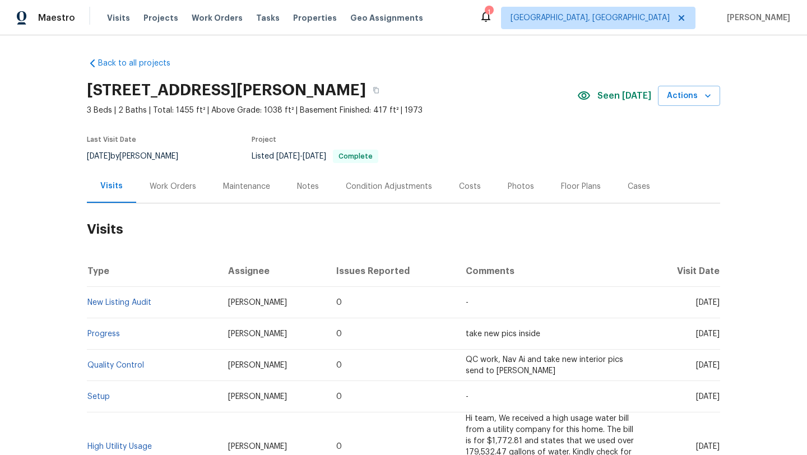
click at [170, 187] on div "Work Orders" at bounding box center [173, 186] width 47 height 11
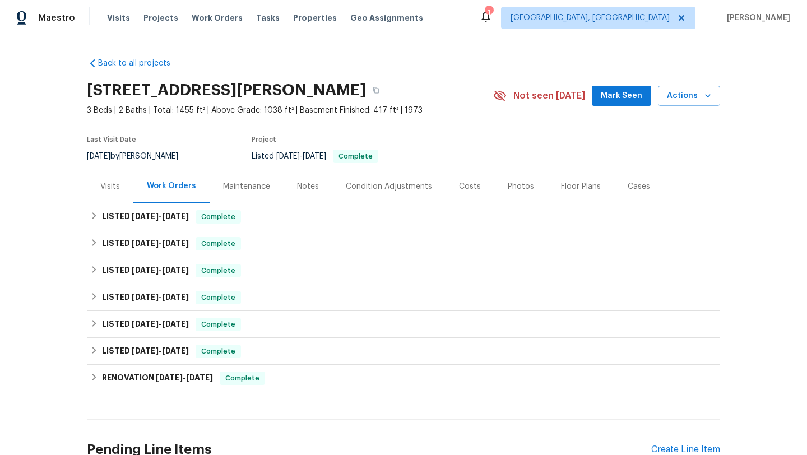
click at [112, 186] on div "Visits" at bounding box center [110, 186] width 20 height 11
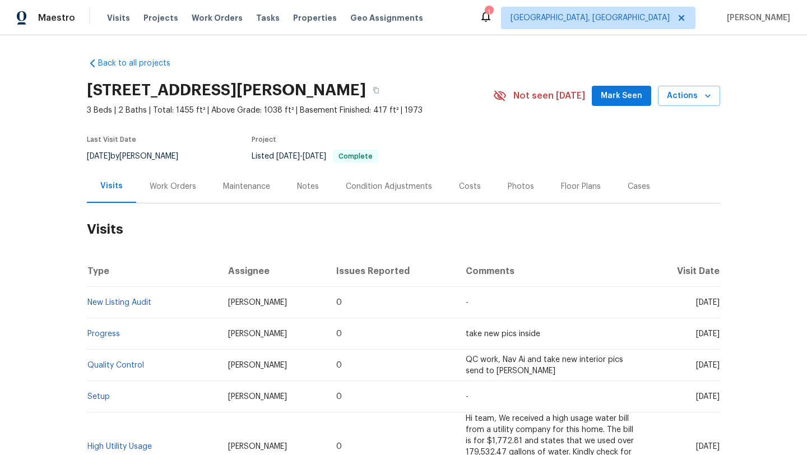
click at [626, 93] on span "Mark Seen" at bounding box center [621, 96] width 41 height 14
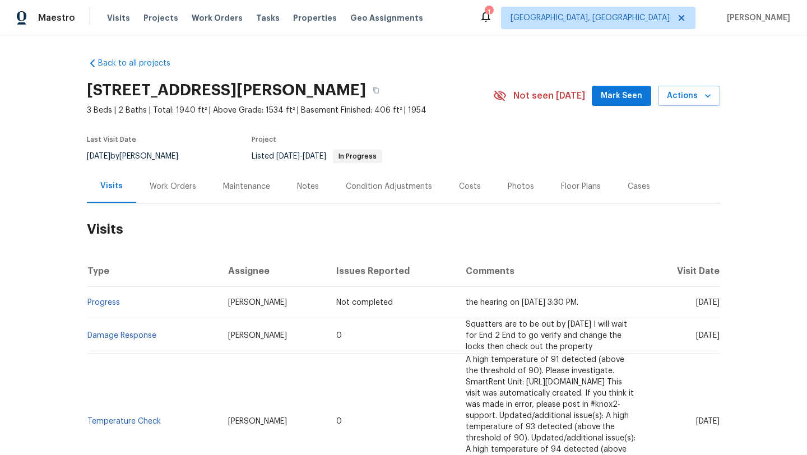
click at [606, 92] on span "Mark Seen" at bounding box center [621, 96] width 41 height 14
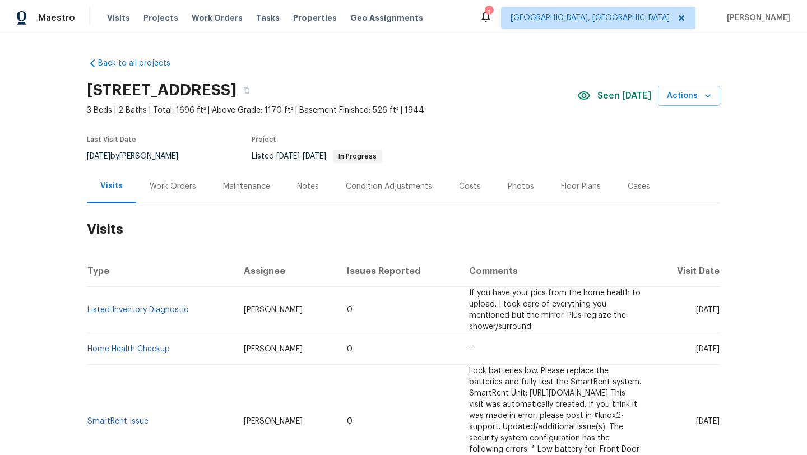
click at [175, 189] on div "Work Orders" at bounding box center [173, 186] width 47 height 11
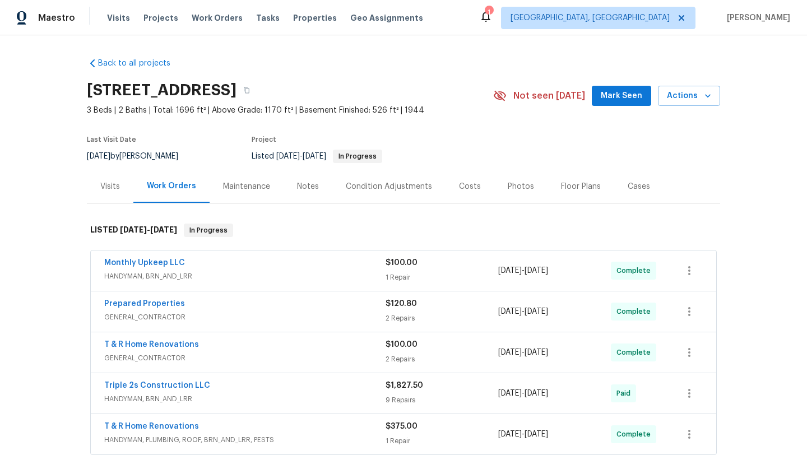
click at [120, 197] on div "Visits" at bounding box center [110, 186] width 47 height 33
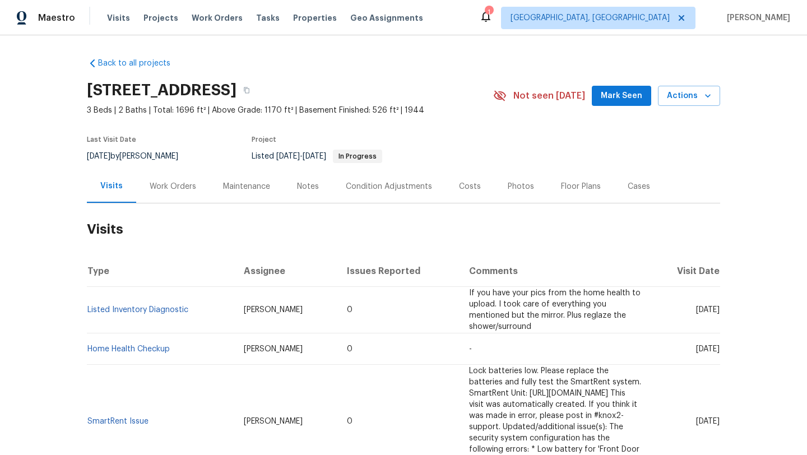
click at [592, 99] on div "Not seen [DATE]" at bounding box center [542, 95] width 99 height 13
click at [609, 99] on span "Mark Seen" at bounding box center [621, 96] width 41 height 14
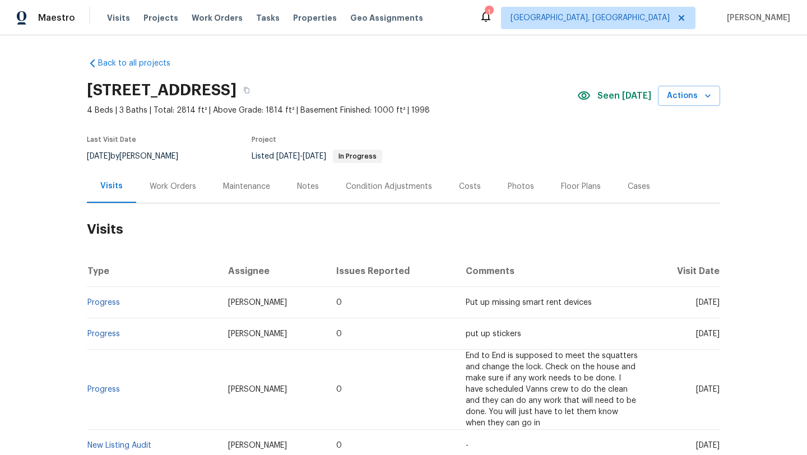
click at [173, 177] on div "Work Orders" at bounding box center [172, 186] width 73 height 33
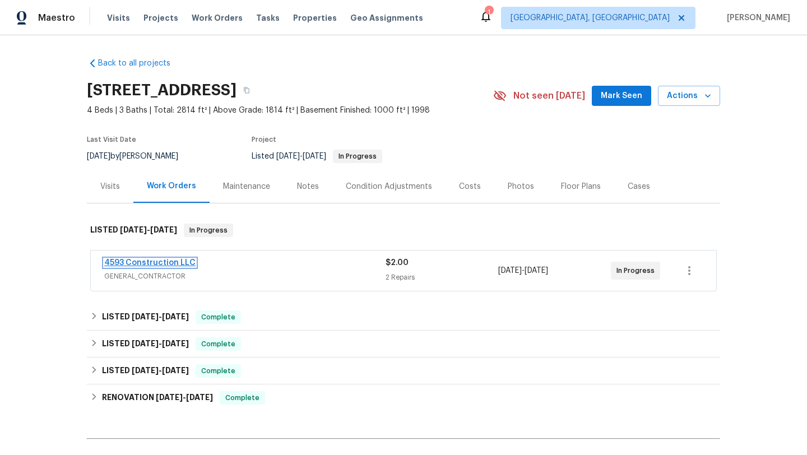
click at [128, 260] on link "4593 Construction LLC" at bounding box center [149, 263] width 91 height 8
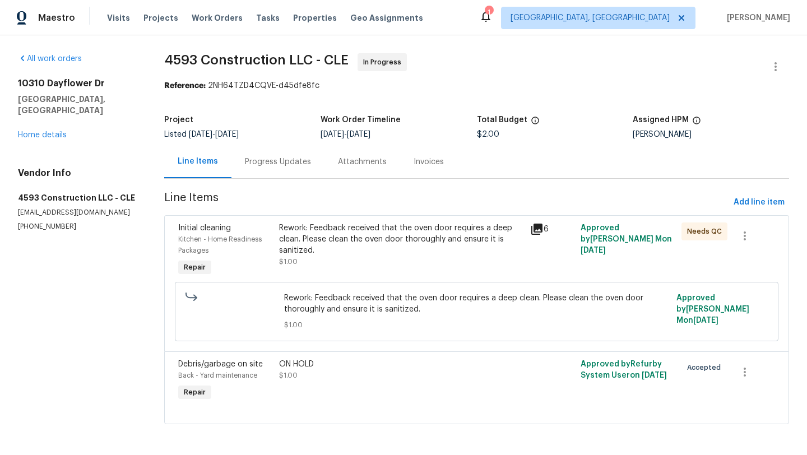
scroll to position [1, 0]
click at [389, 235] on div "Rework: Feedback received that the oven door requires a deep clean. Please clea…" at bounding box center [401, 239] width 245 height 34
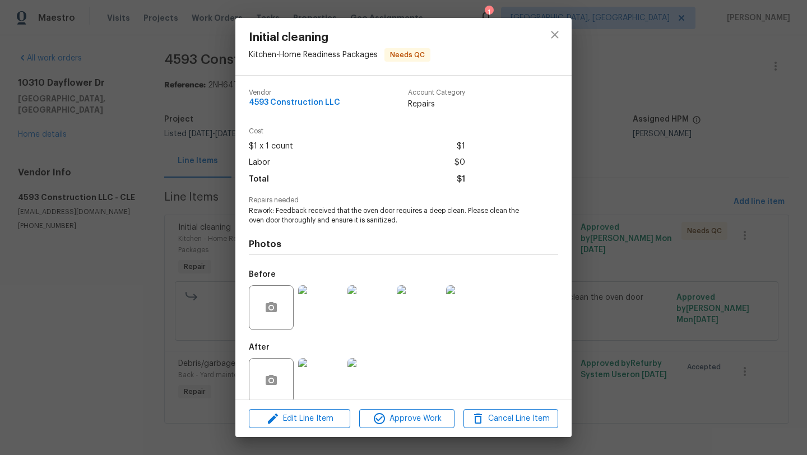
click at [318, 381] on img at bounding box center [320, 380] width 45 height 45
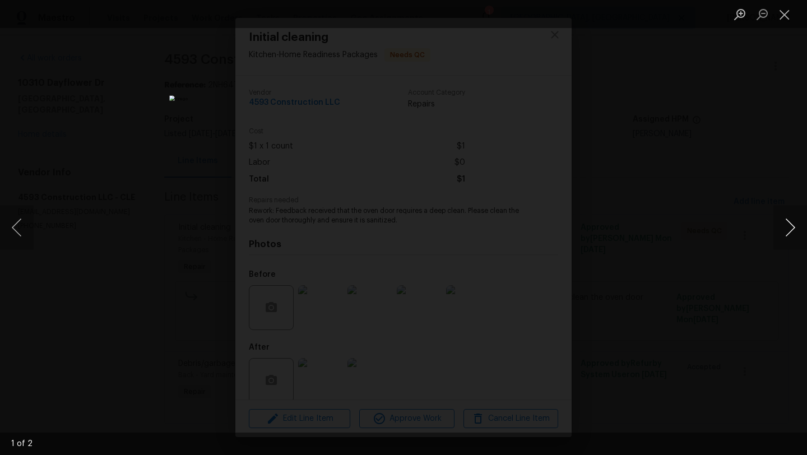
click at [791, 227] on button "Next image" at bounding box center [790, 227] width 34 height 45
click at [791, 228] on button "Next image" at bounding box center [790, 227] width 34 height 45
click at [784, 11] on button "Close lightbox" at bounding box center [784, 14] width 22 height 20
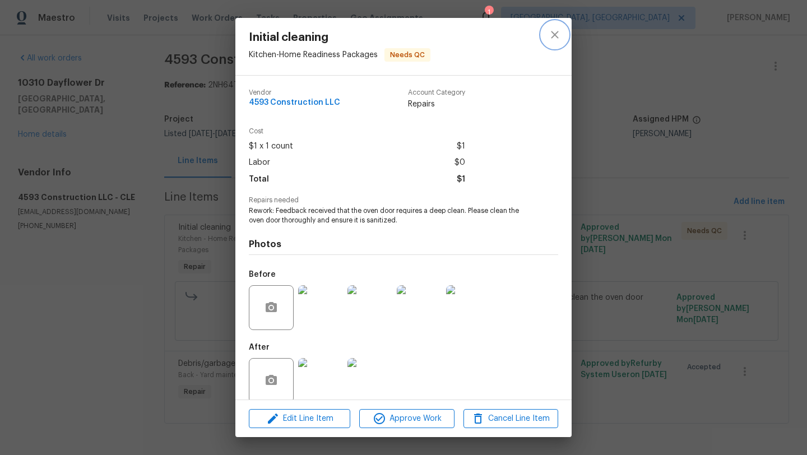
click at [558, 33] on icon "close" at bounding box center [554, 34] width 13 height 13
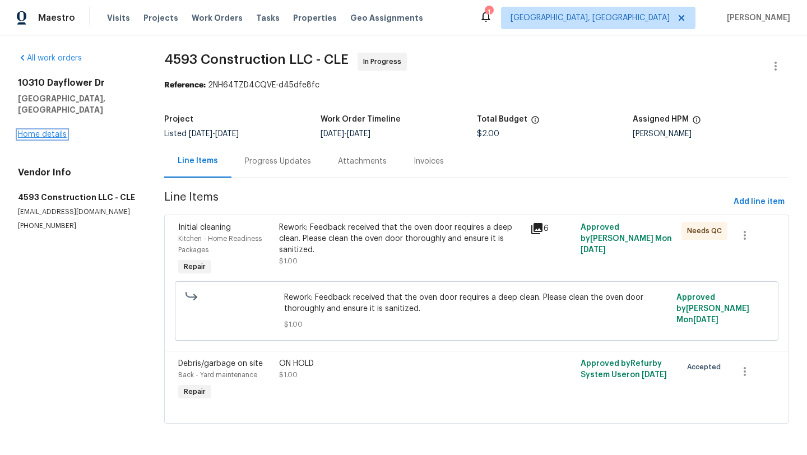
click at [62, 131] on link "Home details" at bounding box center [42, 135] width 49 height 8
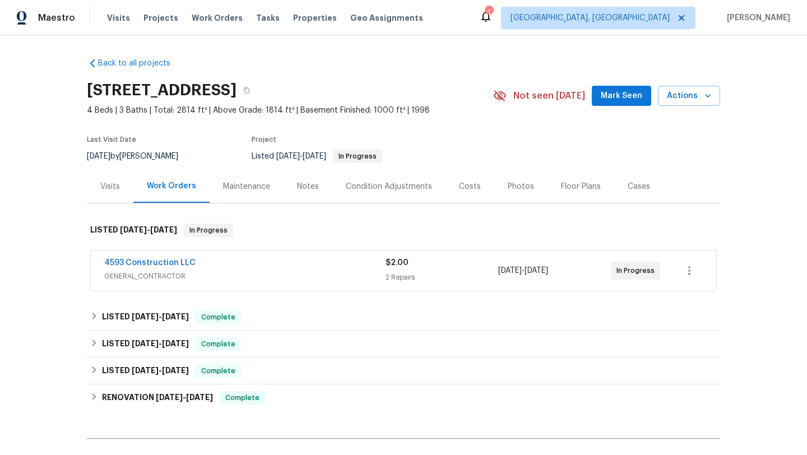
click at [629, 90] on span "Mark Seen" at bounding box center [621, 96] width 41 height 14
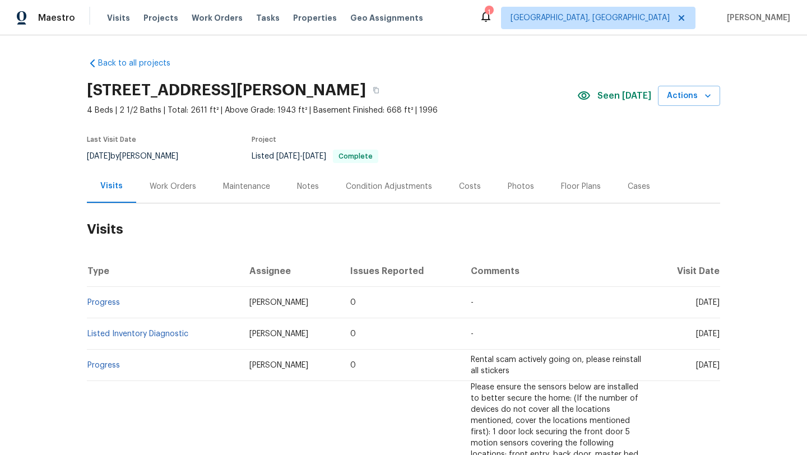
click at [167, 184] on div "Work Orders" at bounding box center [173, 186] width 47 height 11
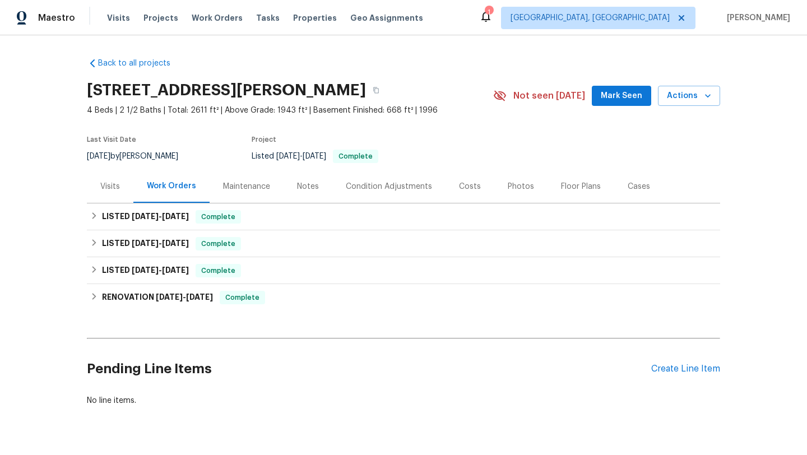
click at [109, 184] on div "Visits" at bounding box center [110, 186] width 20 height 11
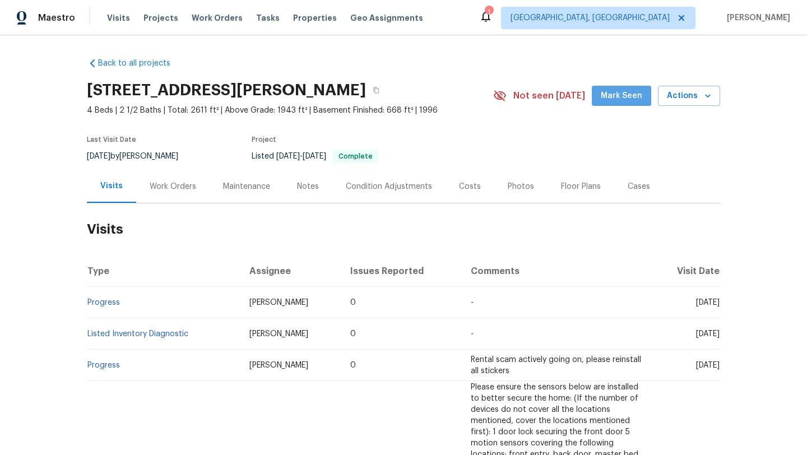
click at [627, 96] on span "Mark Seen" at bounding box center [621, 96] width 41 height 14
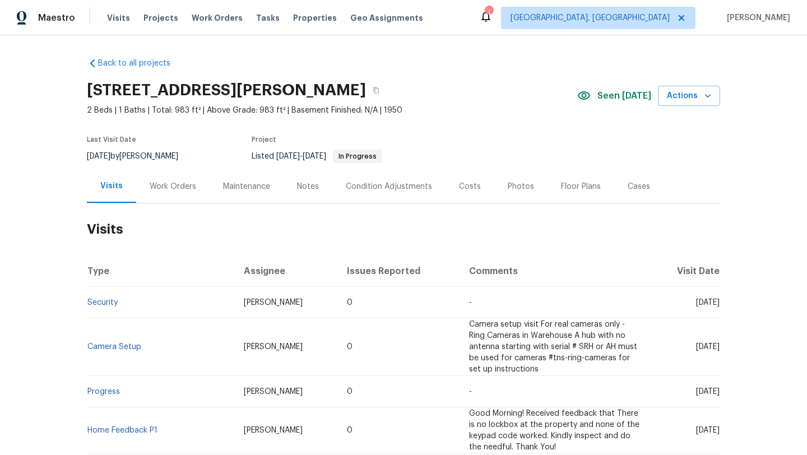
click at [171, 192] on div "Work Orders" at bounding box center [173, 186] width 47 height 11
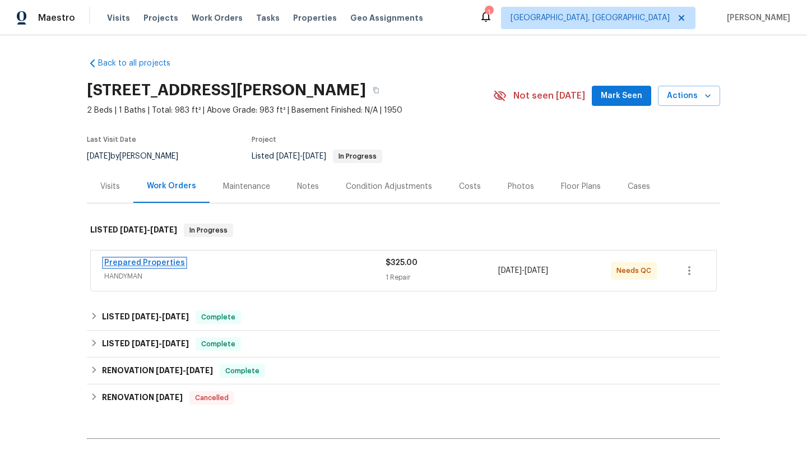
click at [135, 265] on link "Prepared Properties" at bounding box center [144, 263] width 81 height 8
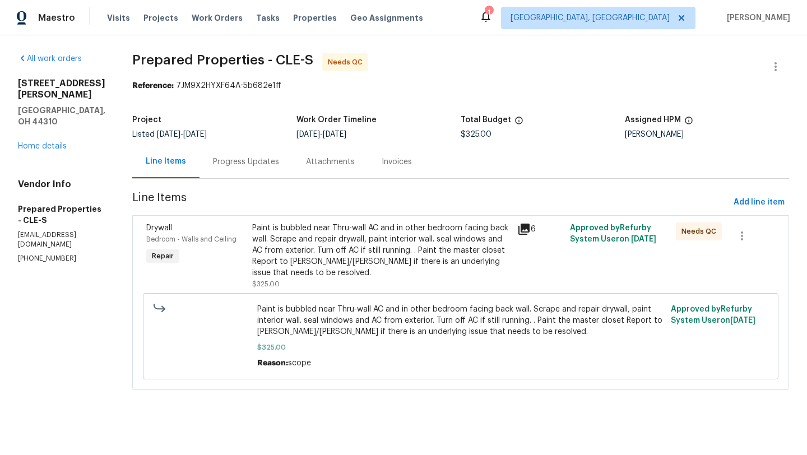
click at [356, 247] on div "Paint is bubbled near Thru-wall AC and in other bedroom facing back wall. Scrap…" at bounding box center [381, 250] width 258 height 56
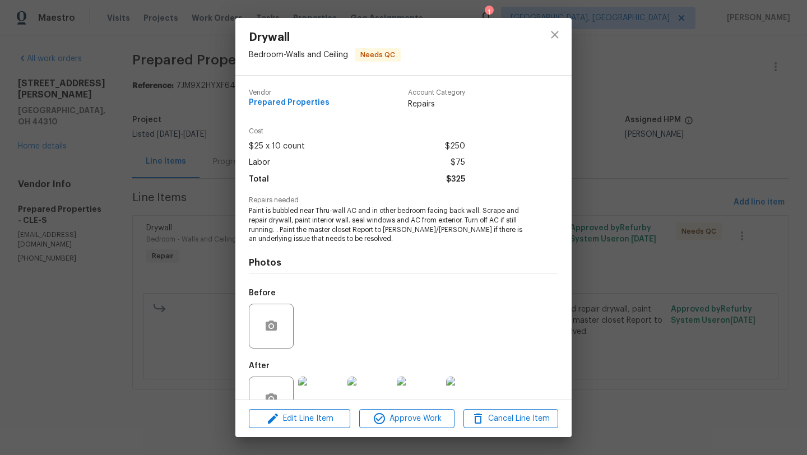
scroll to position [34, 0]
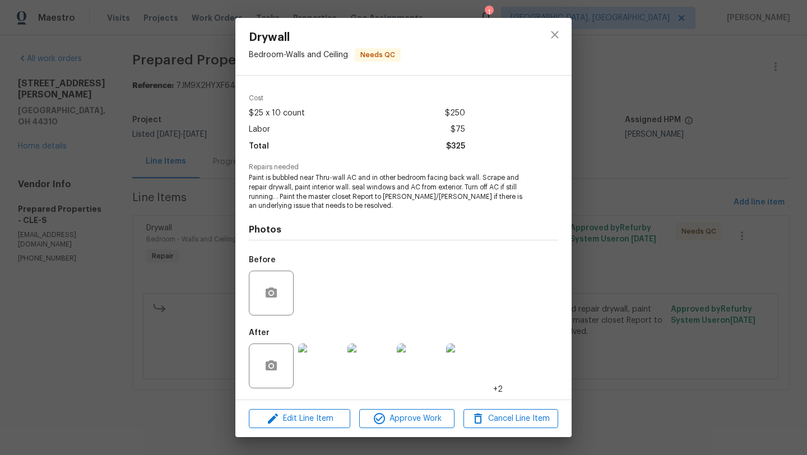
click at [474, 367] on img at bounding box center [468, 366] width 45 height 45
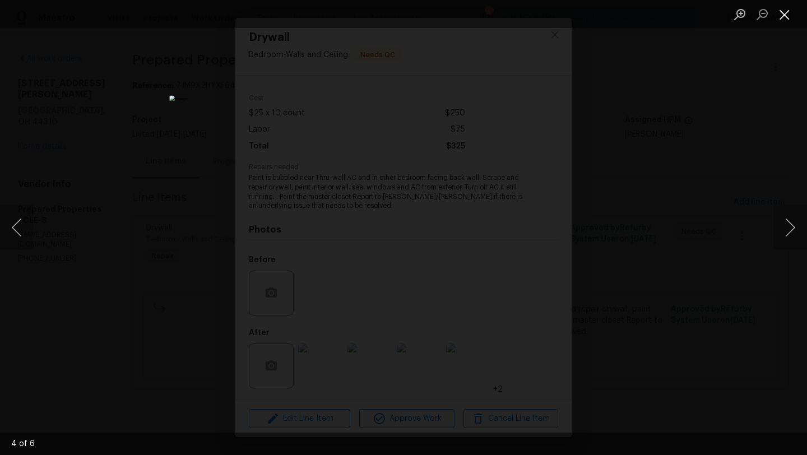
click at [787, 16] on button "Close lightbox" at bounding box center [784, 14] width 22 height 20
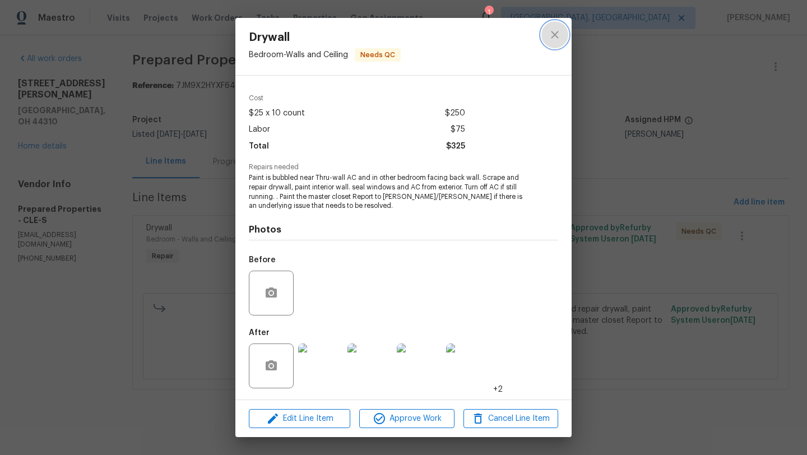
click at [556, 29] on icon "close" at bounding box center [554, 34] width 13 height 13
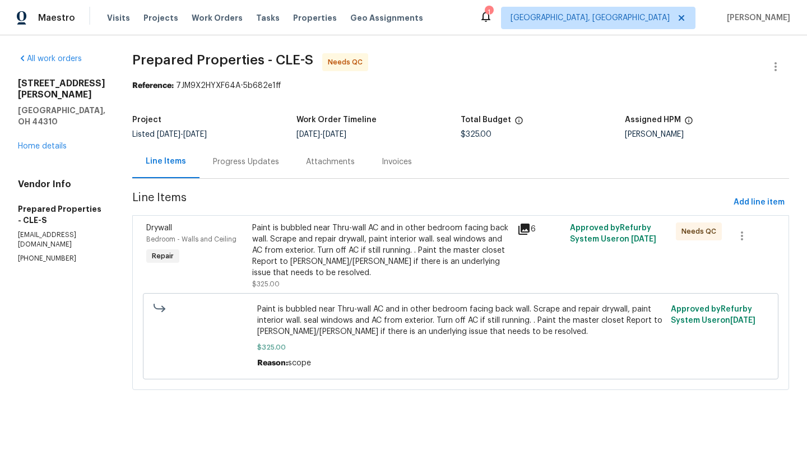
click at [375, 258] on div "Paint is bubbled near Thru-wall AC and in other bedroom facing back wall. Scrap…" at bounding box center [381, 250] width 258 height 56
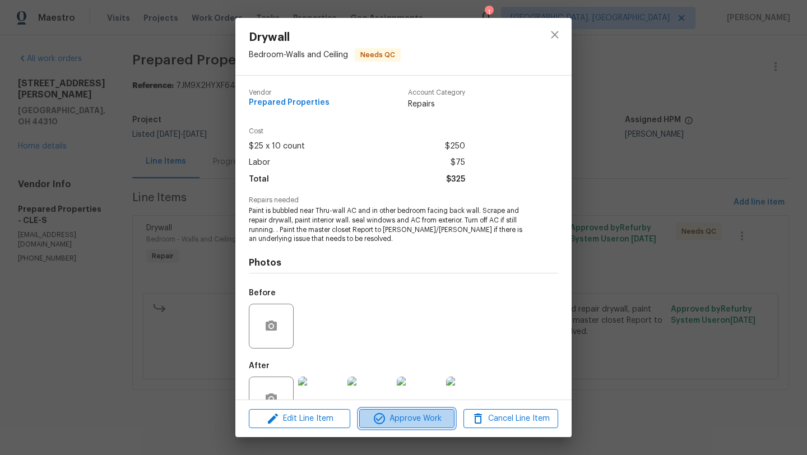
click at [394, 417] on span "Approve Work" at bounding box center [407, 419] width 88 height 14
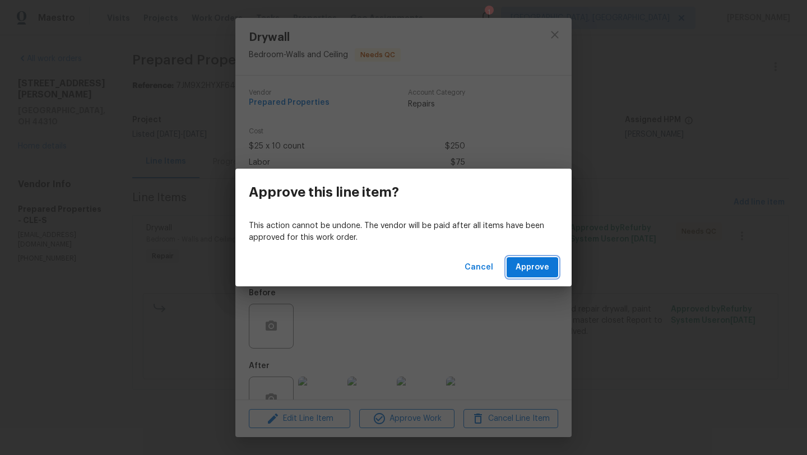
click at [527, 261] on span "Approve" at bounding box center [533, 268] width 34 height 14
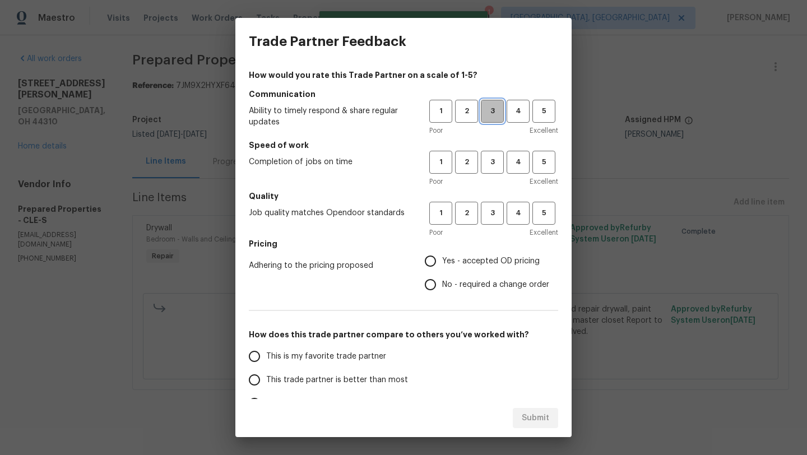
click at [490, 109] on span "3" at bounding box center [492, 111] width 21 height 13
click at [490, 158] on span "3" at bounding box center [492, 162] width 21 height 13
click at [490, 218] on span "3" at bounding box center [492, 213] width 21 height 13
click at [443, 253] on label "Yes - accepted OD pricing" at bounding box center [484, 261] width 131 height 24
click at [442, 253] on input "Yes - accepted OD pricing" at bounding box center [431, 261] width 24 height 24
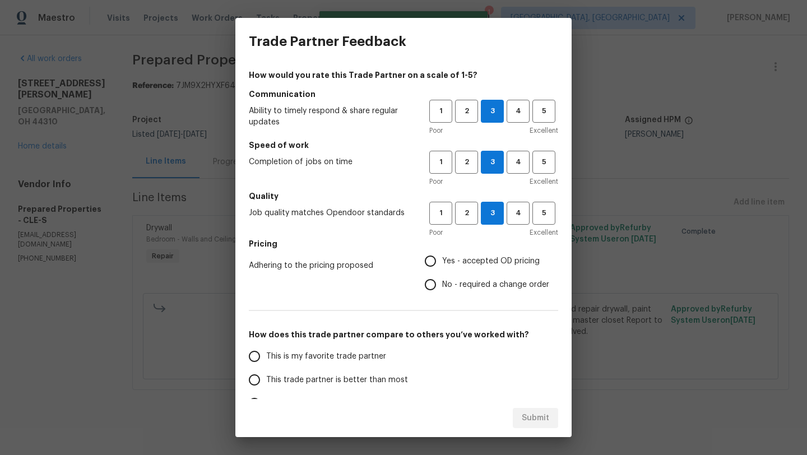
radio input "true"
click at [323, 382] on span "This trade partner is better than most" at bounding box center [337, 380] width 142 height 12
click at [266, 382] on input "This trade partner is better than most" at bounding box center [255, 380] width 24 height 24
radio input "false"
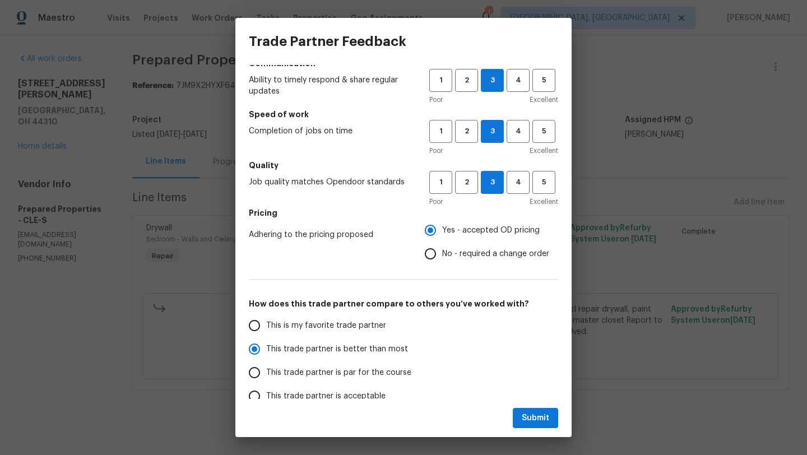
scroll to position [48, 0]
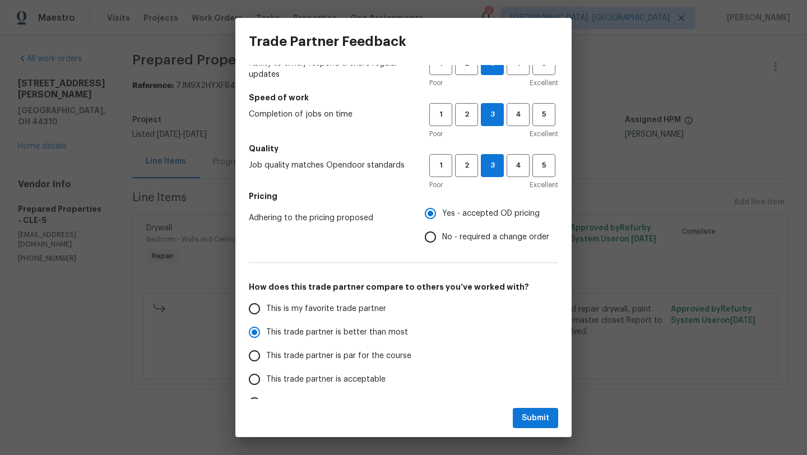
click at [318, 348] on label "This trade partner is par for the course" at bounding box center [331, 356] width 177 height 24
click at [266, 348] on input "This trade partner is par for the course" at bounding box center [255, 356] width 24 height 24
click at [523, 415] on span "Submit" at bounding box center [535, 418] width 27 height 14
radio input "true"
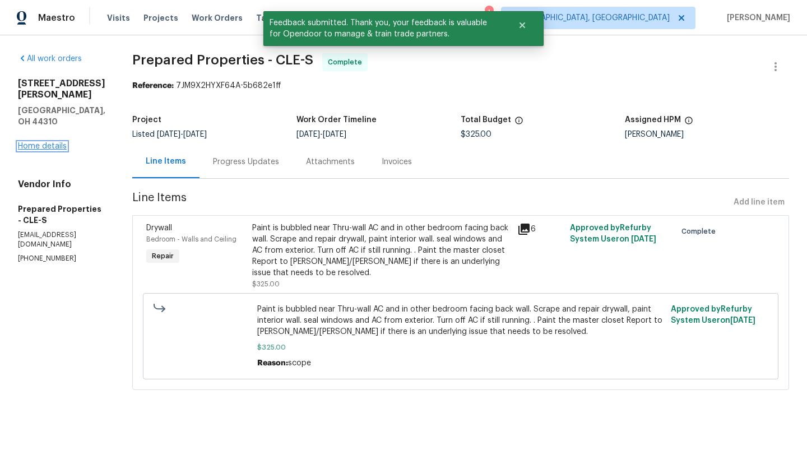
click at [58, 142] on link "Home details" at bounding box center [42, 146] width 49 height 8
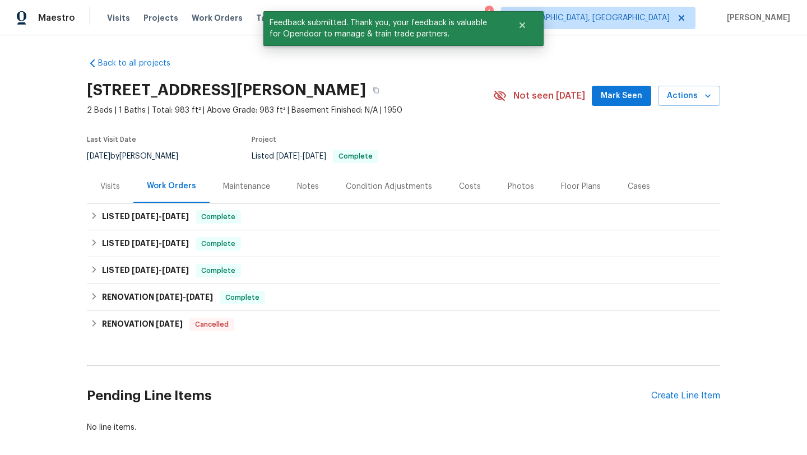
click at [107, 183] on div "Visits" at bounding box center [110, 186] width 20 height 11
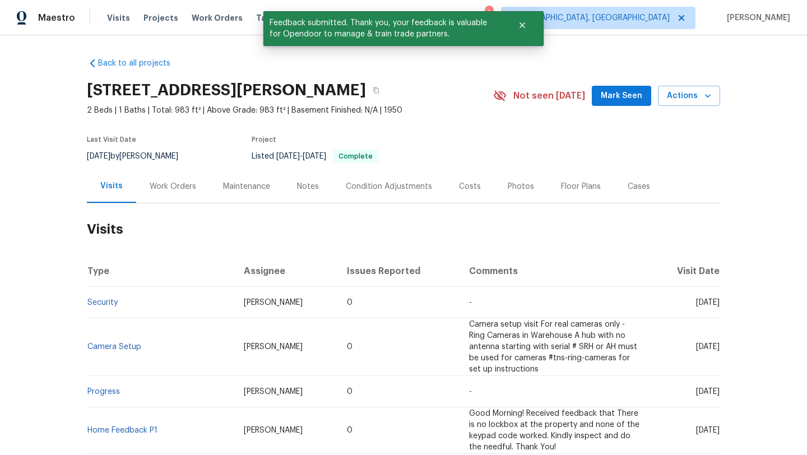
click at [616, 96] on span "Mark Seen" at bounding box center [621, 96] width 41 height 14
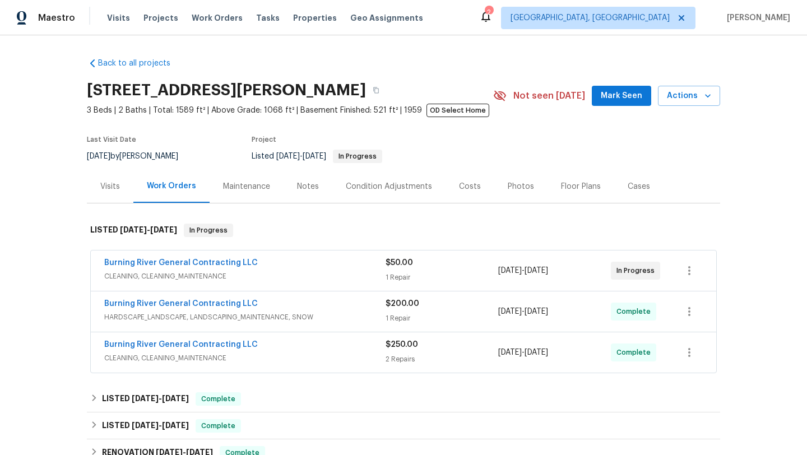
click at [626, 95] on span "Mark Seen" at bounding box center [621, 96] width 41 height 14
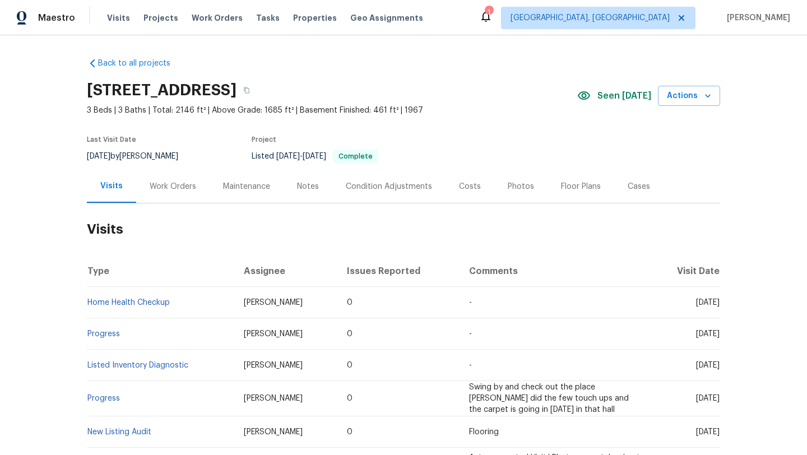
click at [169, 181] on div "Work Orders" at bounding box center [173, 186] width 47 height 11
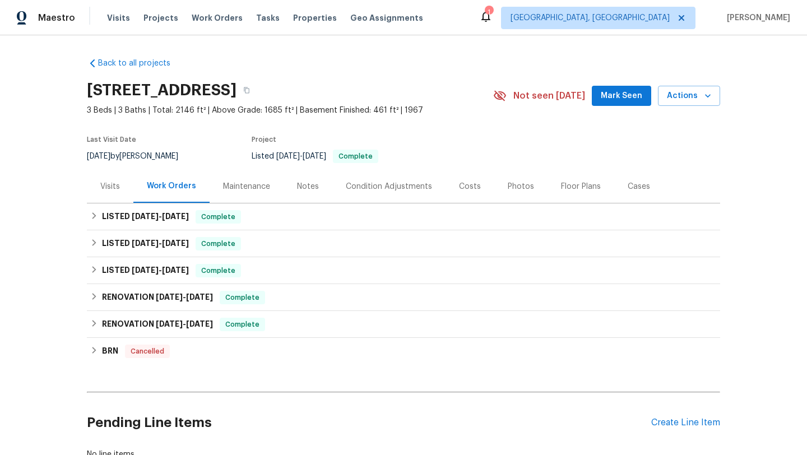
click at [95, 185] on div "Visits" at bounding box center [110, 186] width 47 height 33
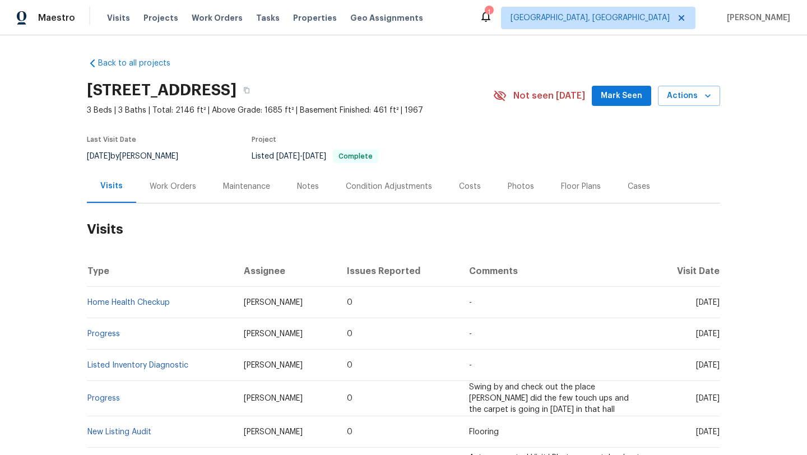
click at [624, 101] on span "Mark Seen" at bounding box center [621, 96] width 41 height 14
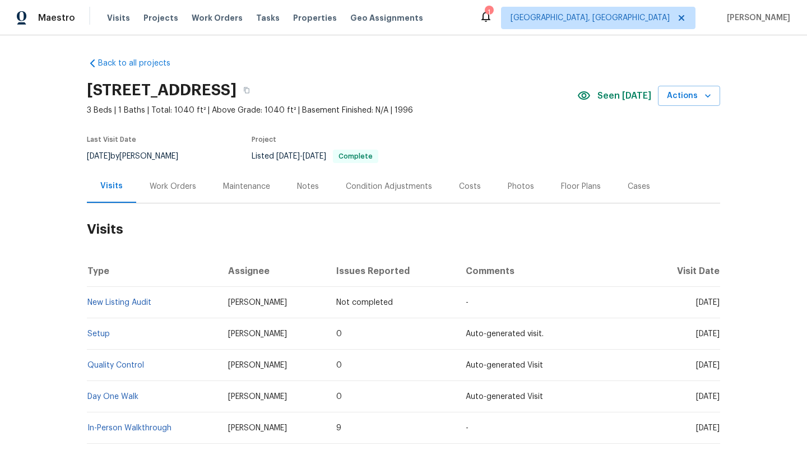
click at [159, 186] on div "Work Orders" at bounding box center [173, 186] width 47 height 11
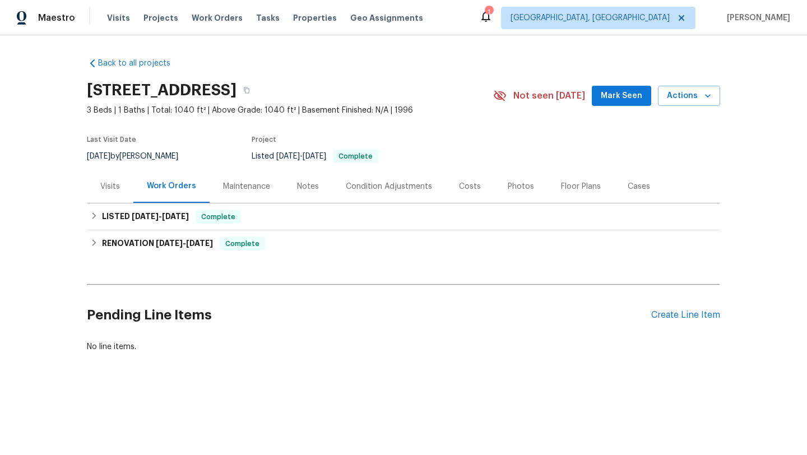
click at [113, 187] on div "Visits" at bounding box center [110, 186] width 20 height 11
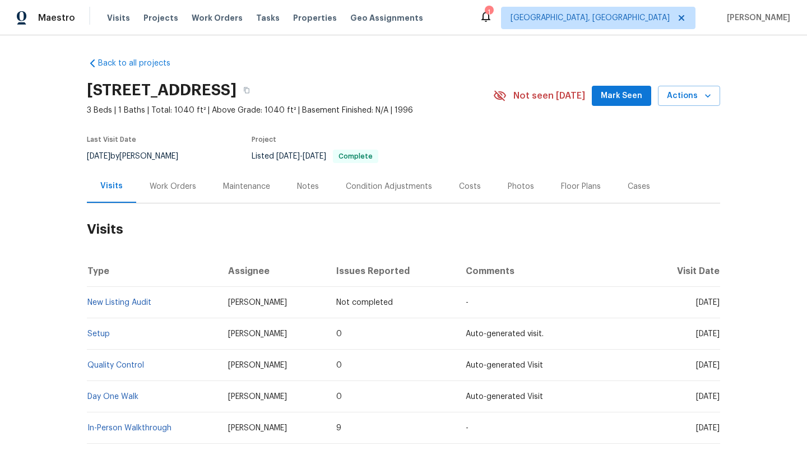
click at [609, 101] on span "Mark Seen" at bounding box center [621, 96] width 41 height 14
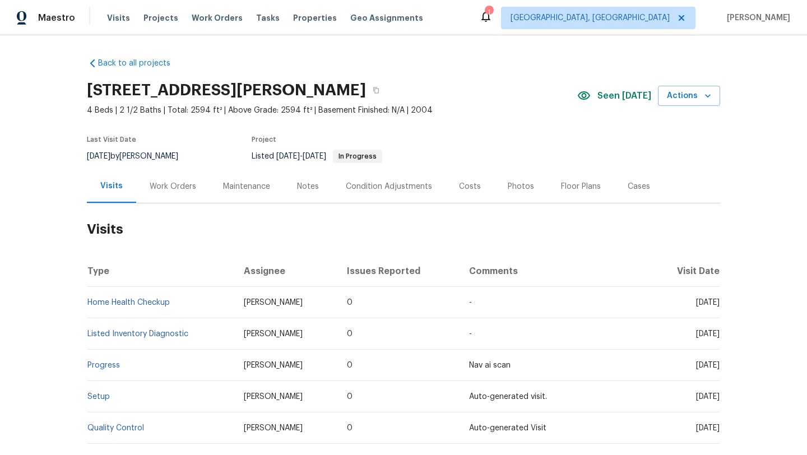
click at [164, 193] on div "Work Orders" at bounding box center [172, 186] width 73 height 33
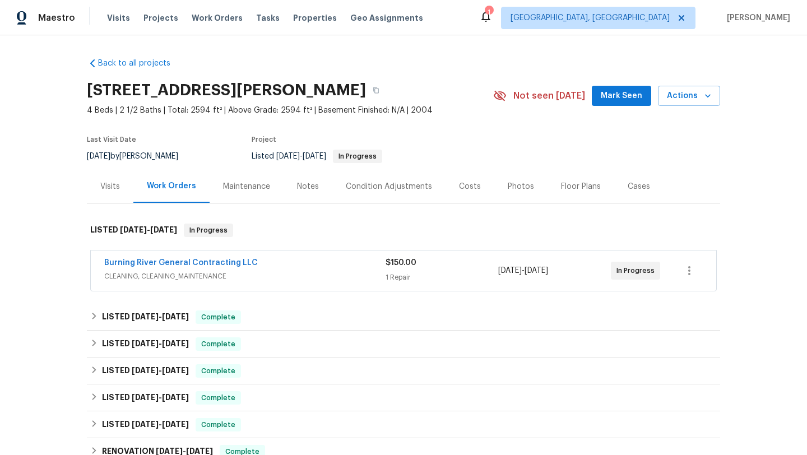
click at [110, 188] on div "Visits" at bounding box center [110, 186] width 20 height 11
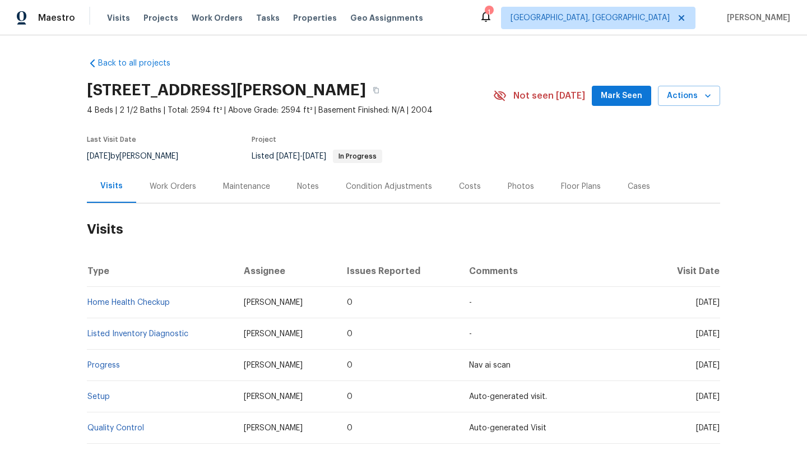
click at [163, 186] on div "Work Orders" at bounding box center [173, 186] width 47 height 11
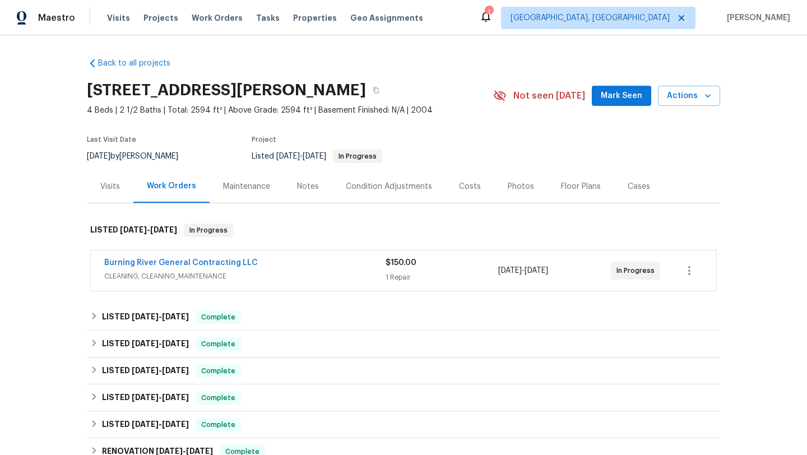
click at [170, 258] on span "Burning River General Contracting LLC" at bounding box center [181, 262] width 154 height 11
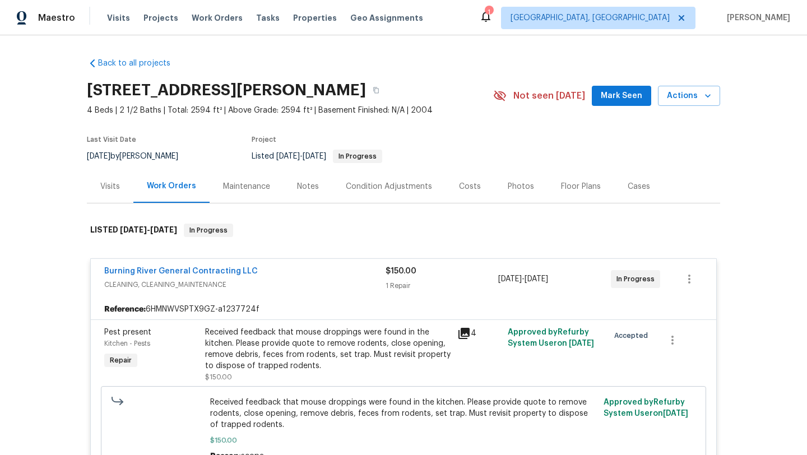
click at [110, 184] on div "Visits" at bounding box center [110, 186] width 20 height 11
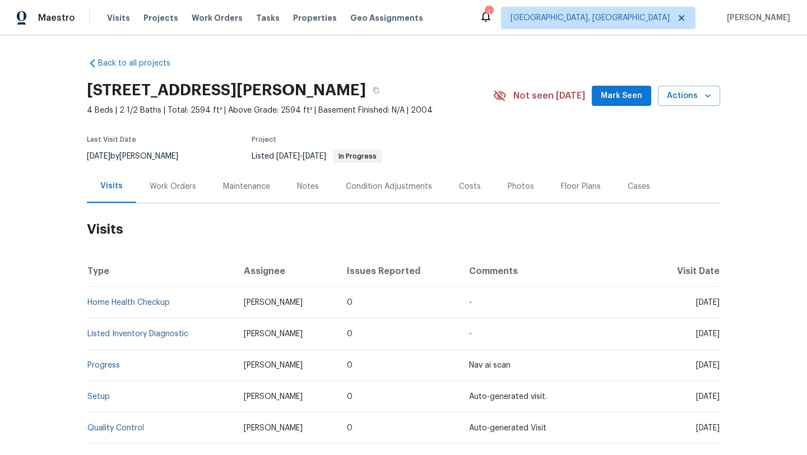
click at [628, 96] on span "Mark Seen" at bounding box center [621, 96] width 41 height 14
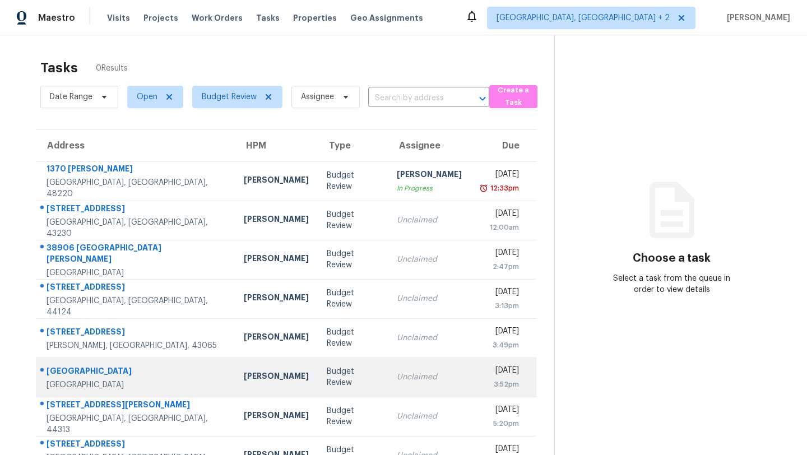
scroll to position [35, 0]
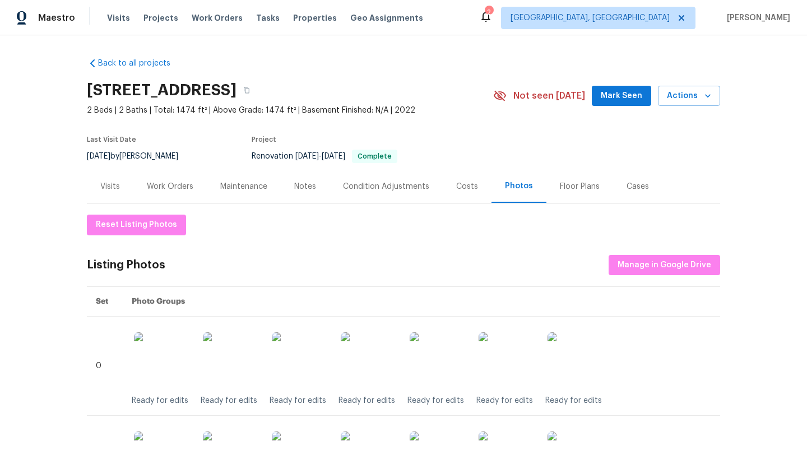
click at [626, 93] on span "Mark Seen" at bounding box center [621, 96] width 41 height 14
click at [168, 185] on div "Work Orders" at bounding box center [170, 186] width 47 height 11
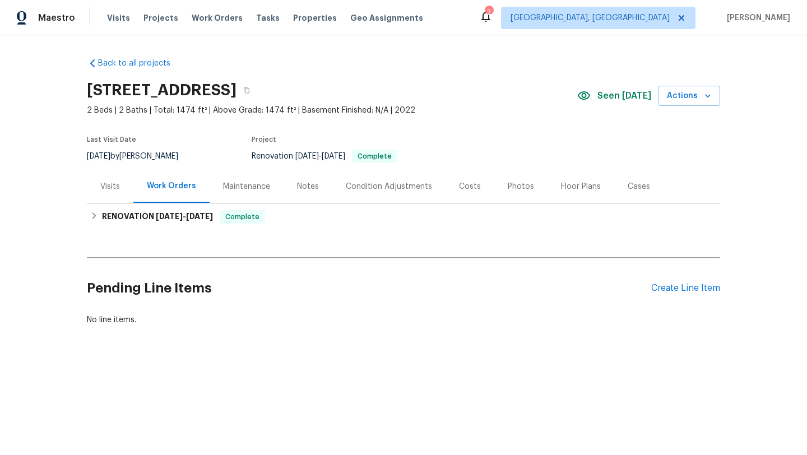
click at [103, 179] on div "Visits" at bounding box center [110, 186] width 47 height 33
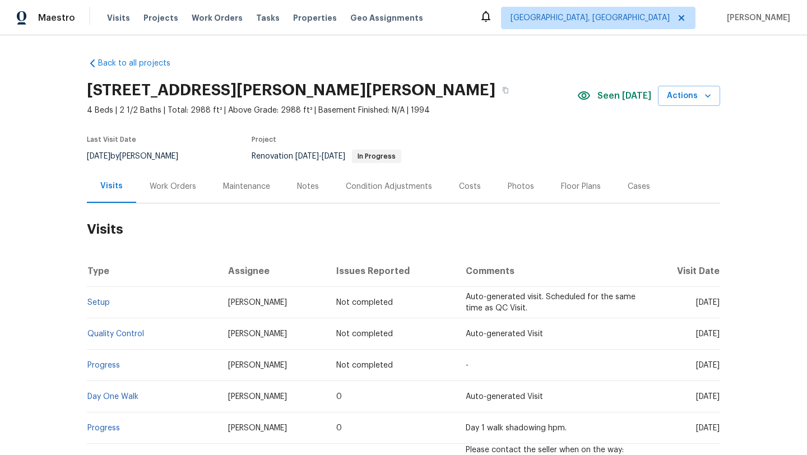
click at [171, 188] on div "Work Orders" at bounding box center [173, 186] width 47 height 11
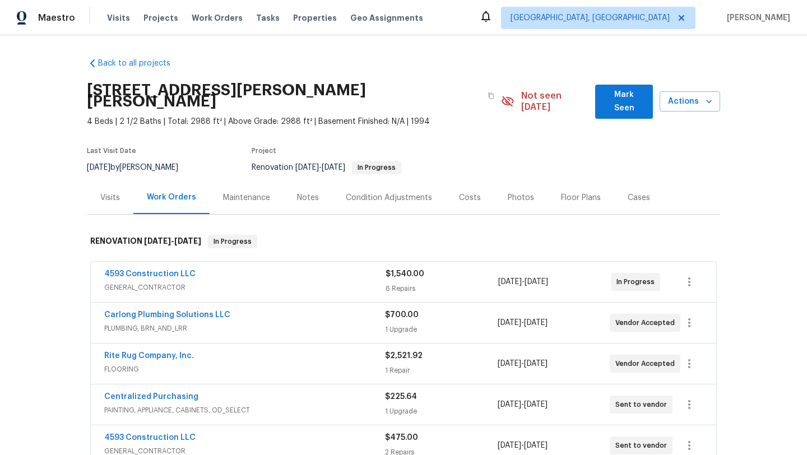
click at [618, 98] on span "Mark Seen" at bounding box center [624, 101] width 40 height 27
